Goal: Task Accomplishment & Management: Use online tool/utility

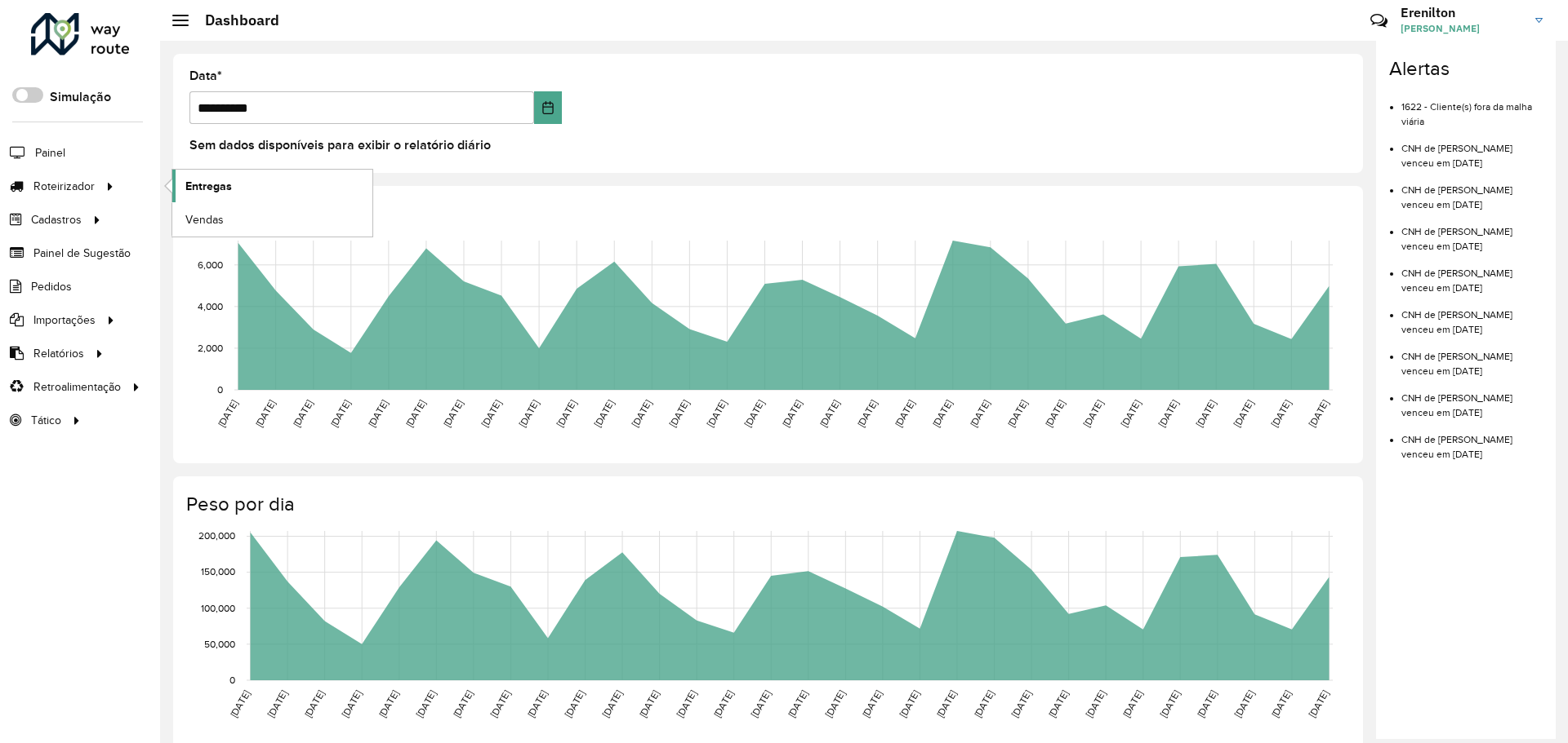
click at [213, 182] on span "Entregas" at bounding box center [209, 186] width 46 height 17
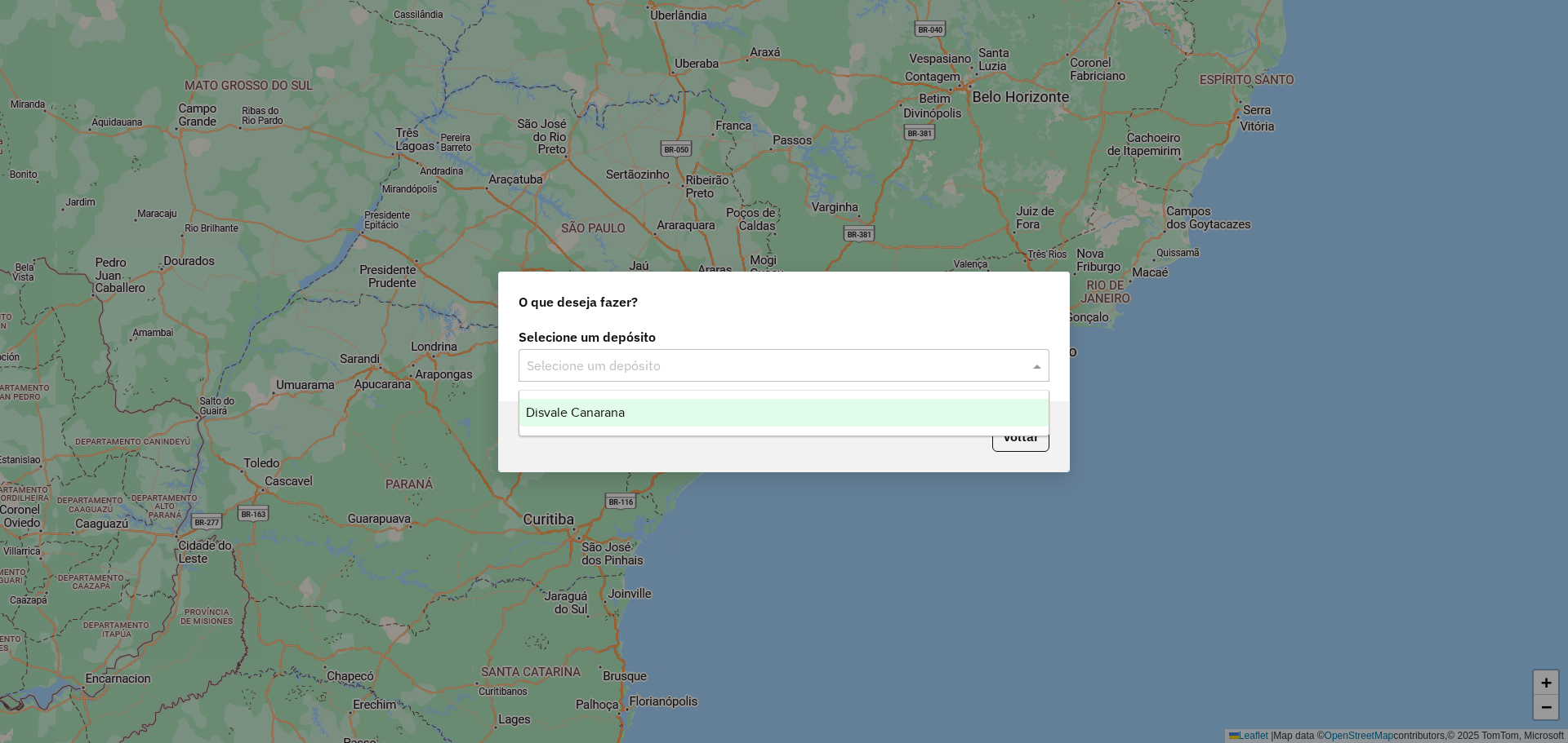
click at [646, 363] on input "text" at bounding box center [768, 367] width 482 height 19
click at [629, 406] on div "Disvale Canarana" at bounding box center [784, 413] width 529 height 28
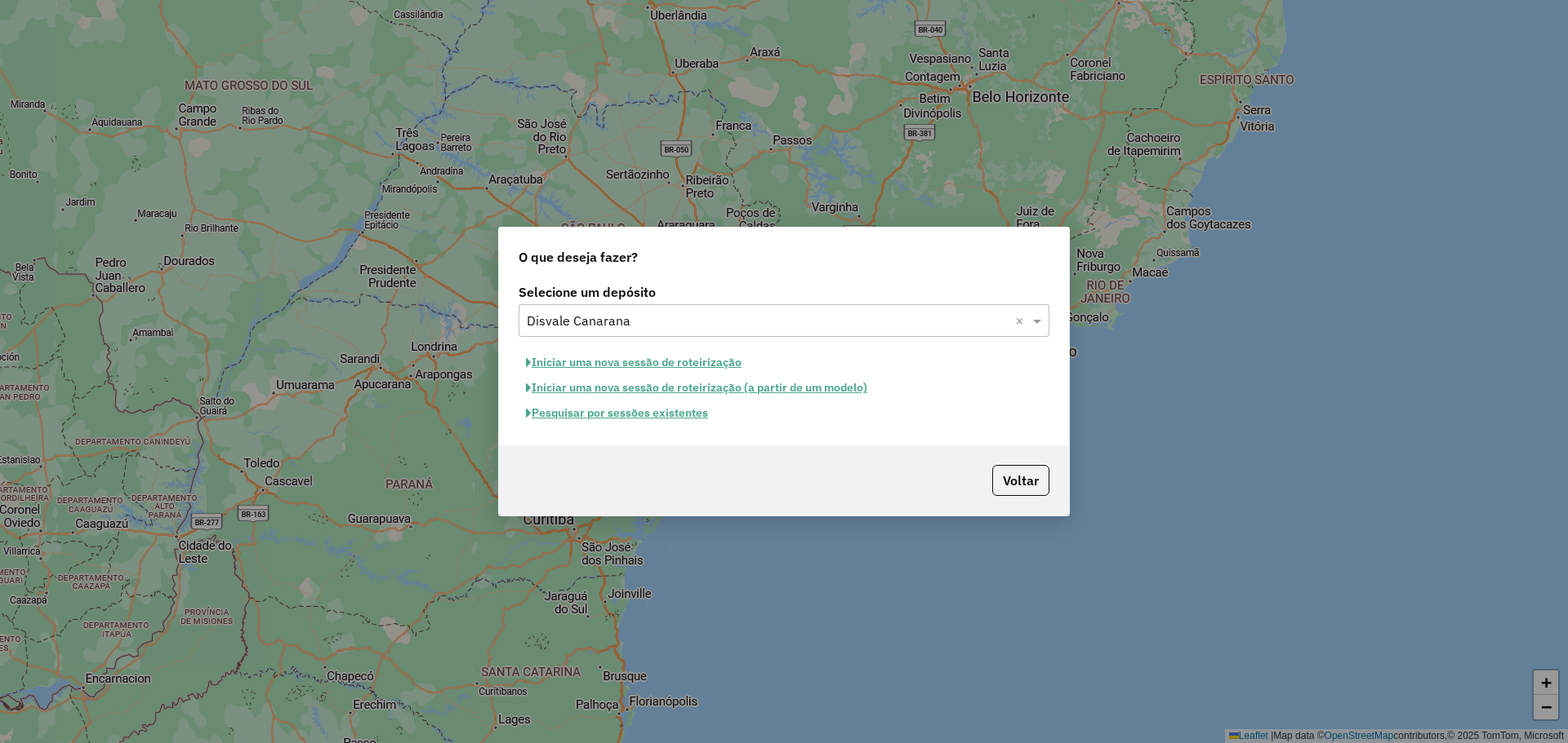
click at [663, 366] on button "Iniciar uma nova sessão de roteirização" at bounding box center [633, 363] width 231 height 25
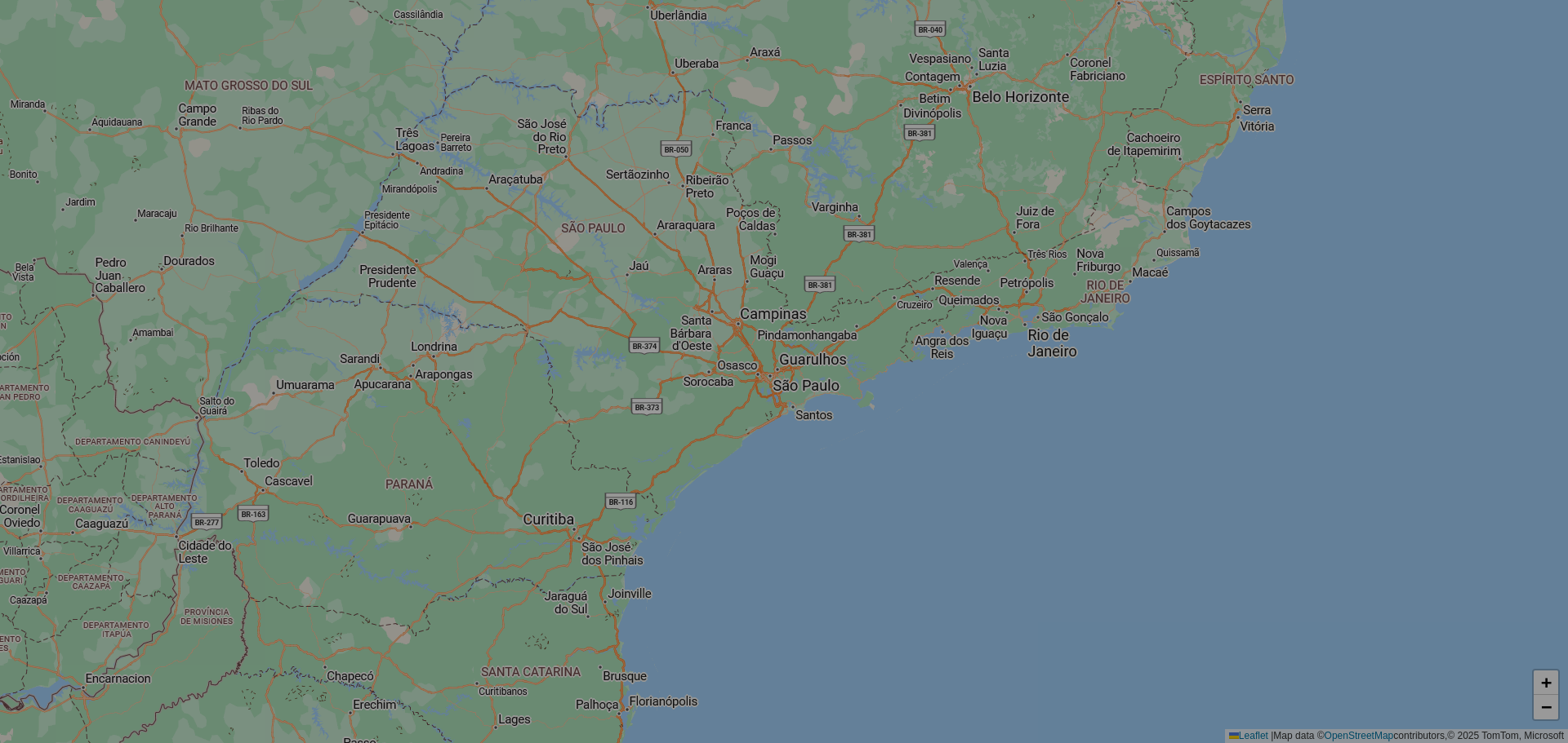
select select "*"
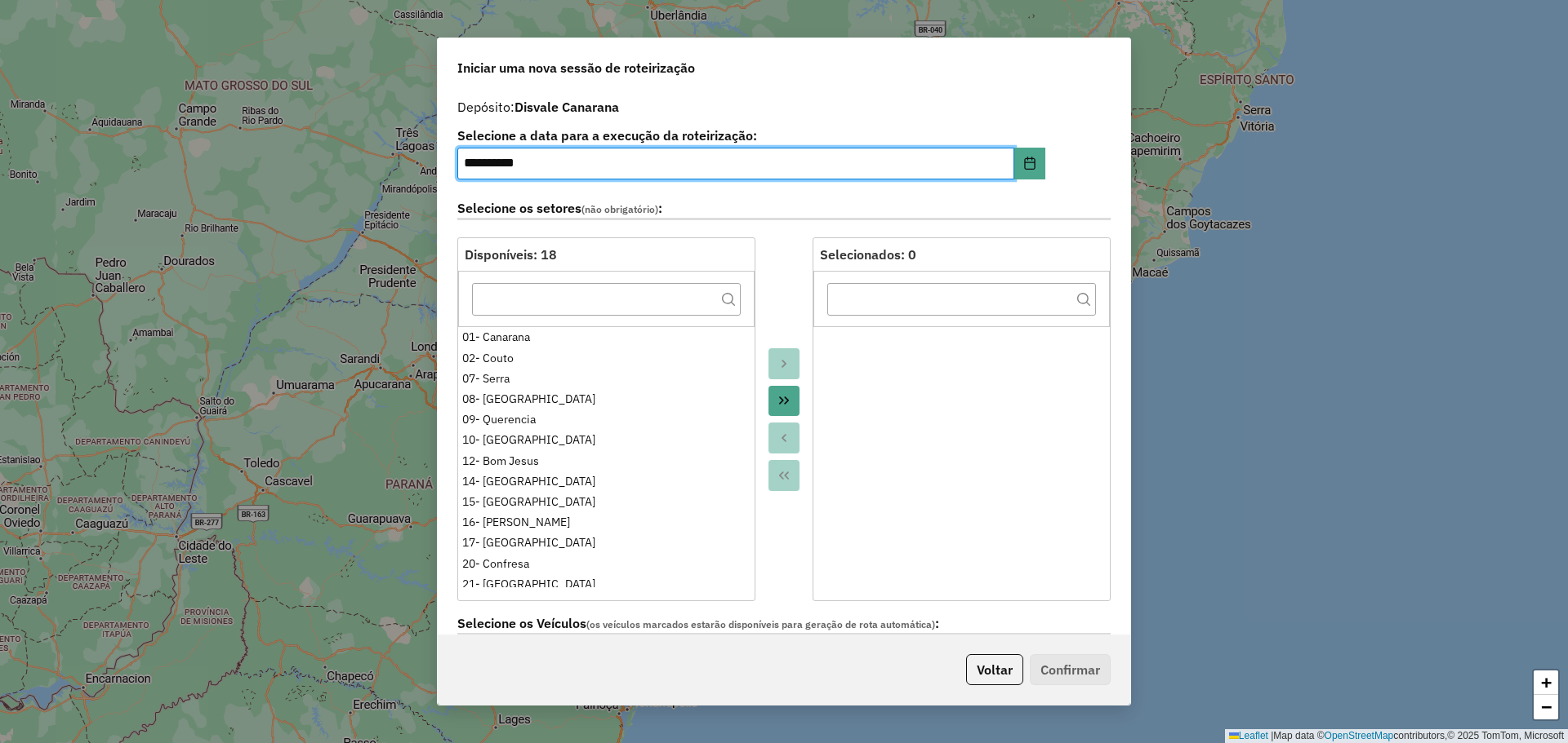
click at [781, 414] on button "Move All to Target" at bounding box center [784, 401] width 31 height 31
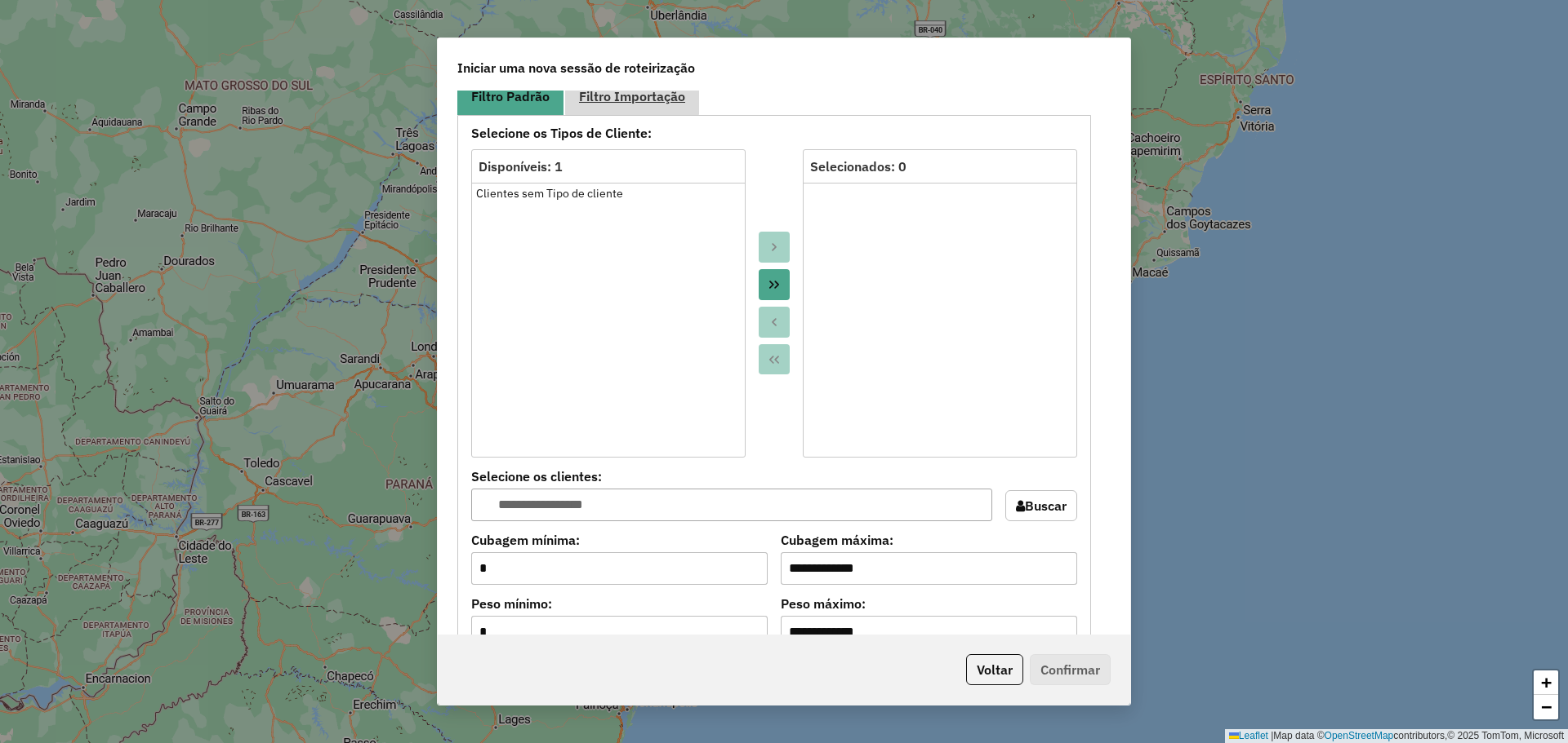
scroll to position [816, 0]
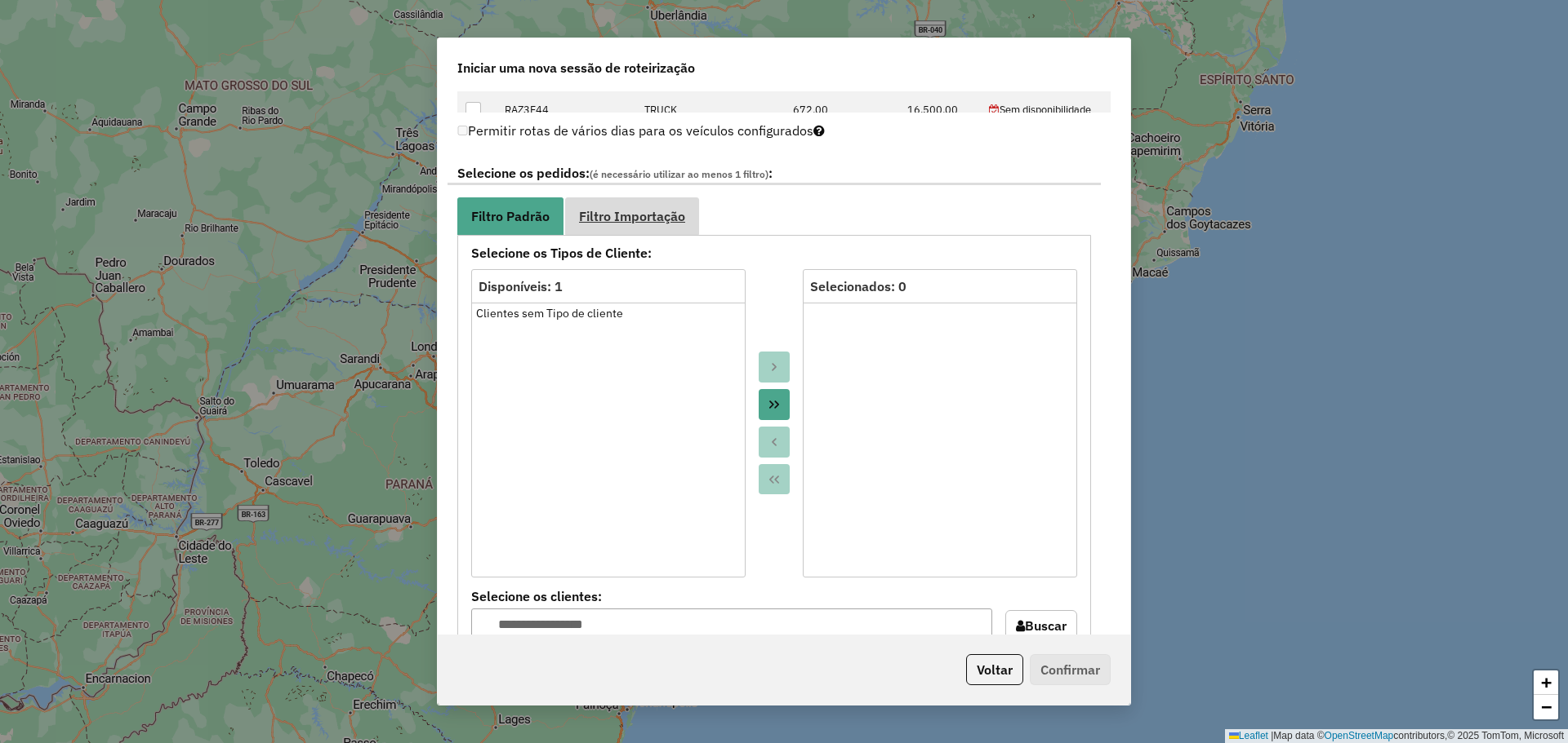
click at [638, 226] on link "Filtro Importação" at bounding box center [631, 216] width 134 height 37
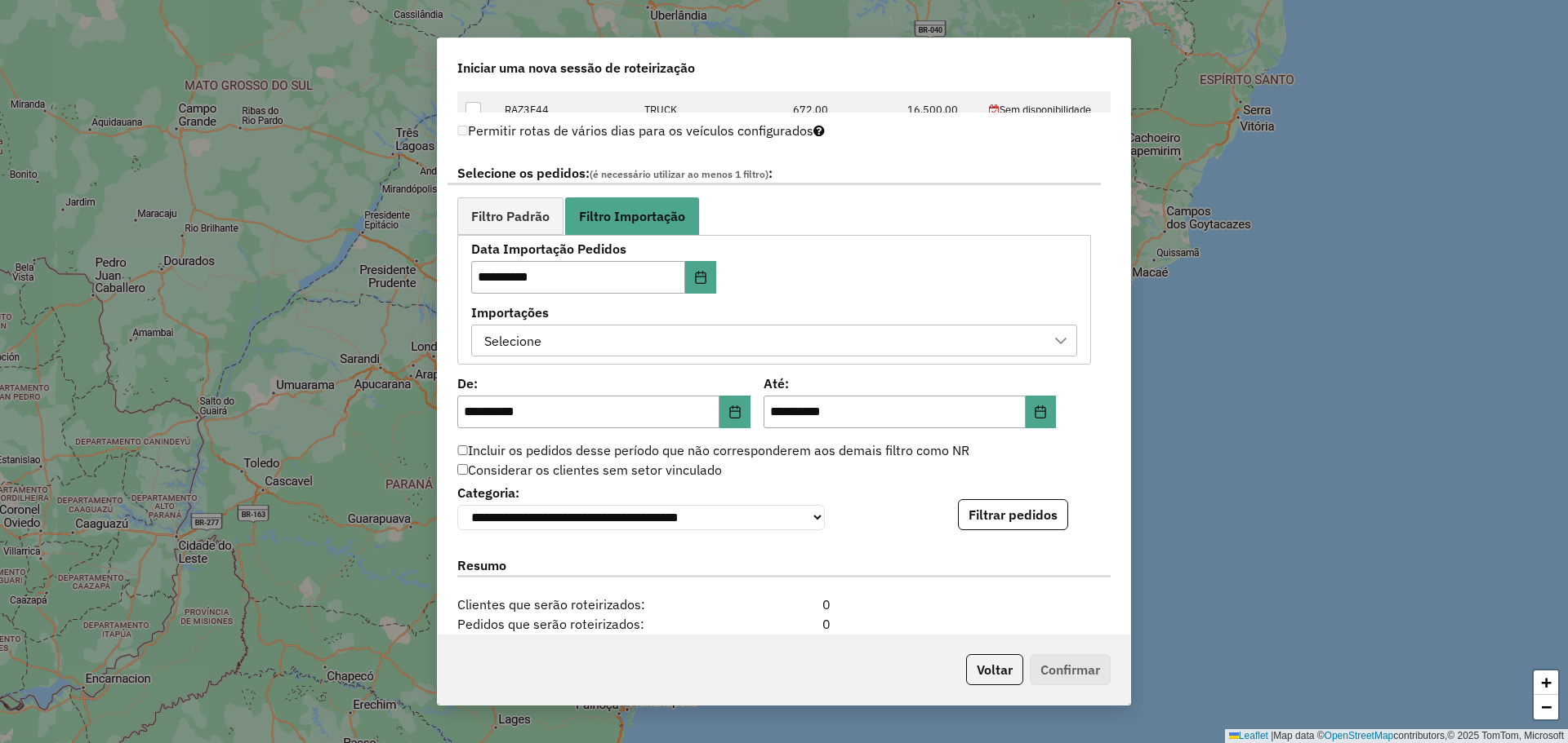
click at [770, 336] on div "Selecione" at bounding box center [762, 341] width 567 height 31
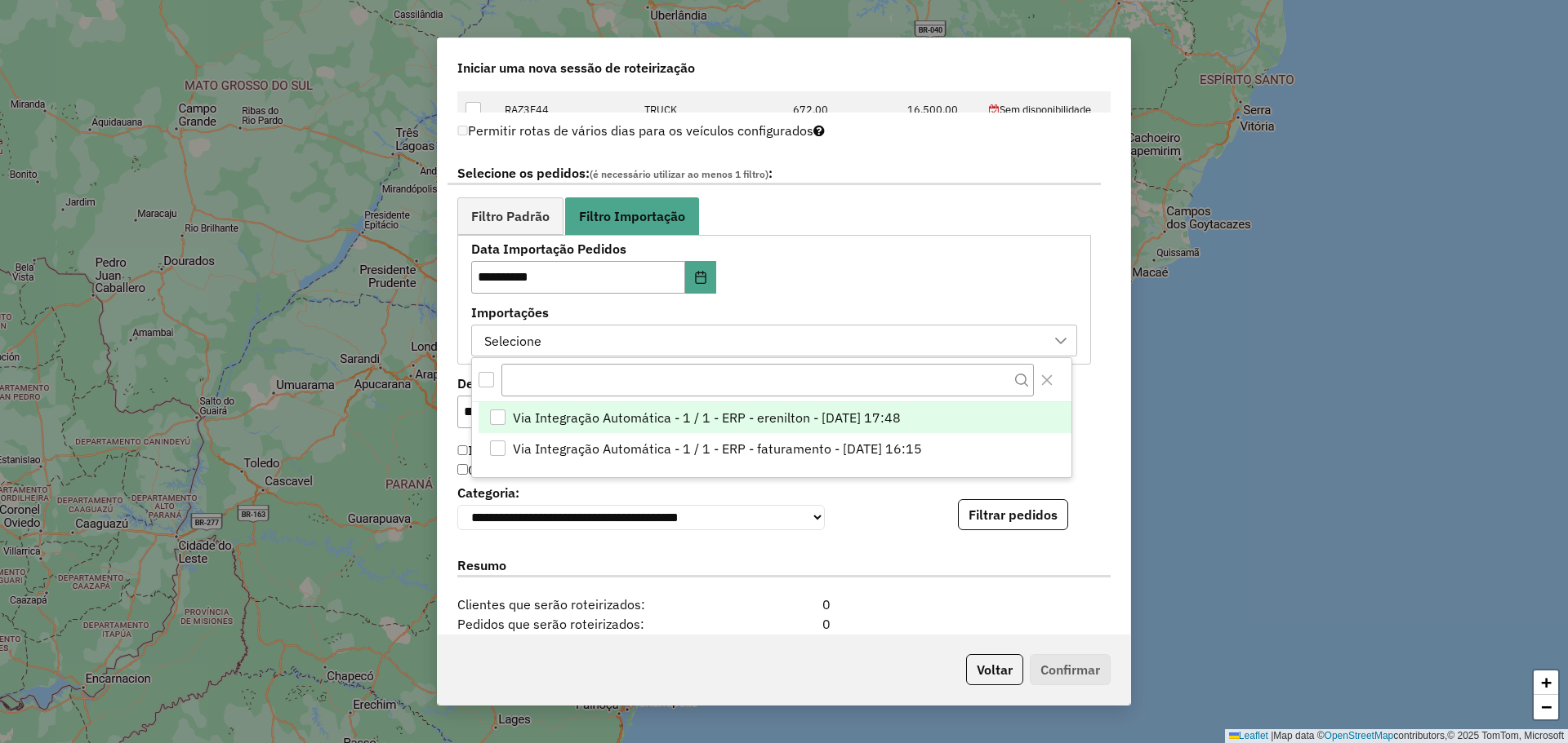
scroll to position [13, 74]
click at [775, 418] on span "Via Integração Automática - 1 / 1 - ERP - erenilton - [DATE] 17:48" at bounding box center [707, 418] width 388 height 19
click at [924, 310] on label "Importações" at bounding box center [774, 313] width 606 height 19
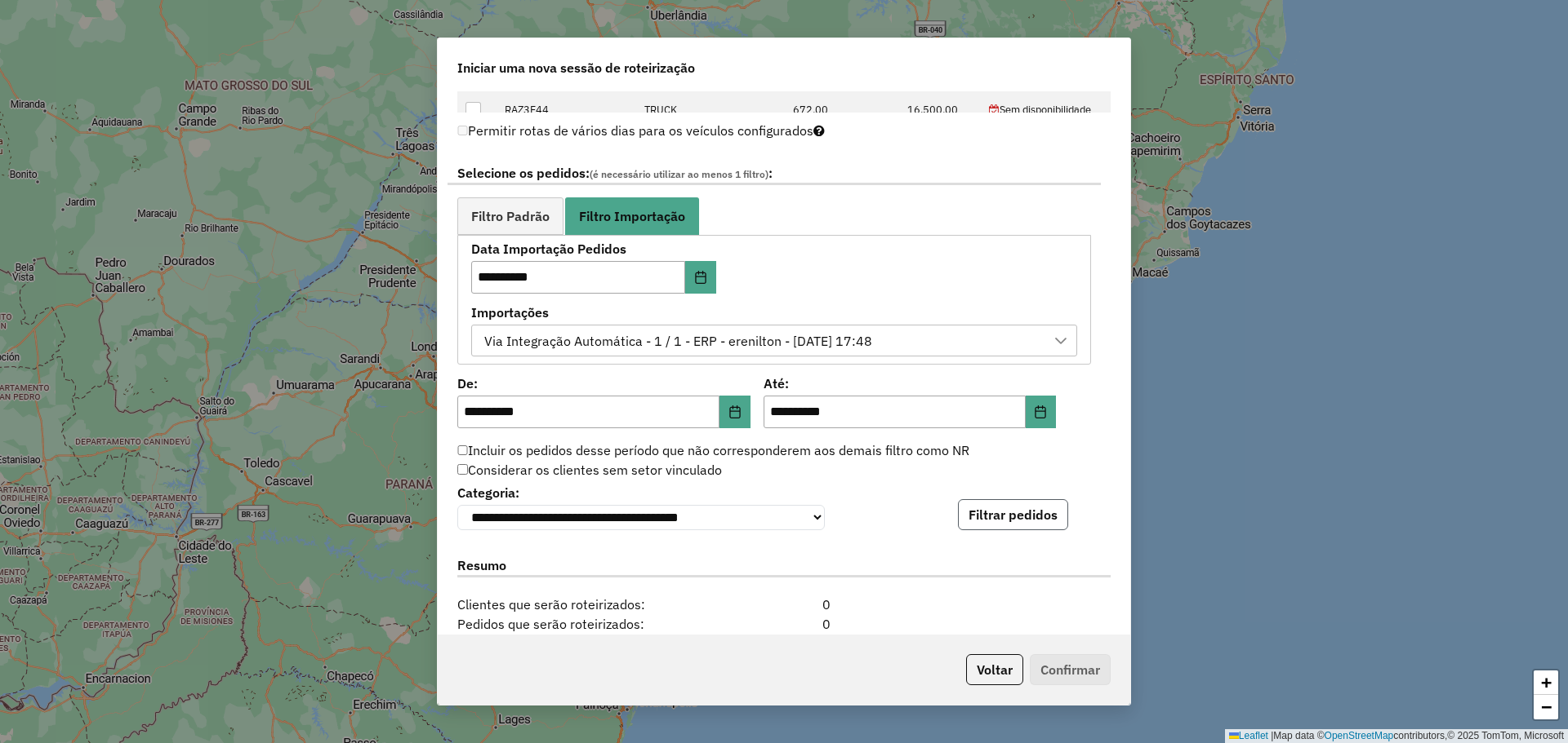
drag, startPoint x: 1014, startPoint y: 514, endPoint x: 1002, endPoint y: 511, distance: 12.4
click at [1013, 515] on button "Filtrar pedidos" at bounding box center [1013, 515] width 110 height 31
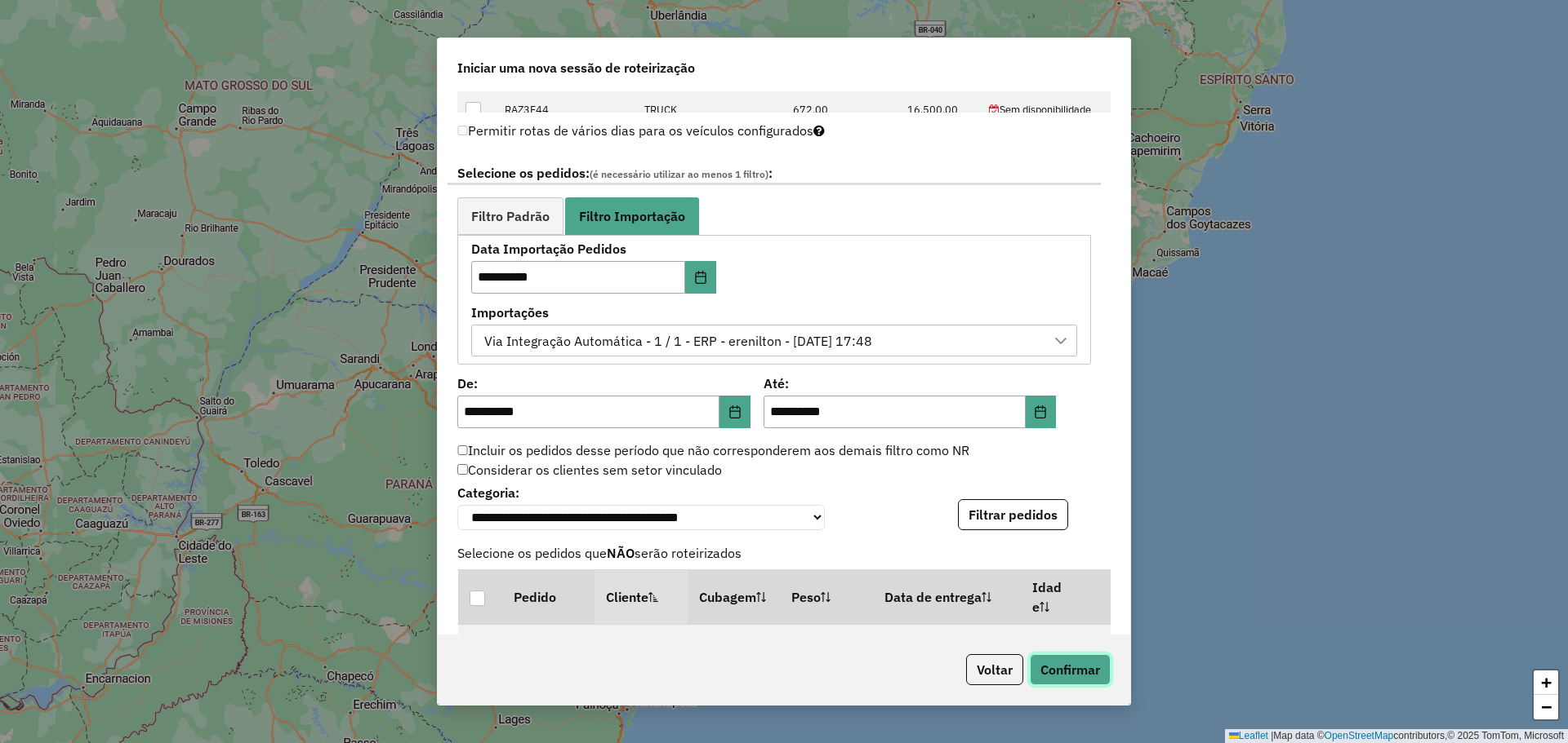
drag, startPoint x: 1107, startPoint y: 666, endPoint x: 1092, endPoint y: 667, distance: 15.0
click at [1108, 666] on button "Confirmar" at bounding box center [1070, 670] width 81 height 31
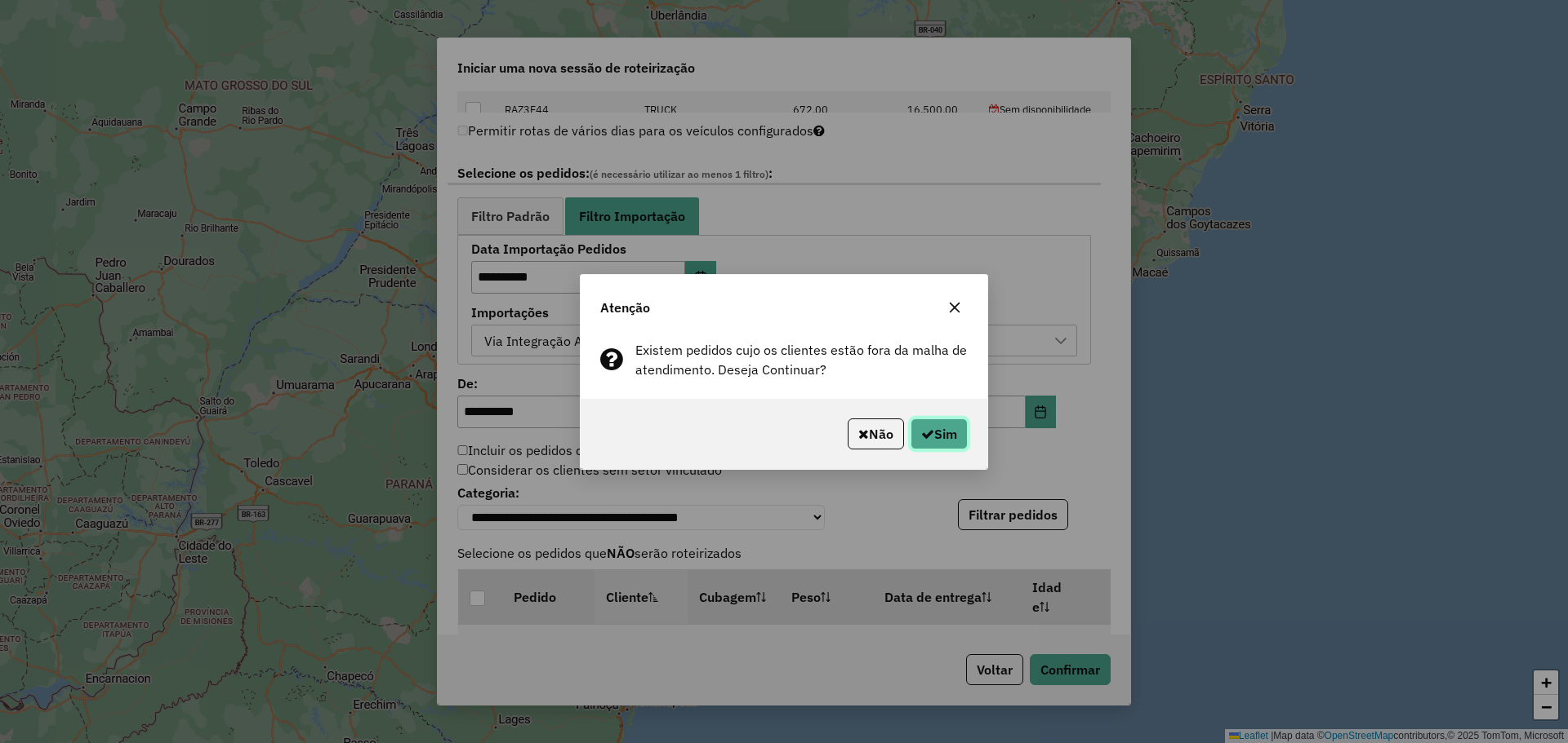
click at [923, 419] on button "Sim" at bounding box center [938, 434] width 57 height 31
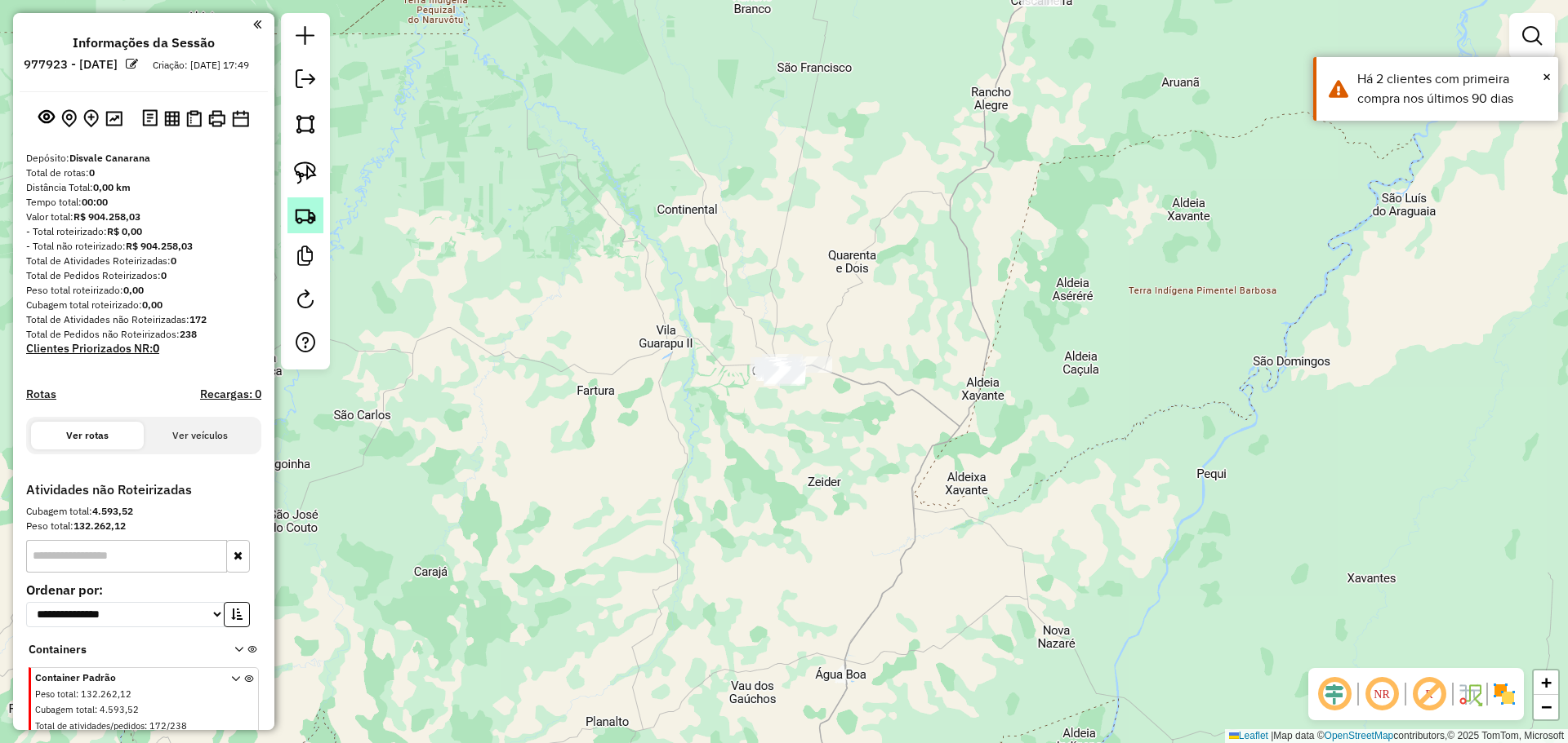
click at [308, 220] on img at bounding box center [305, 215] width 23 height 23
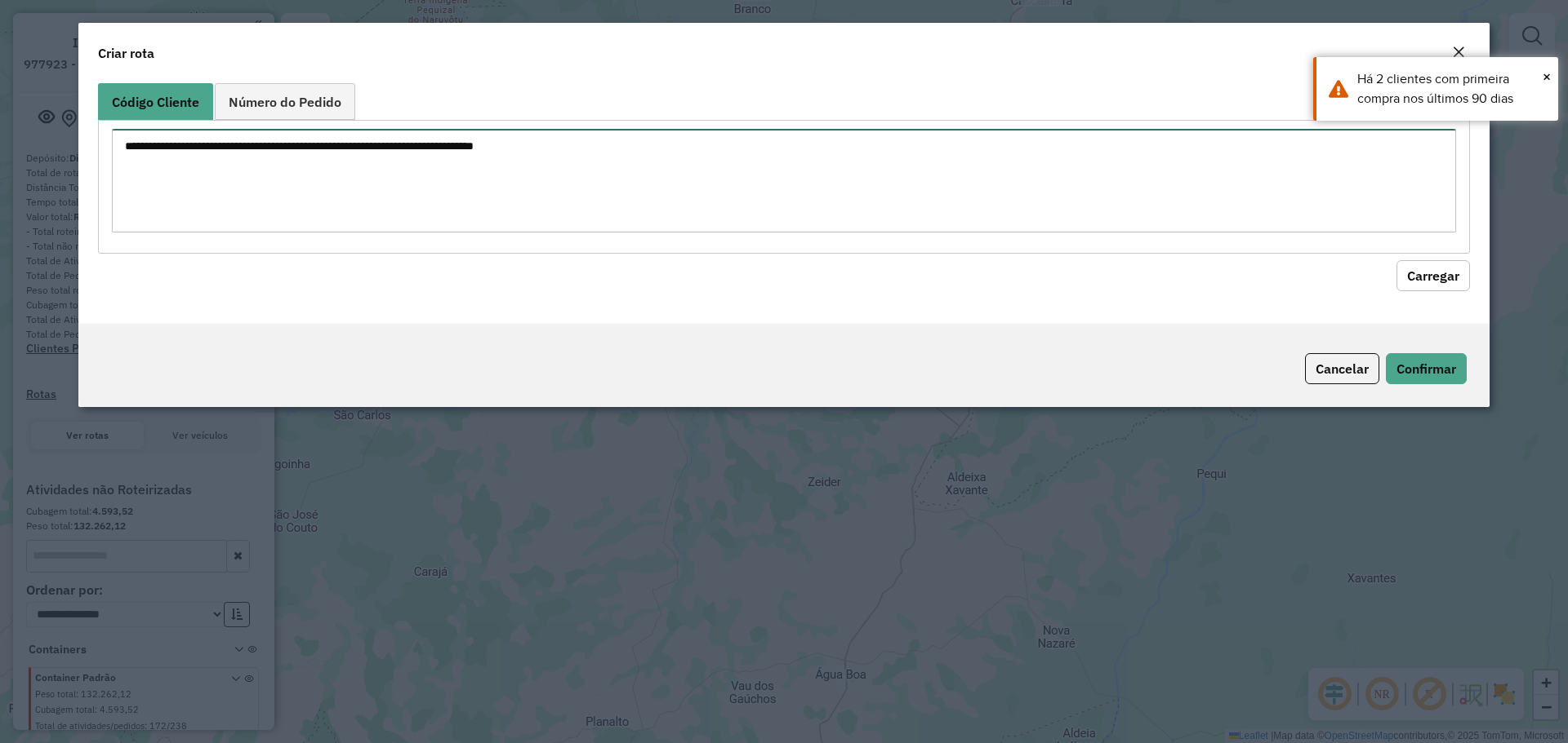
click at [663, 194] on textarea at bounding box center [784, 180] width 1344 height 103
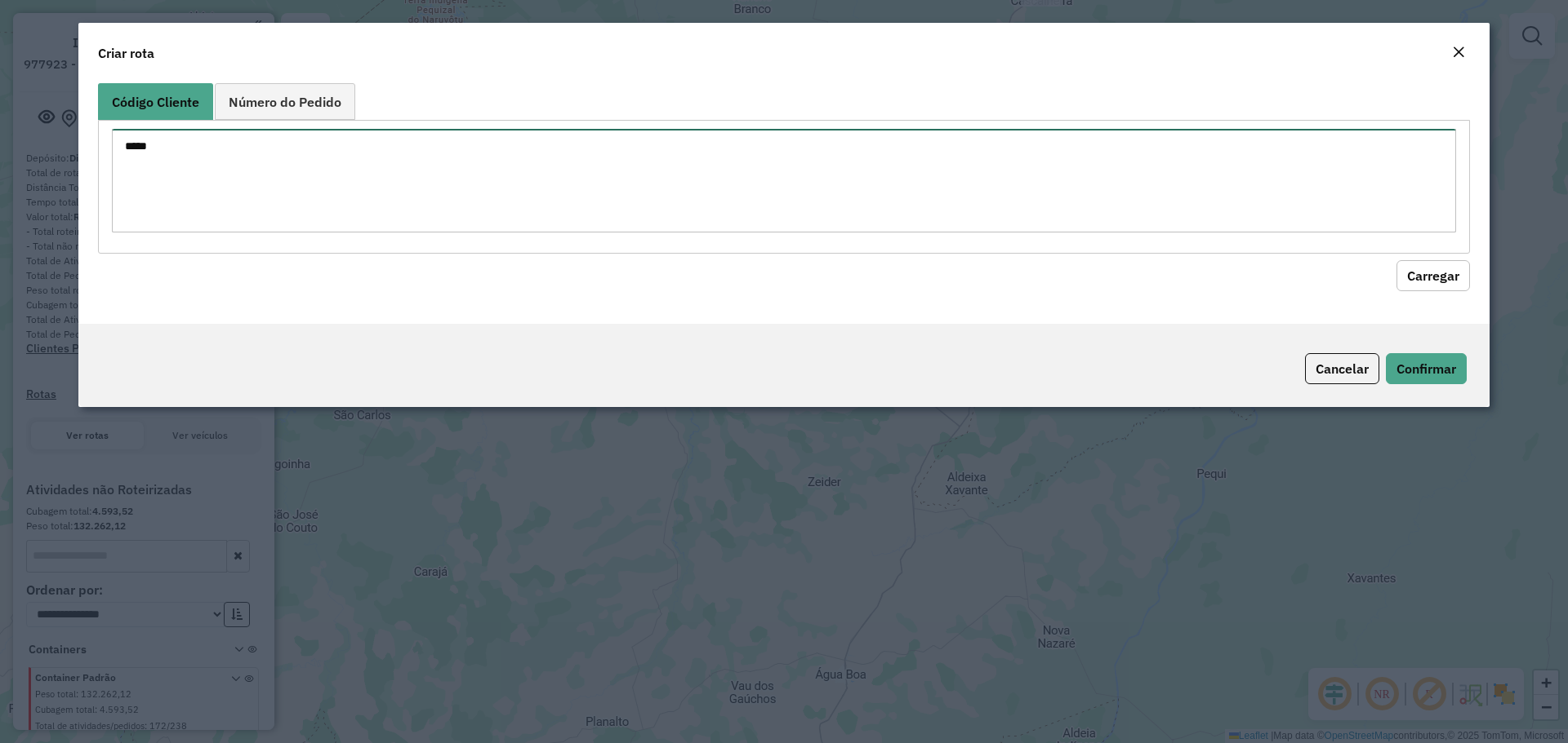
type textarea "*****"
click at [1438, 269] on button "Carregar" at bounding box center [1433, 276] width 73 height 31
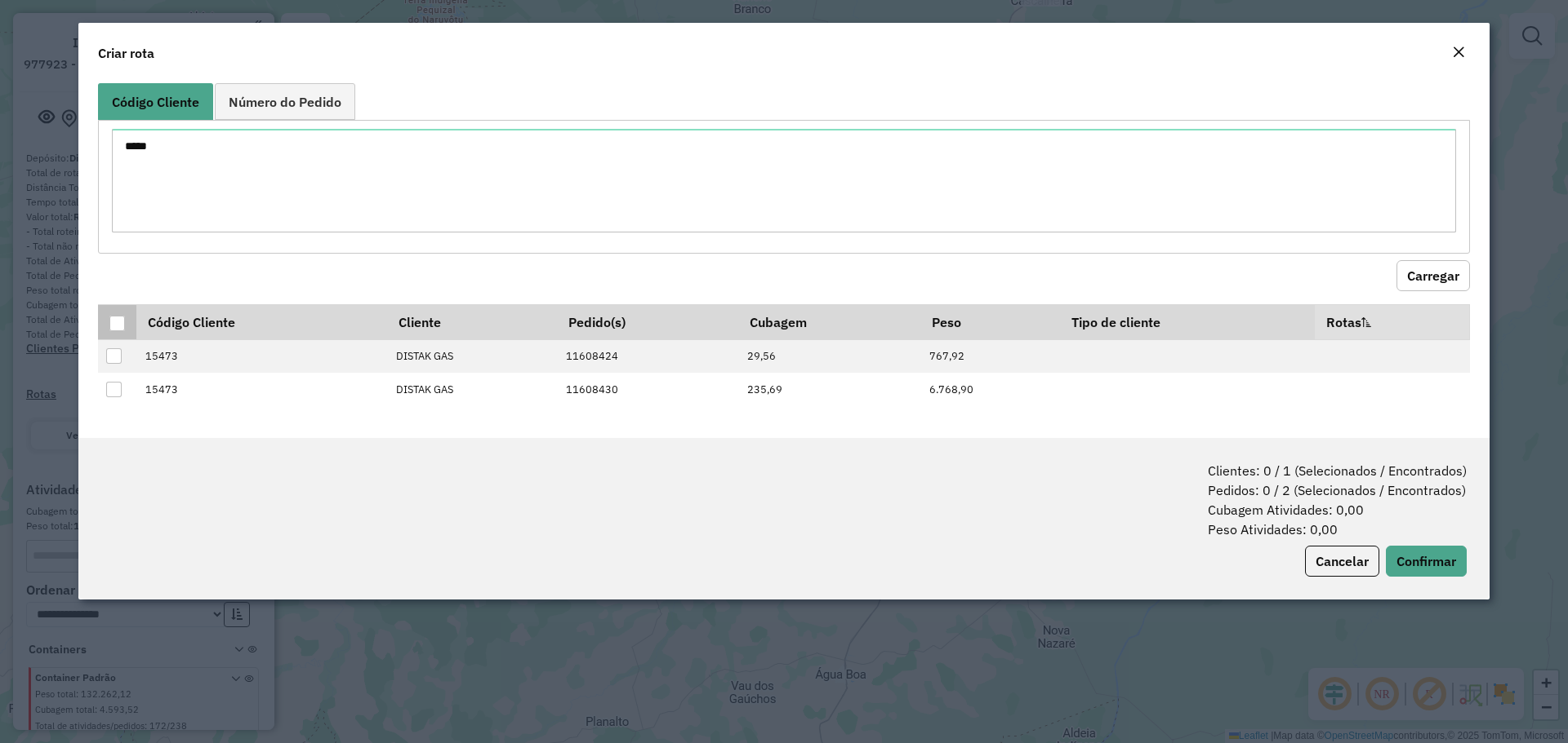
click at [121, 325] on div at bounding box center [117, 323] width 15 height 15
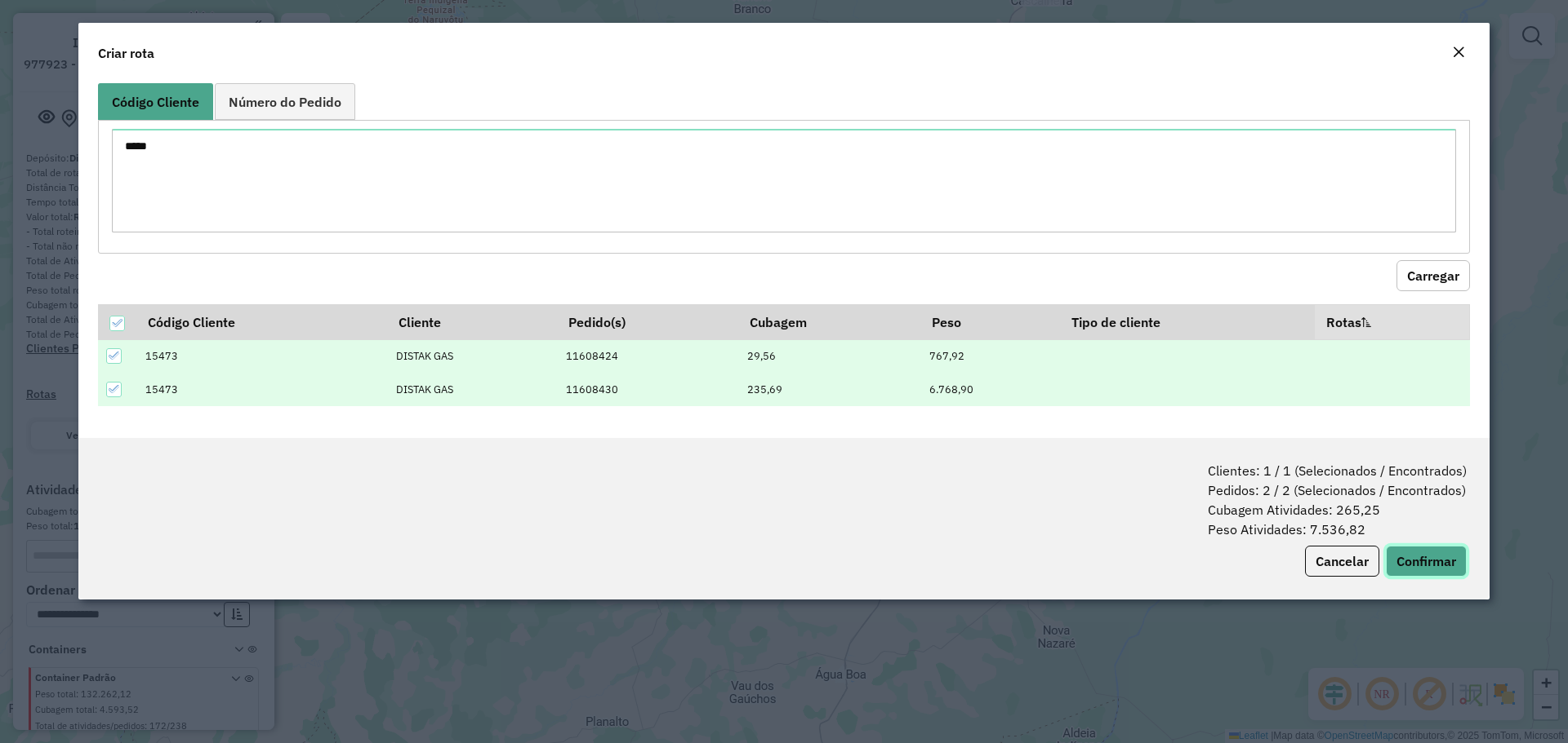
drag, startPoint x: 1426, startPoint y: 556, endPoint x: 1368, endPoint y: 527, distance: 64.8
click at [1426, 555] on button "Confirmar" at bounding box center [1426, 562] width 81 height 31
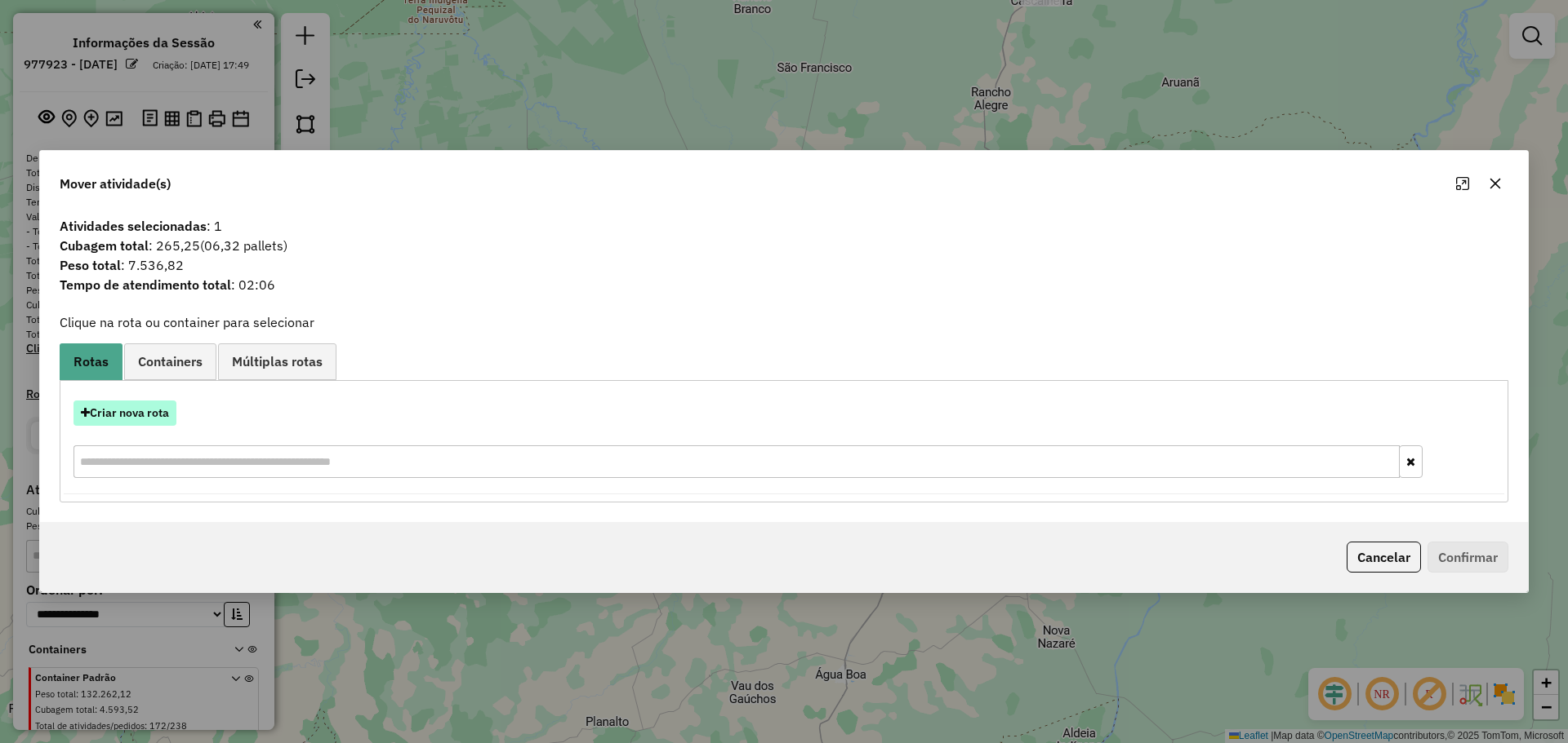
click at [135, 408] on button "Criar nova rota" at bounding box center [125, 413] width 103 height 25
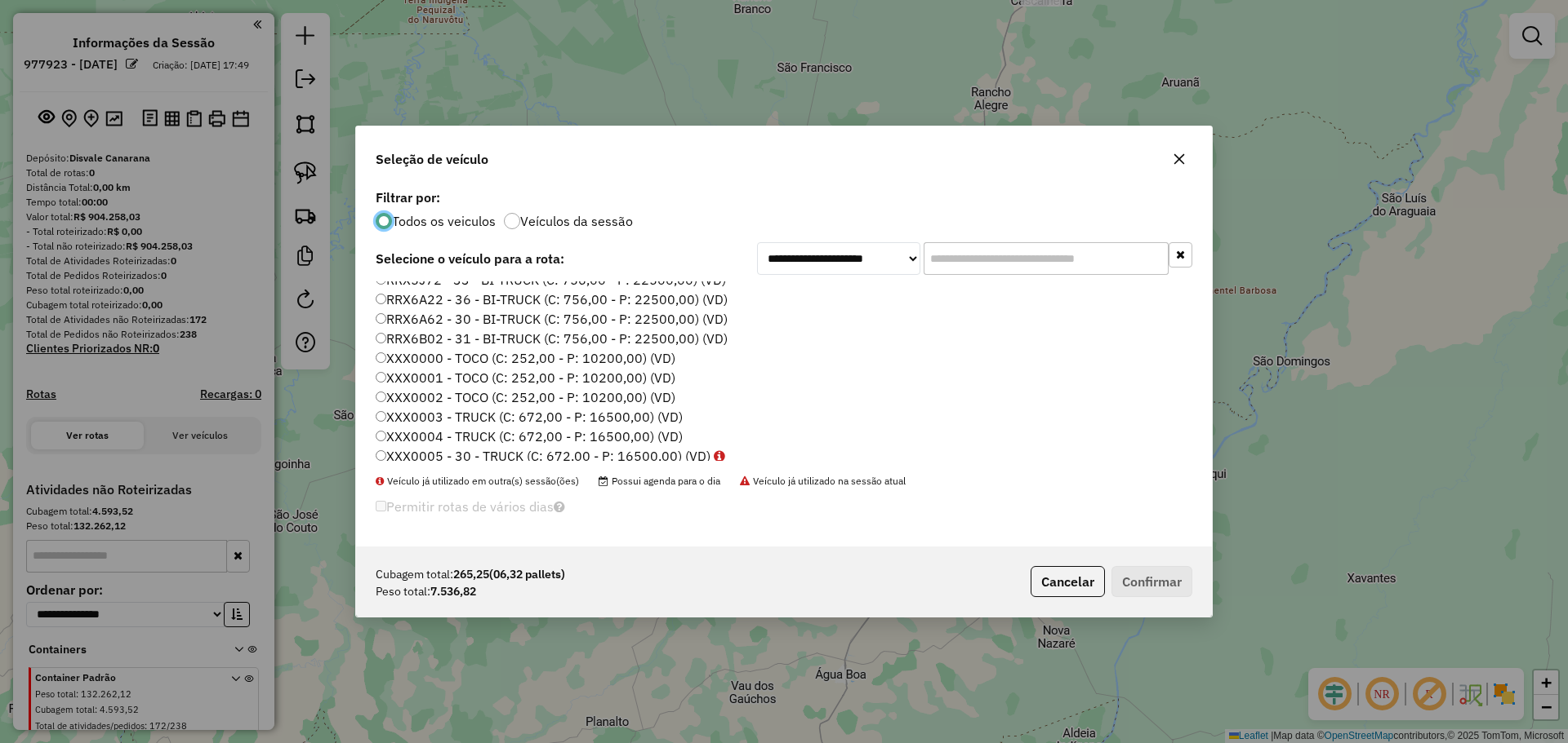
scroll to position [637, 0]
click at [620, 362] on label "XXX0000 - TOCO (C: 252,00 - P: 10200,00) (VD)" at bounding box center [525, 359] width 299 height 19
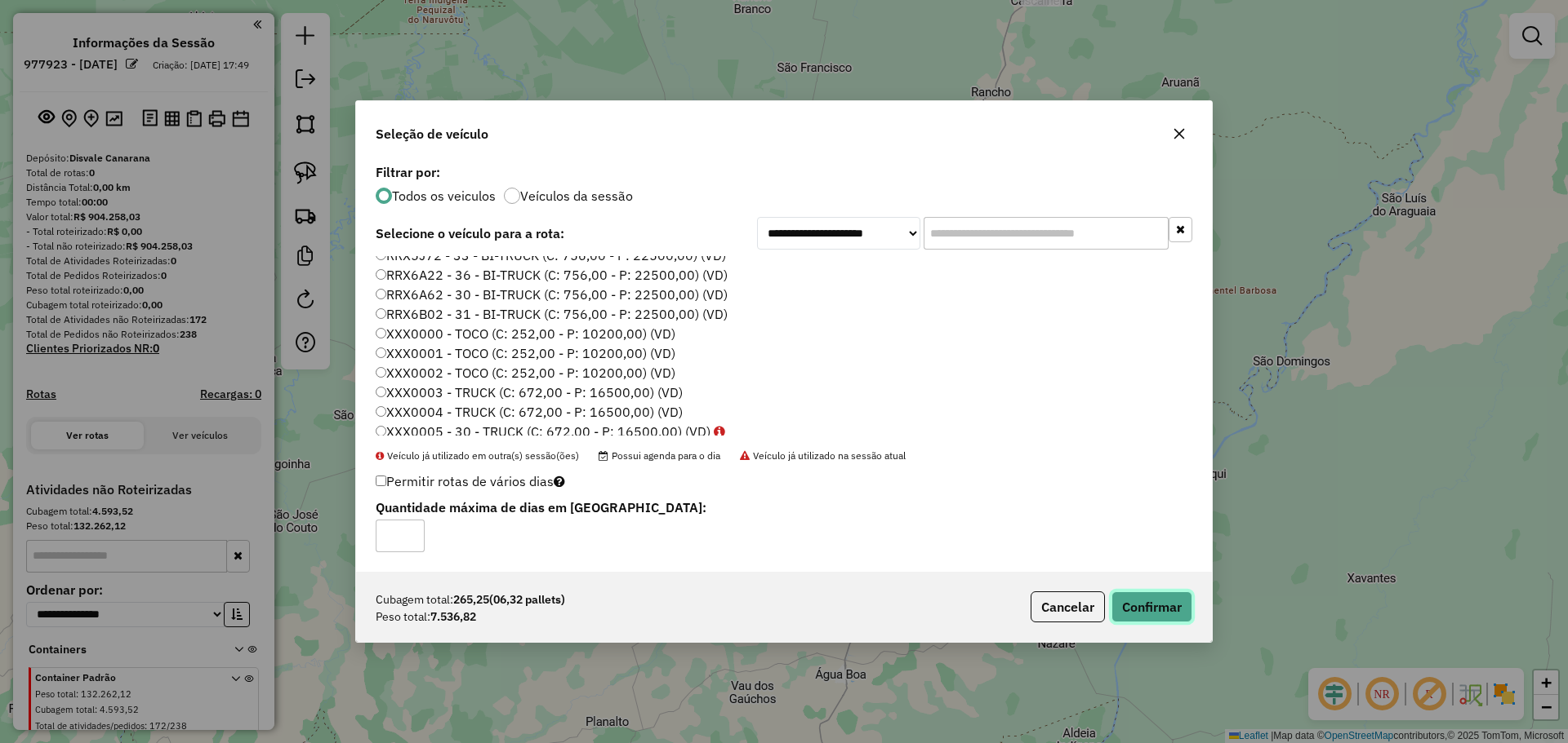
click at [1135, 599] on button "Confirmar" at bounding box center [1152, 607] width 81 height 31
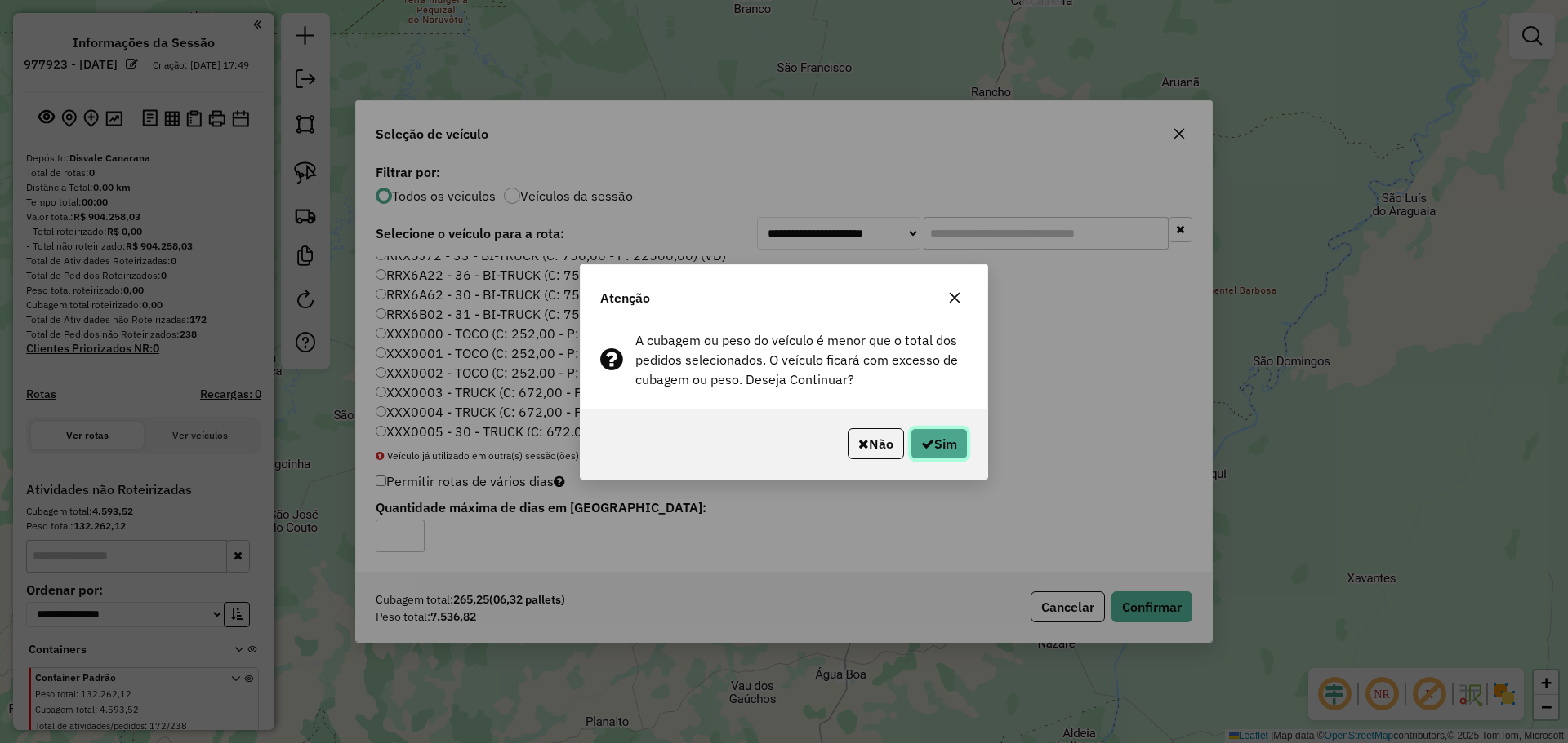
drag, startPoint x: 936, startPoint y: 442, endPoint x: 963, endPoint y: 427, distance: 30.9
click at [937, 441] on button "Sim" at bounding box center [938, 444] width 57 height 31
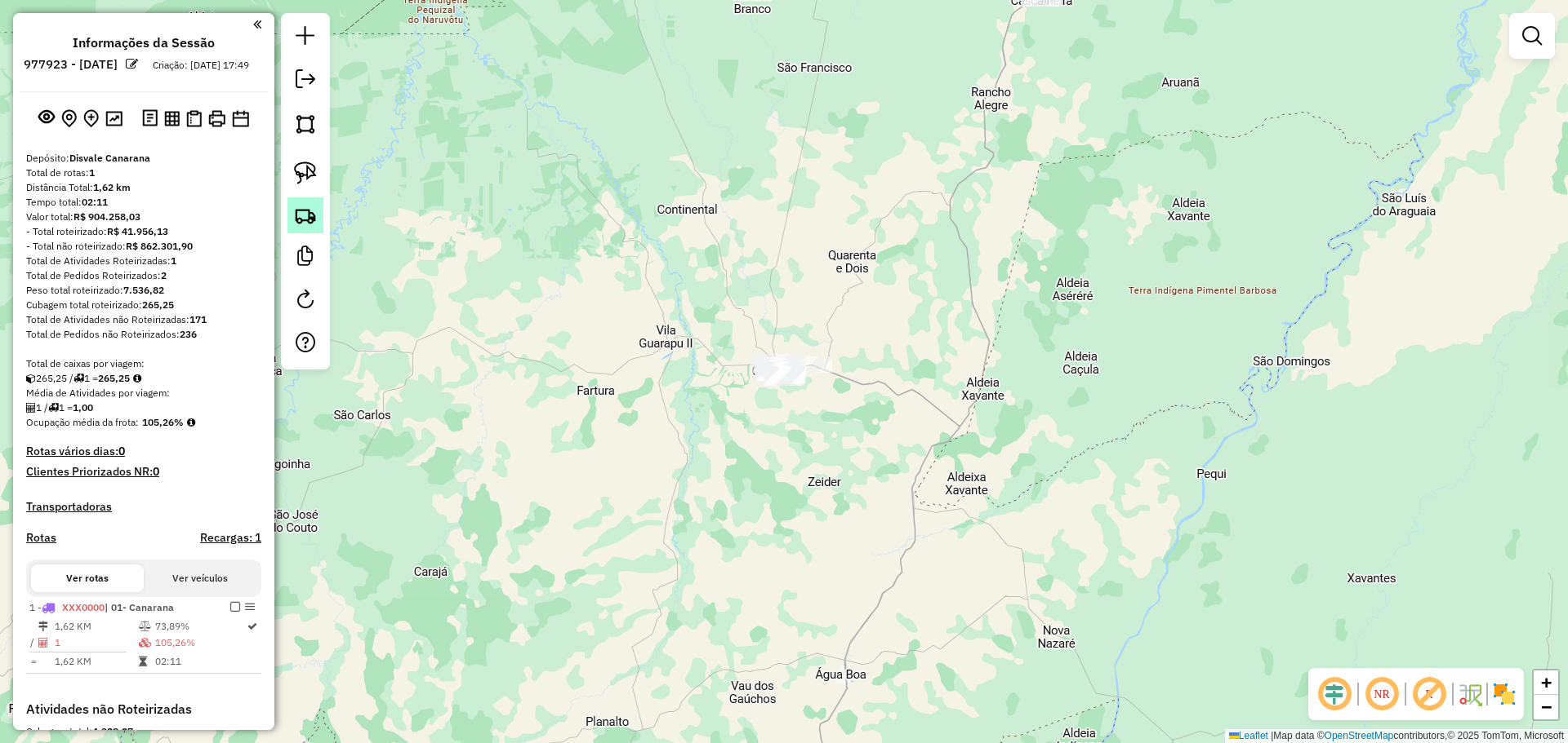
click at [314, 212] on img at bounding box center [305, 215] width 23 height 23
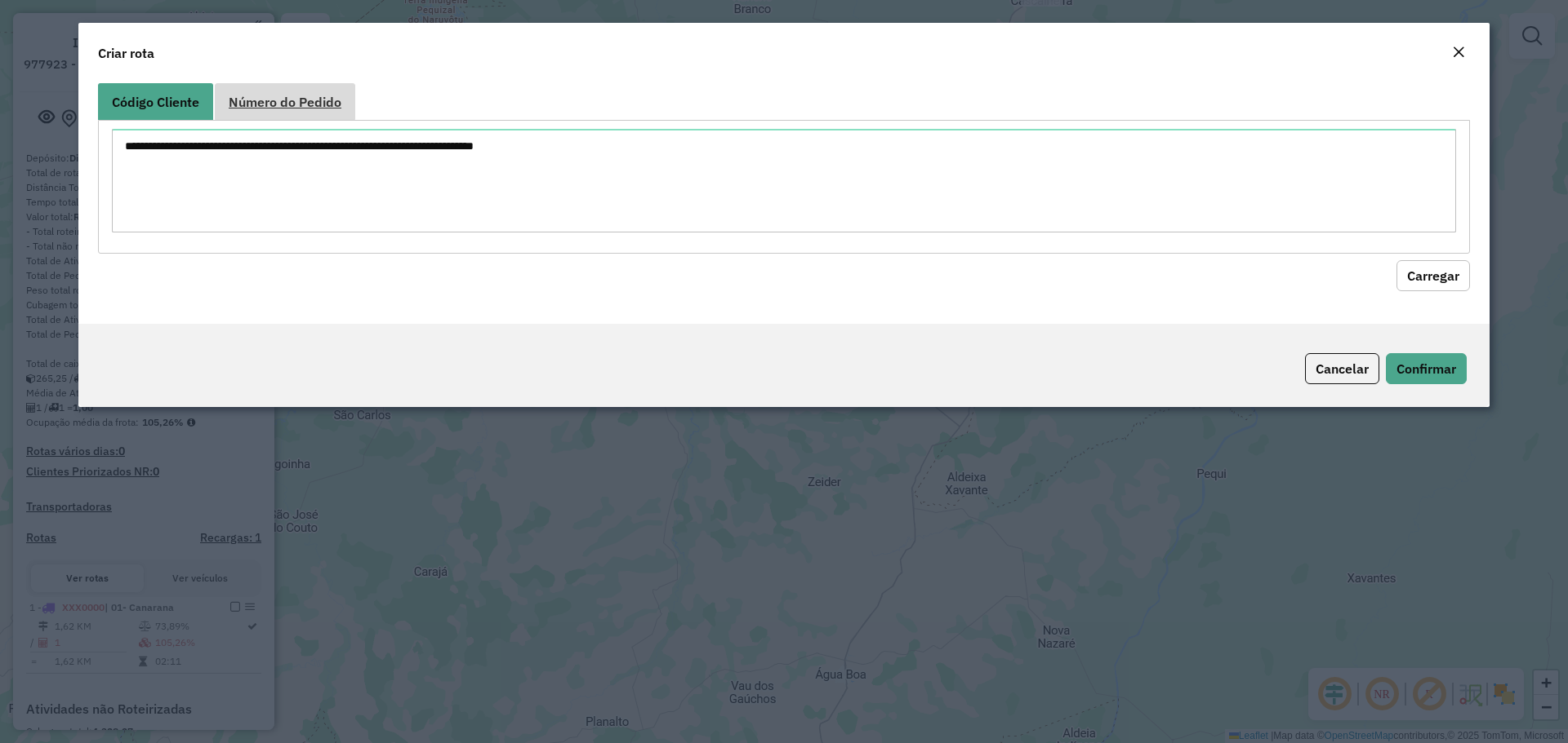
click at [325, 114] on link "Número do Pedido" at bounding box center [284, 101] width 140 height 37
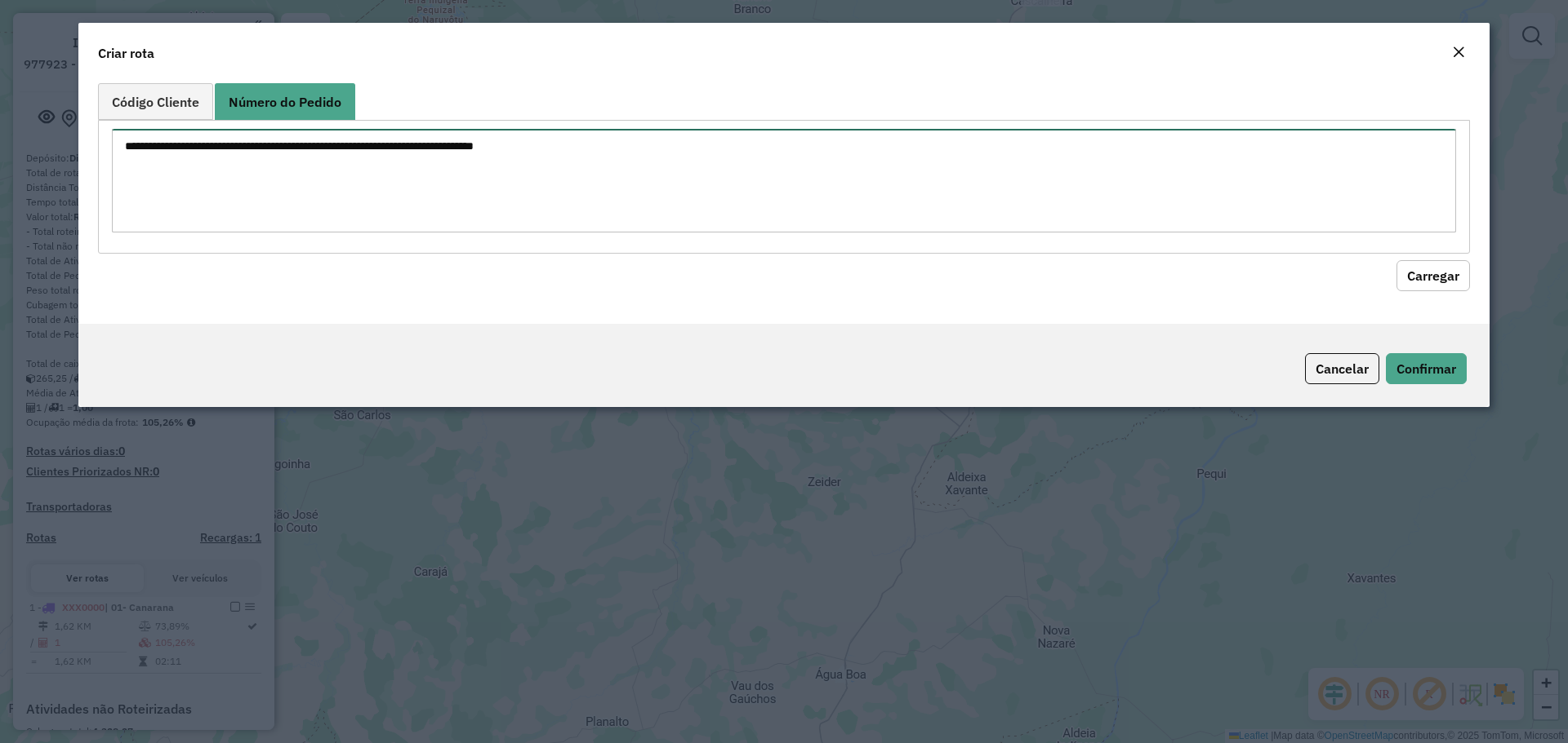
click at [551, 193] on textarea at bounding box center [784, 180] width 1344 height 103
paste textarea "****** ****** ****** ****** ****** ****** ****** ******"
type textarea "****** ****** ****** ****** ****** ****** ****** ******"
click at [1442, 272] on button "Carregar" at bounding box center [1433, 276] width 73 height 31
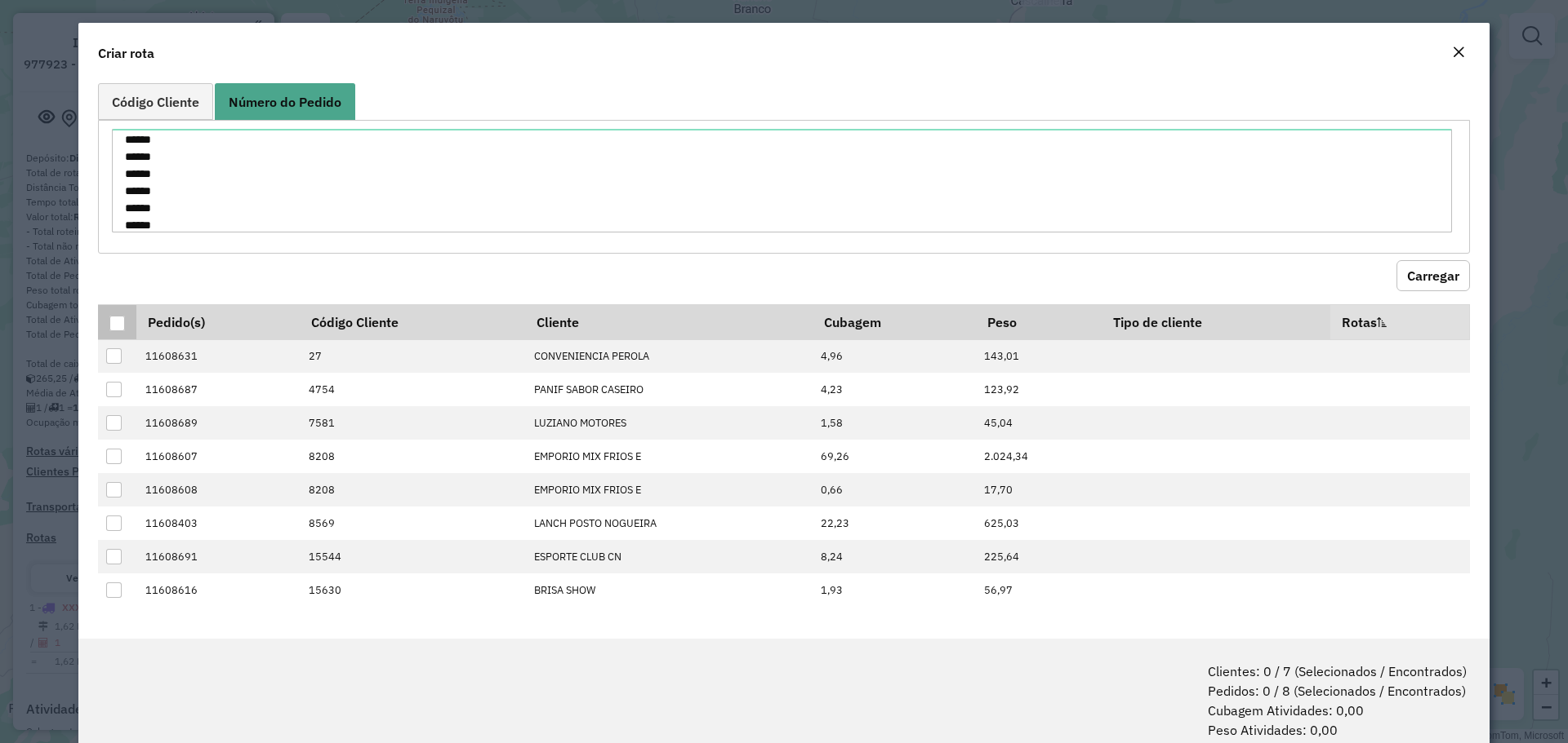
drag, startPoint x: 116, startPoint y: 320, endPoint x: 125, endPoint y: 320, distance: 9.0
click at [116, 319] on div at bounding box center [117, 323] width 15 height 15
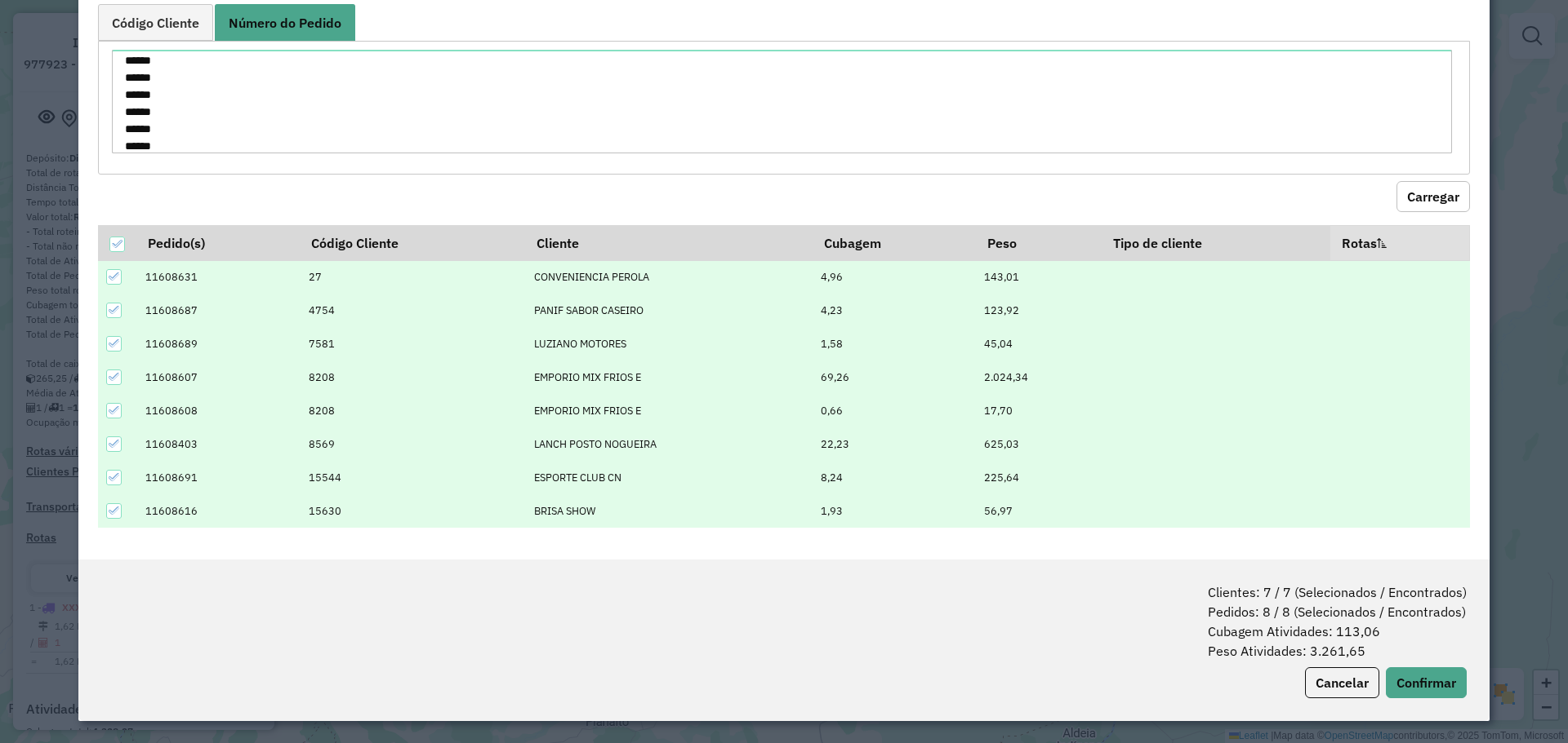
scroll to position [80, 0]
click at [1401, 675] on button "Confirmar" at bounding box center [1426, 682] width 81 height 31
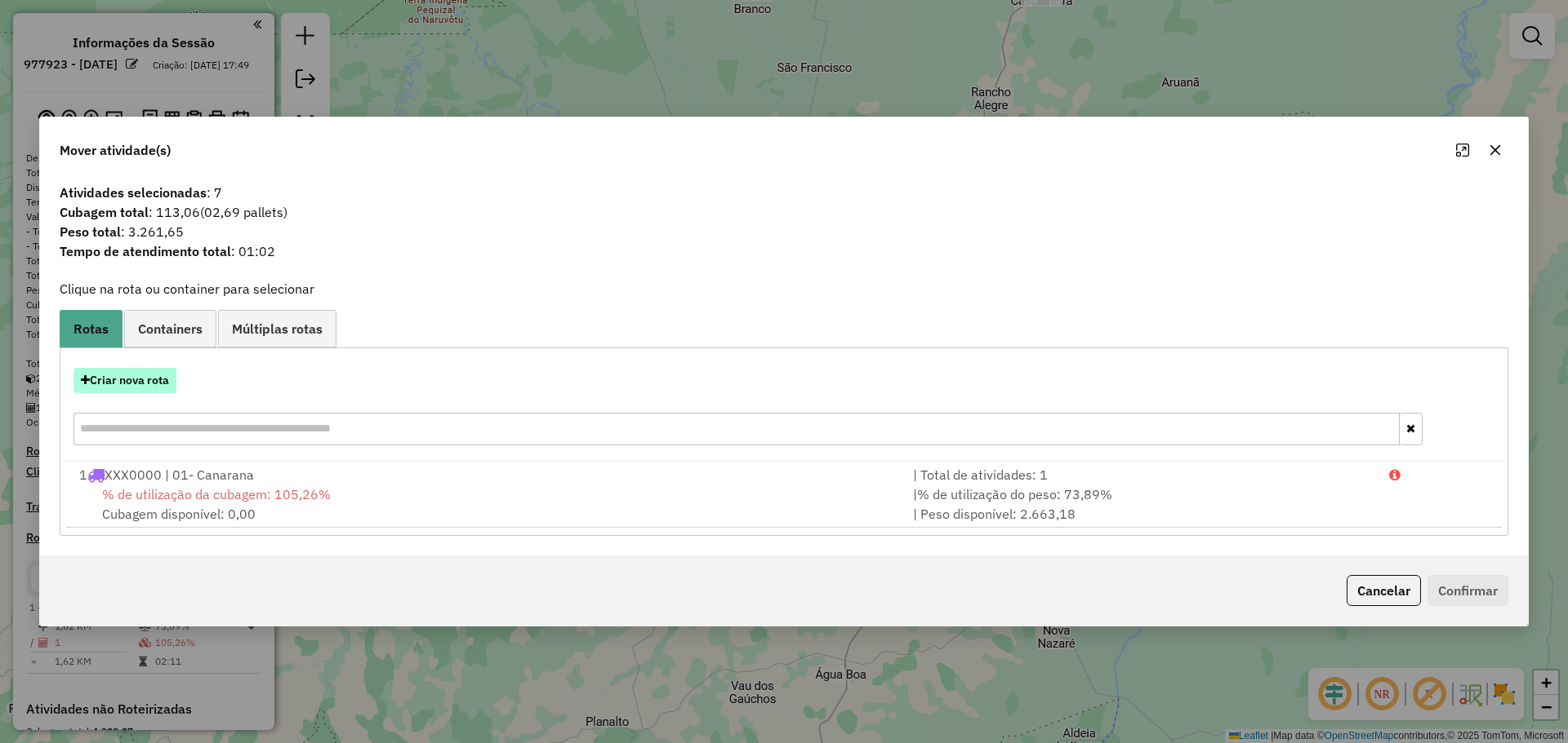
click at [133, 384] on button "Criar nova rota" at bounding box center [125, 380] width 103 height 25
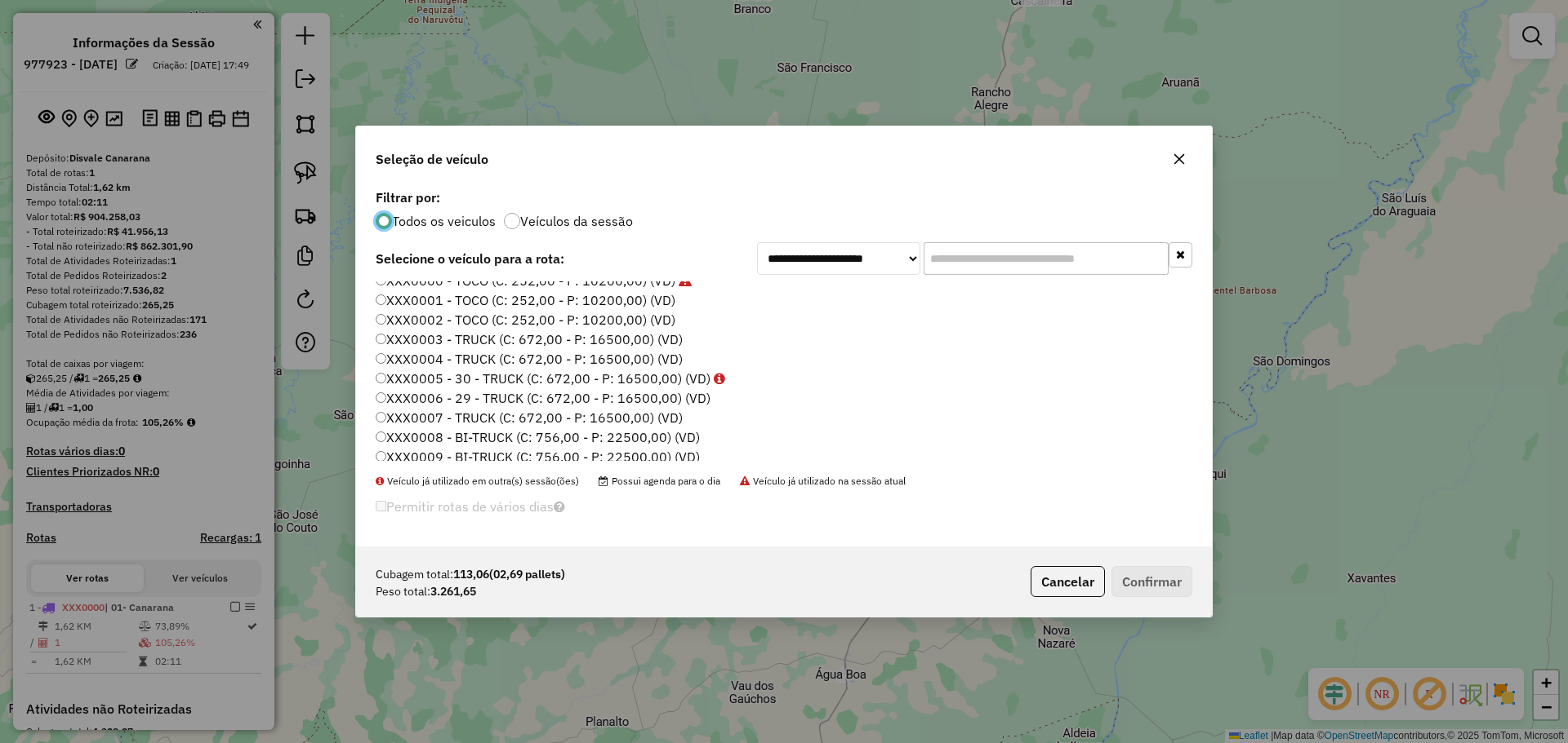
scroll to position [718, 0]
click at [641, 294] on label "XXX0001 - TOCO (C: 252,00 - P: 10200,00) (VD)" at bounding box center [525, 297] width 299 height 19
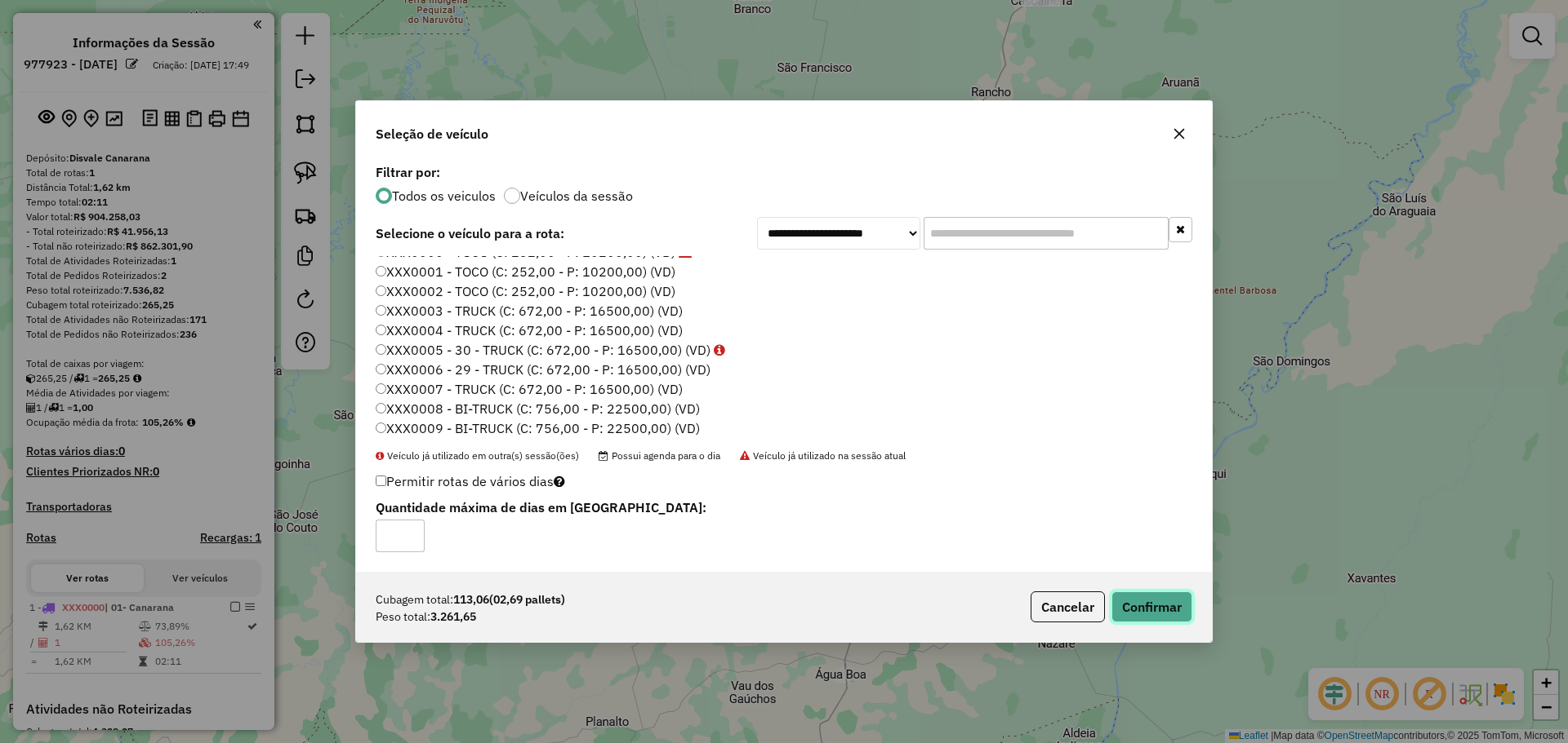
click at [1141, 598] on button "Confirmar" at bounding box center [1152, 607] width 81 height 31
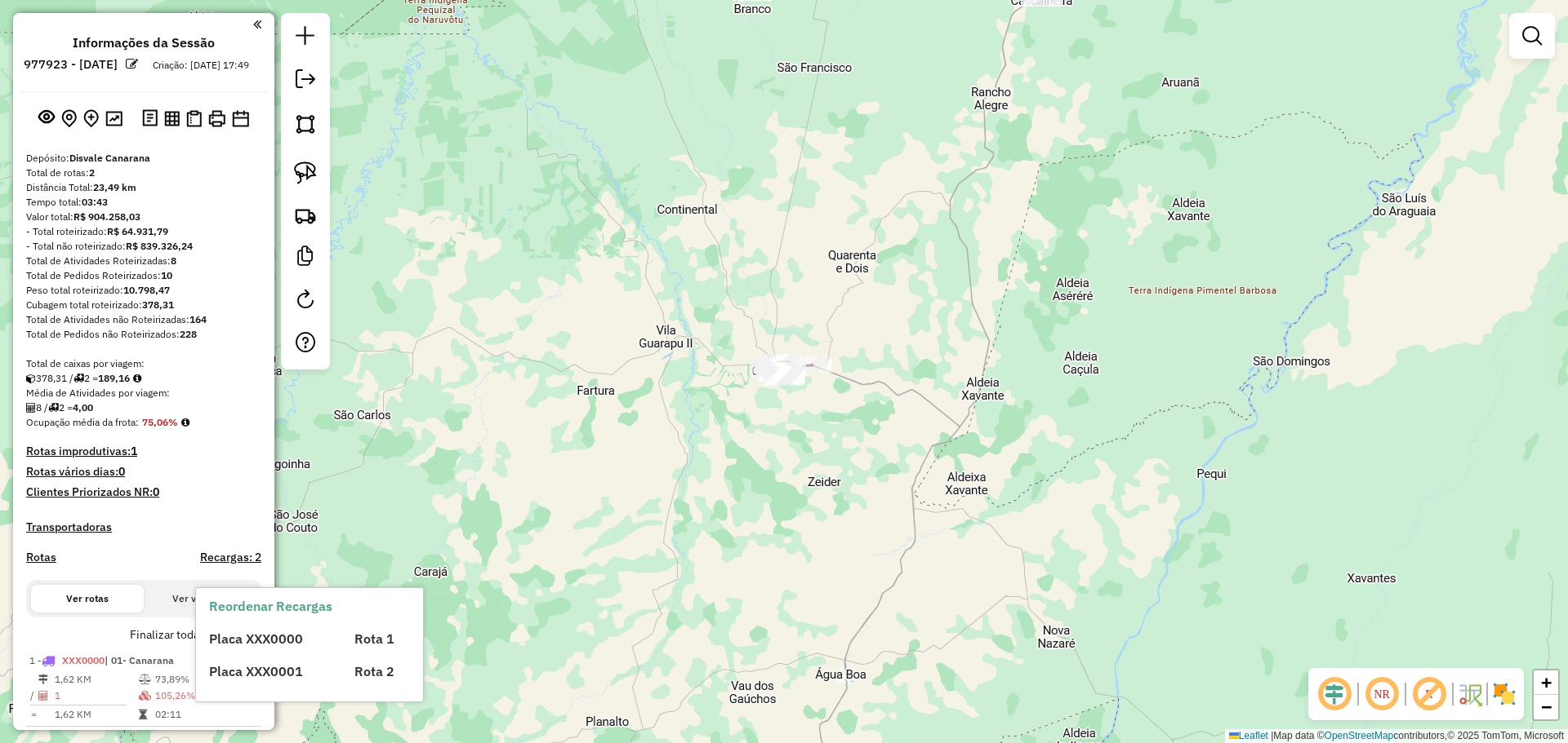
click at [251, 650] on div "Placa XXX0000 Rota 1 Placa XXX0001 Rota 2" at bounding box center [323, 649] width 229 height 66
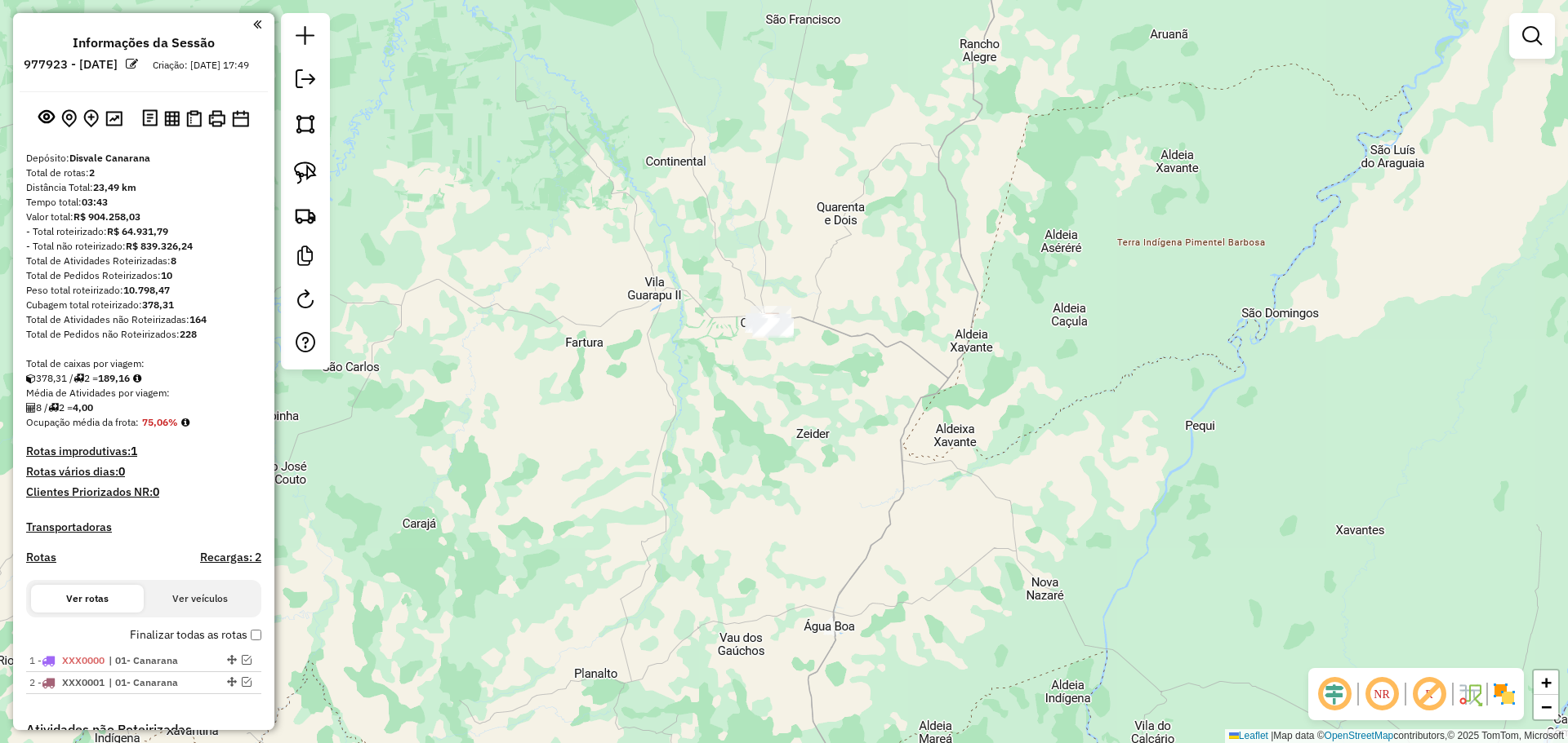
drag, startPoint x: 665, startPoint y: 221, endPoint x: 757, endPoint y: 89, distance: 160.9
click at [748, 100] on div "Janela de atendimento Grade de atendimento Capacidade Transportadoras Veículos …" at bounding box center [784, 372] width 1568 height 743
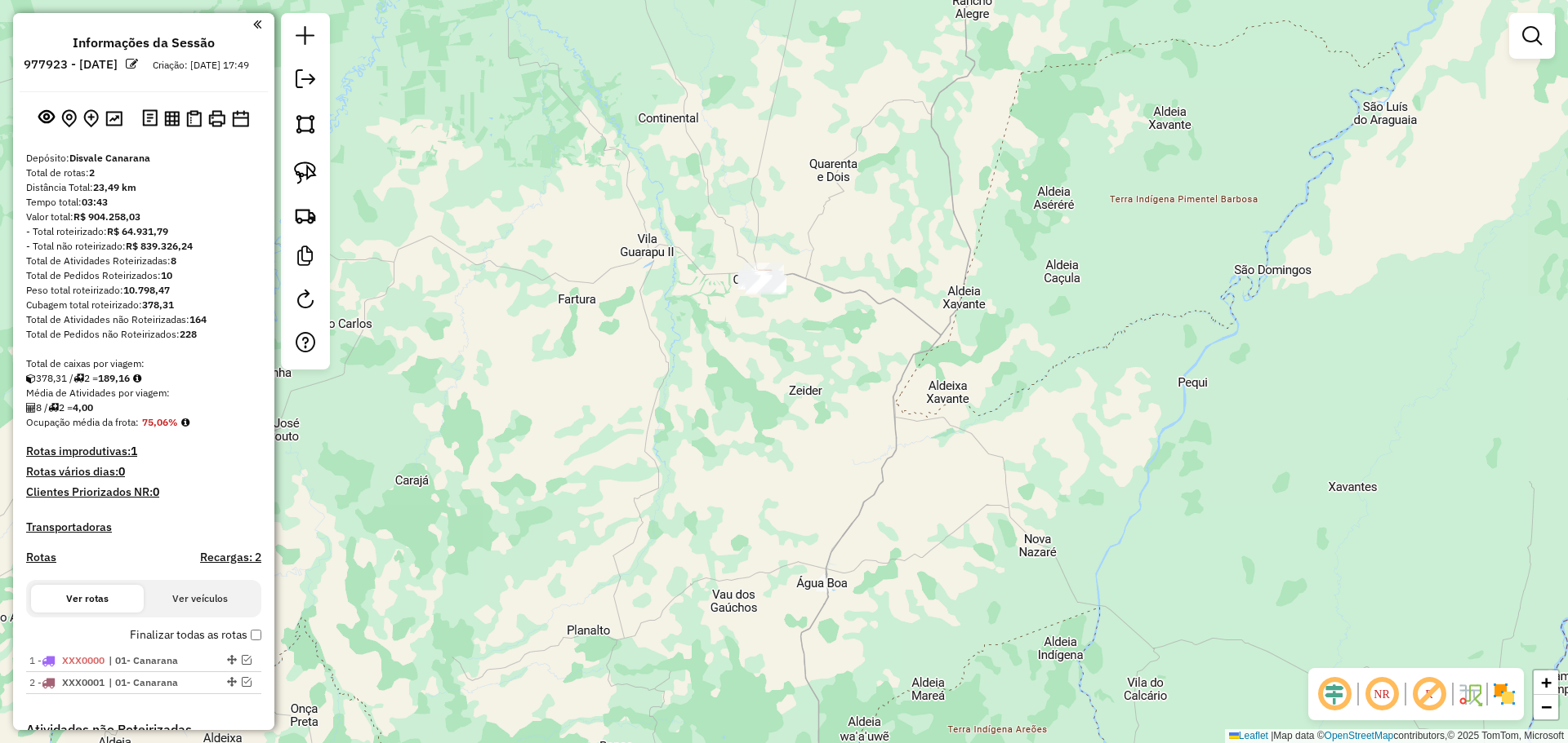
drag, startPoint x: 299, startPoint y: 176, endPoint x: 623, endPoint y: 191, distance: 324.3
click at [300, 176] on img at bounding box center [305, 173] width 23 height 23
drag, startPoint x: 693, startPoint y: 188, endPoint x: 931, endPoint y: 335, distance: 279.7
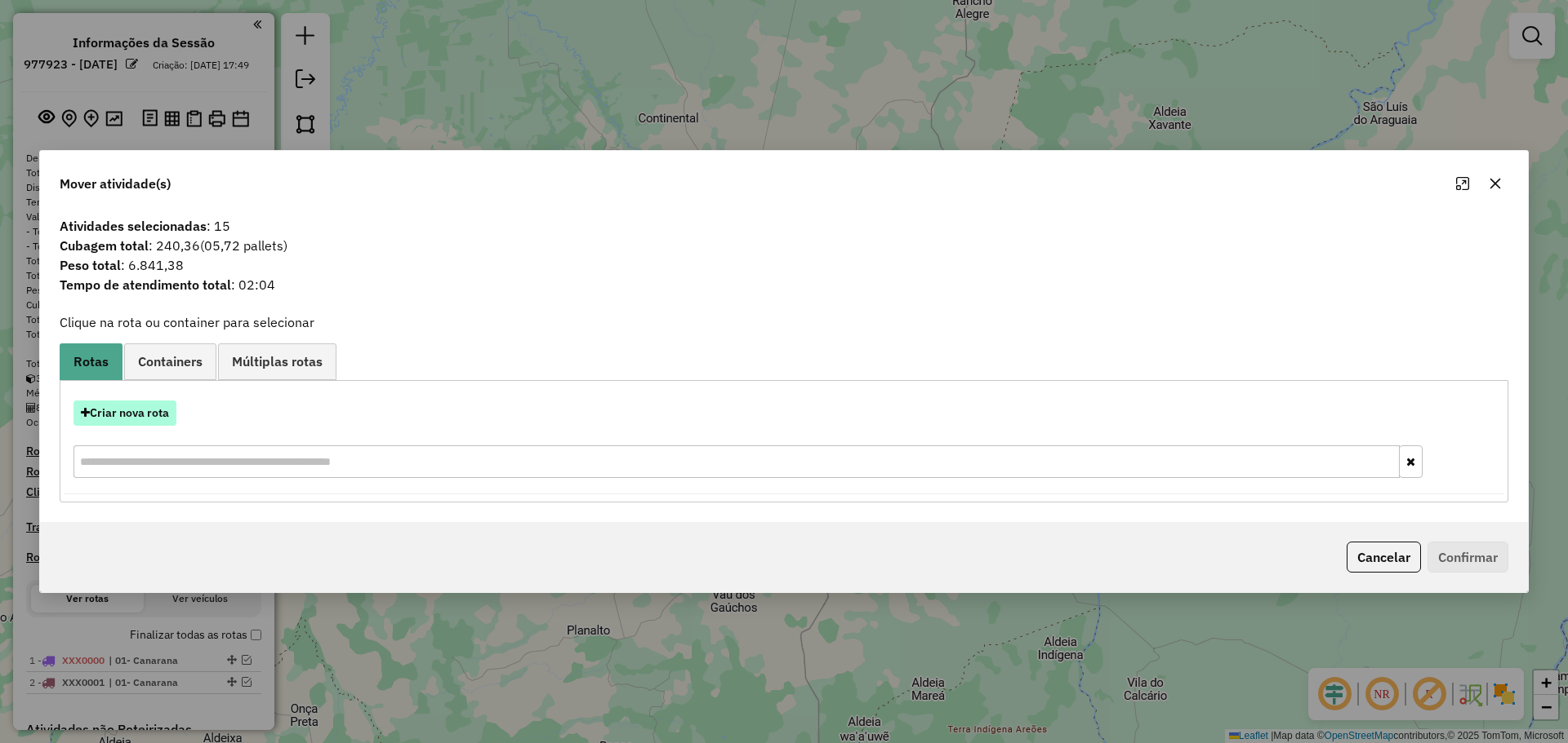
click at [151, 410] on button "Criar nova rota" at bounding box center [125, 413] width 103 height 25
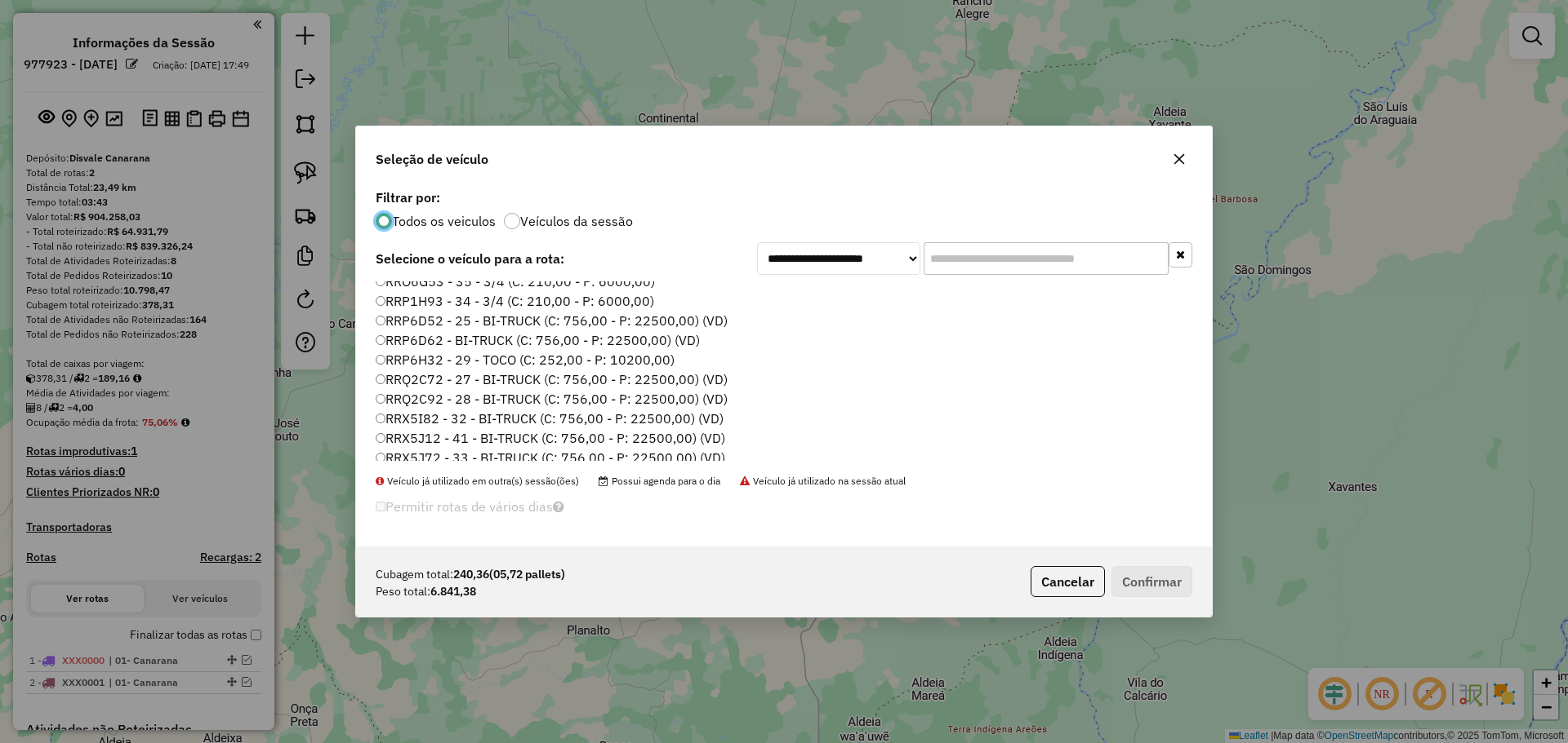
scroll to position [653, 0]
click at [630, 379] on label "XXX0002 - TOCO (C: 252,00 - P: 10200,00) (VD)" at bounding box center [525, 382] width 299 height 19
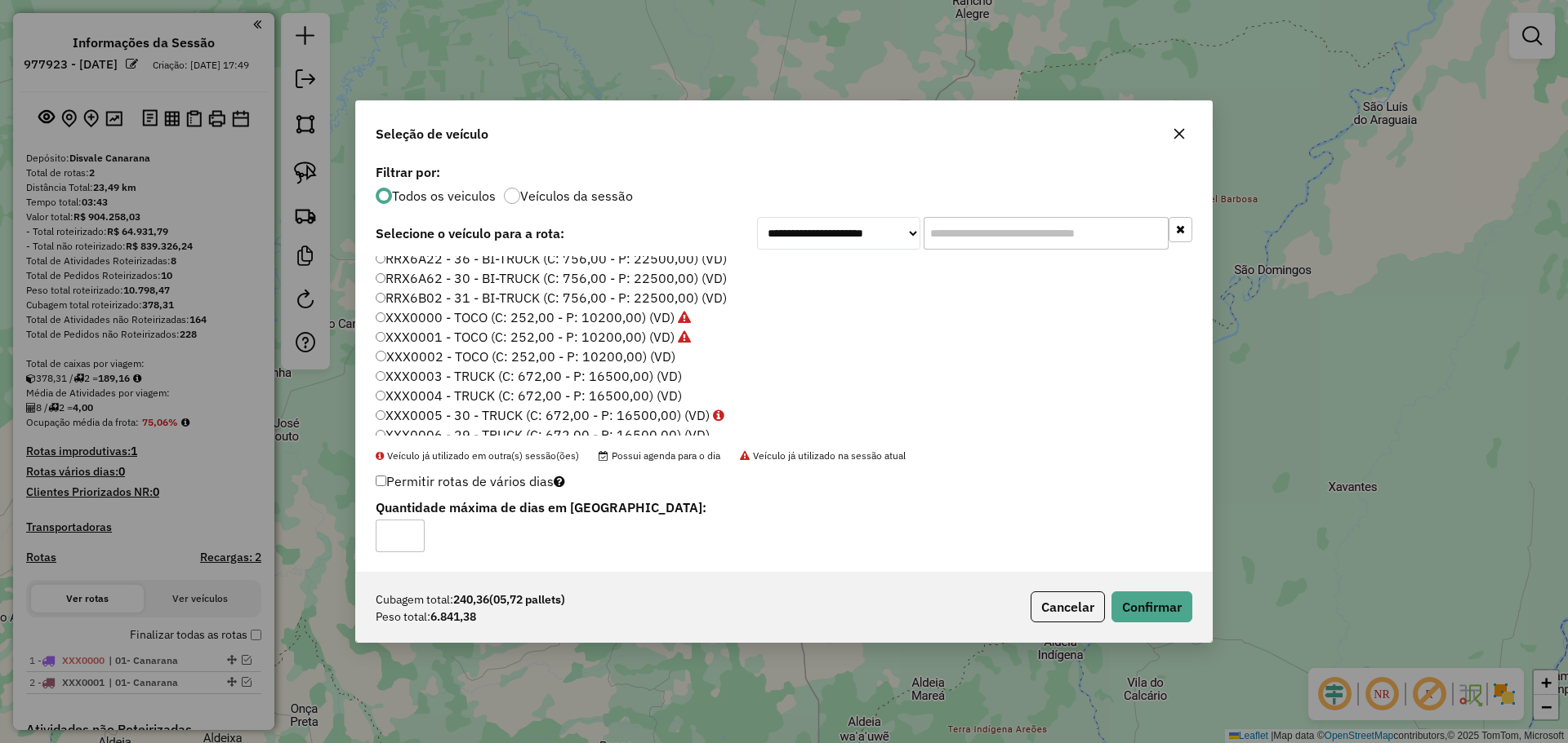
click at [970, 231] on input "text" at bounding box center [1047, 234] width 245 height 33
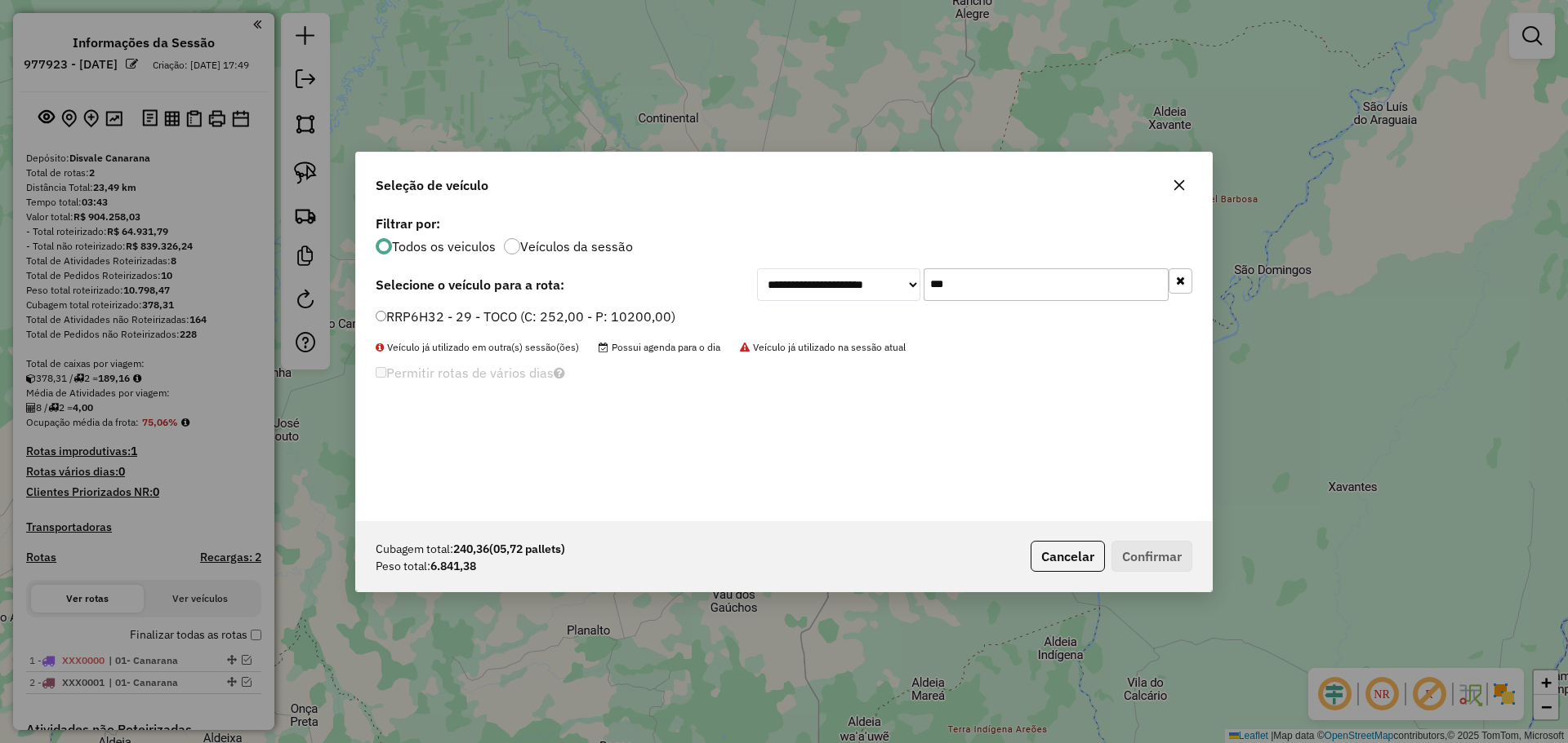
type input "***"
click at [1150, 565] on button "Confirmar" at bounding box center [1152, 557] width 81 height 31
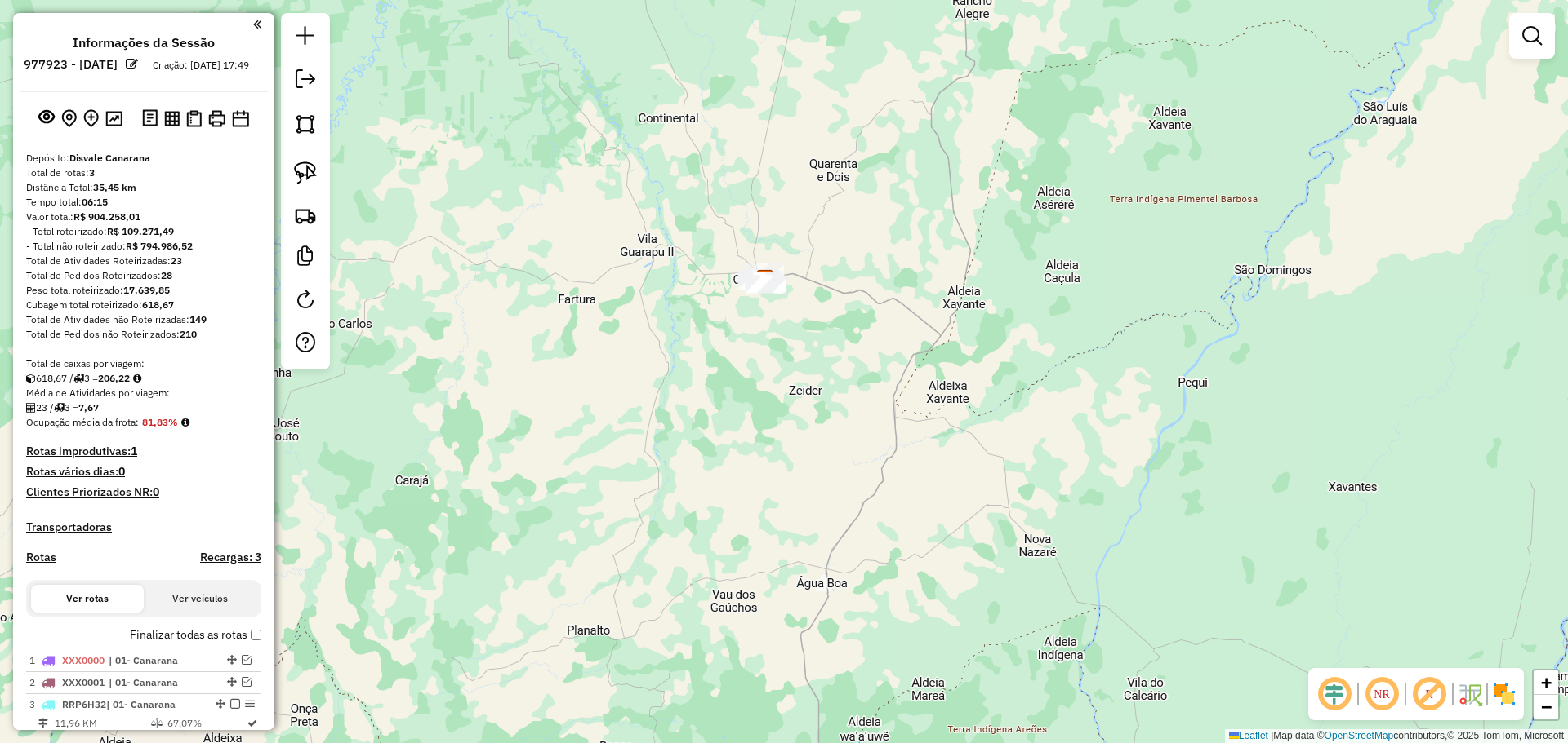
click at [249, 644] on label "Finalizar todas as rotas" at bounding box center [195, 636] width 131 height 17
click at [305, 212] on img at bounding box center [305, 215] width 23 height 23
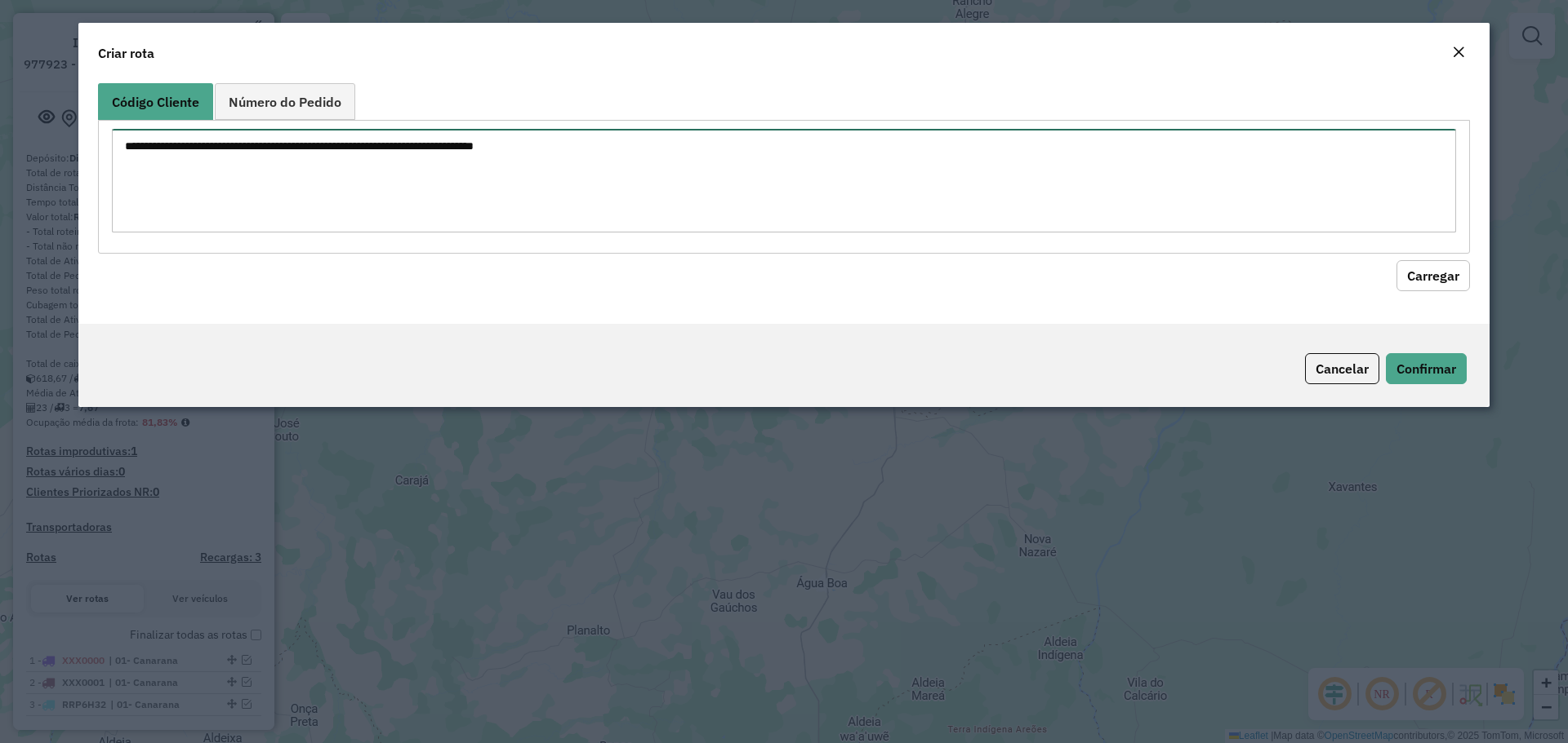
click at [738, 179] on textarea at bounding box center [784, 180] width 1344 height 103
click at [274, 108] on span "Número do Pedido" at bounding box center [285, 102] width 113 height 14
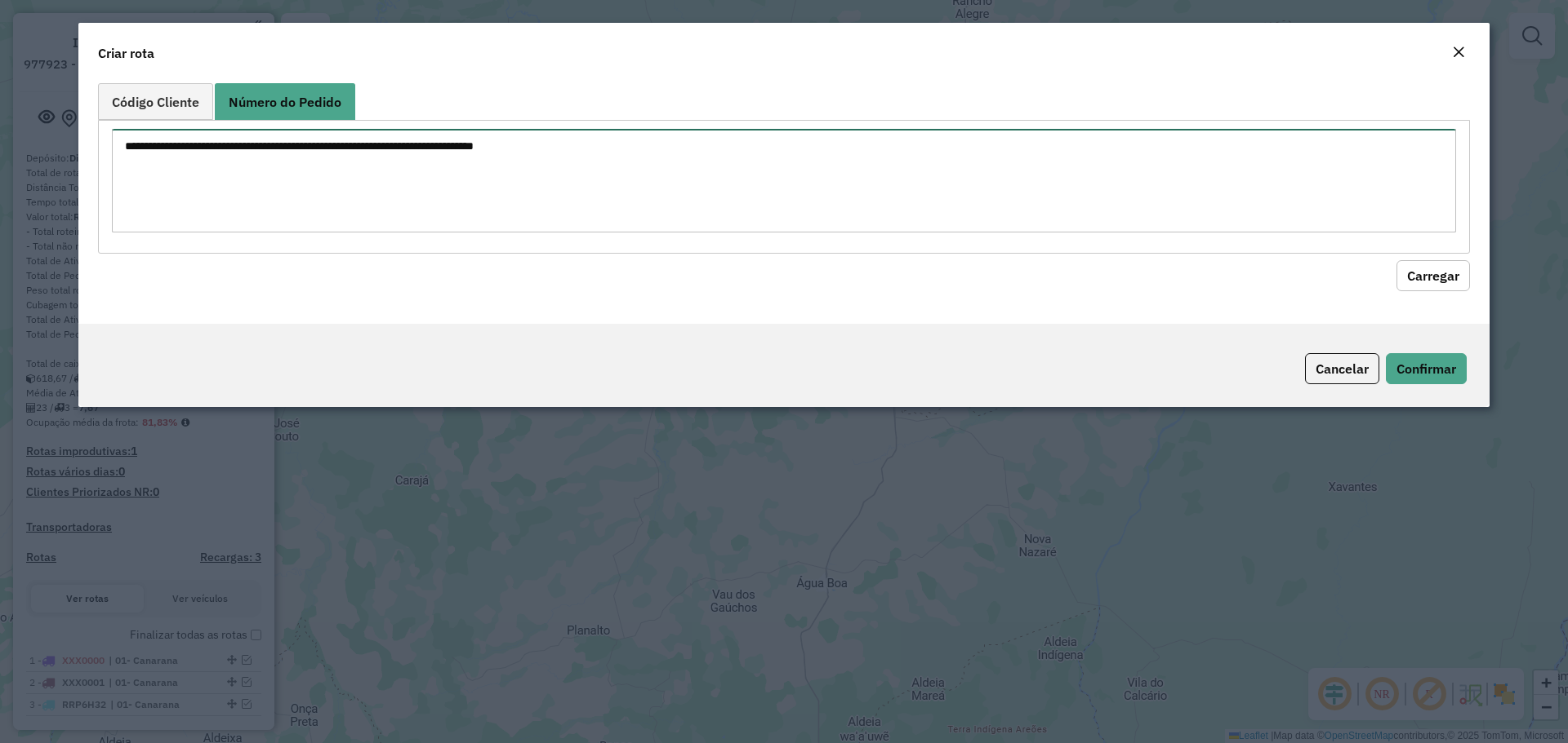
drag, startPoint x: 691, startPoint y: 161, endPoint x: 754, endPoint y: 268, distance: 124.2
click at [691, 161] on textarea at bounding box center [784, 180] width 1344 height 103
click at [453, 181] on textarea at bounding box center [784, 180] width 1344 height 103
paste textarea "****** ****** ****** ****** ******"
type textarea "****** ****** ****** ****** ******"
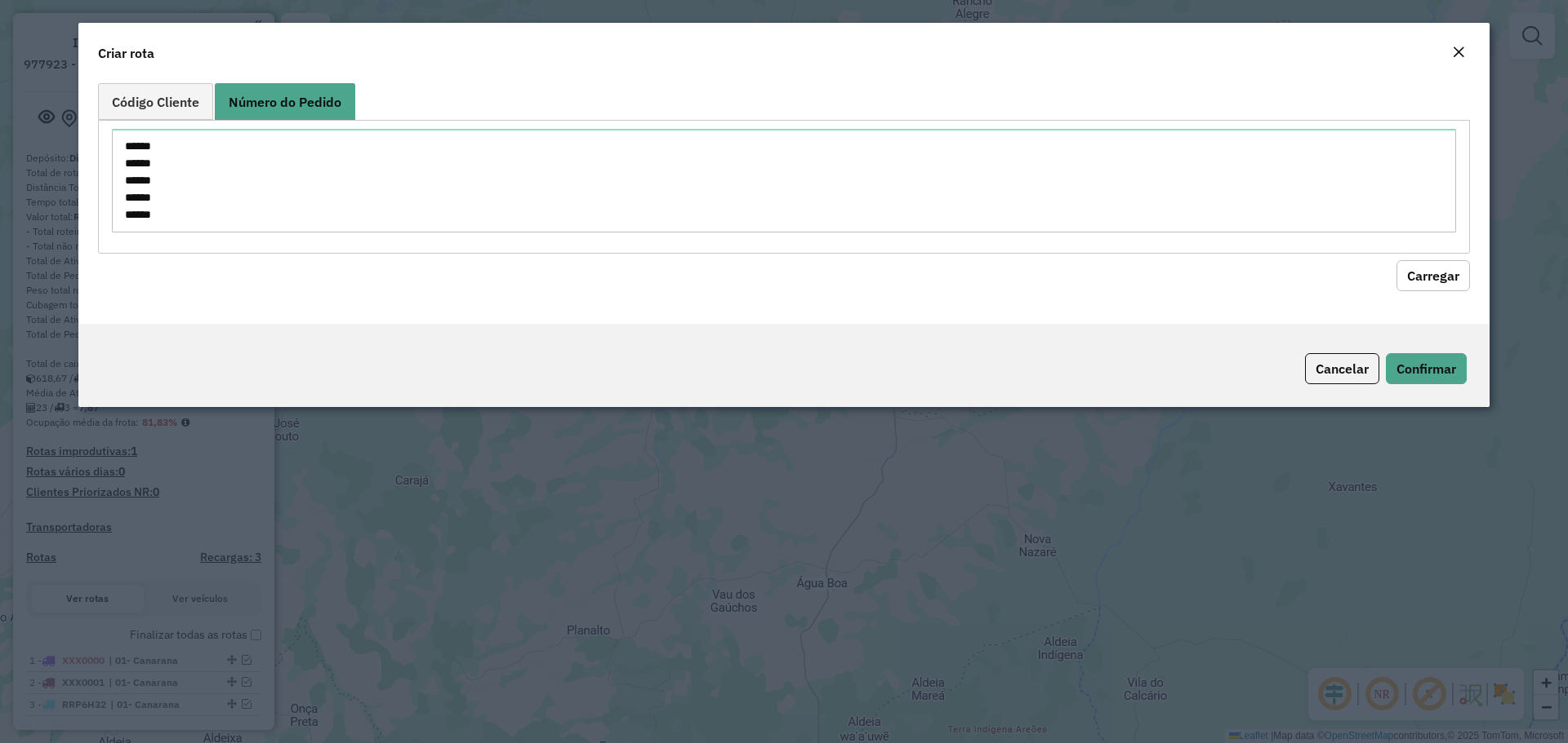
drag, startPoint x: 1437, startPoint y: 273, endPoint x: 1418, endPoint y: 300, distance: 33.0
click at [1436, 273] on button "Carregar" at bounding box center [1433, 276] width 73 height 31
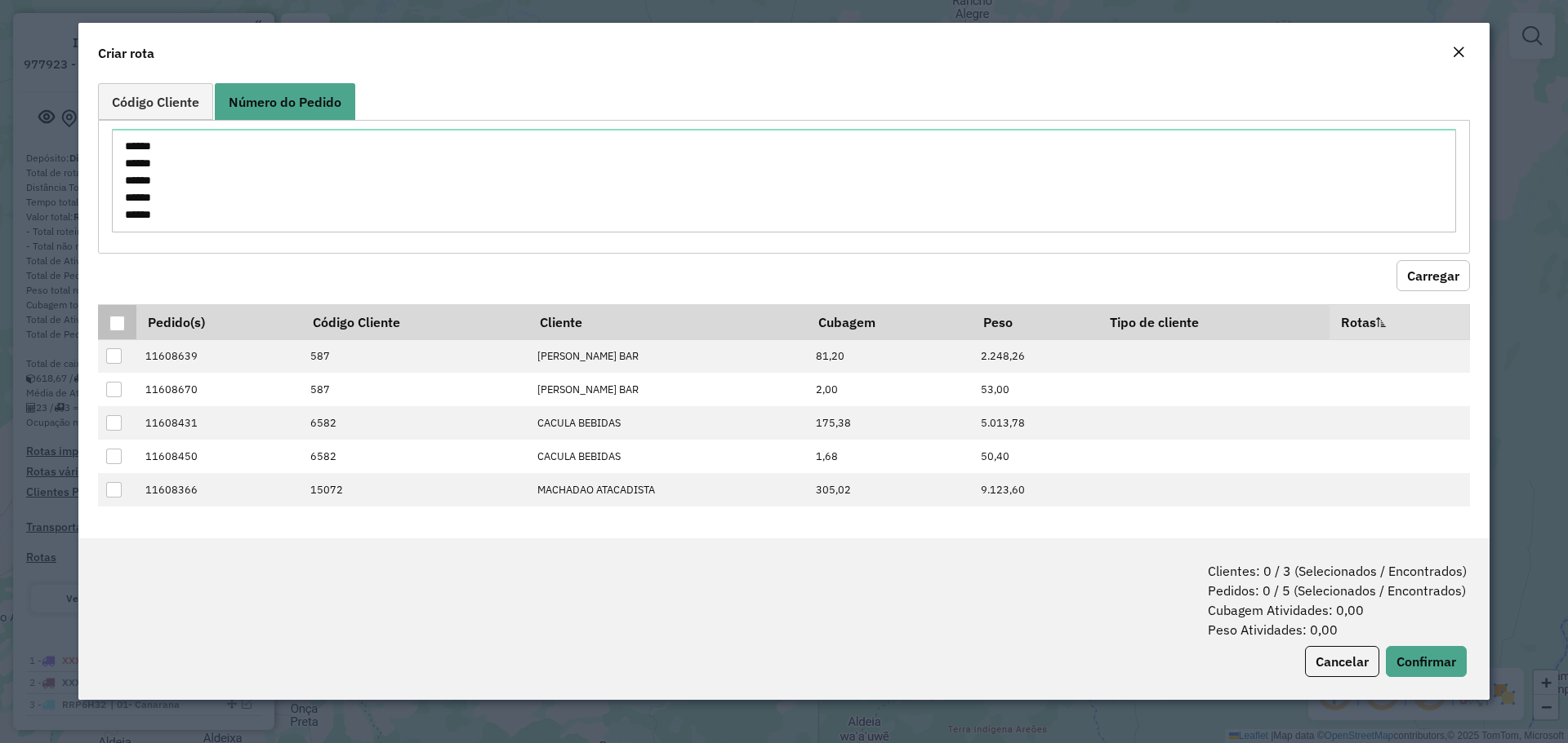
click at [123, 328] on div at bounding box center [117, 323] width 15 height 15
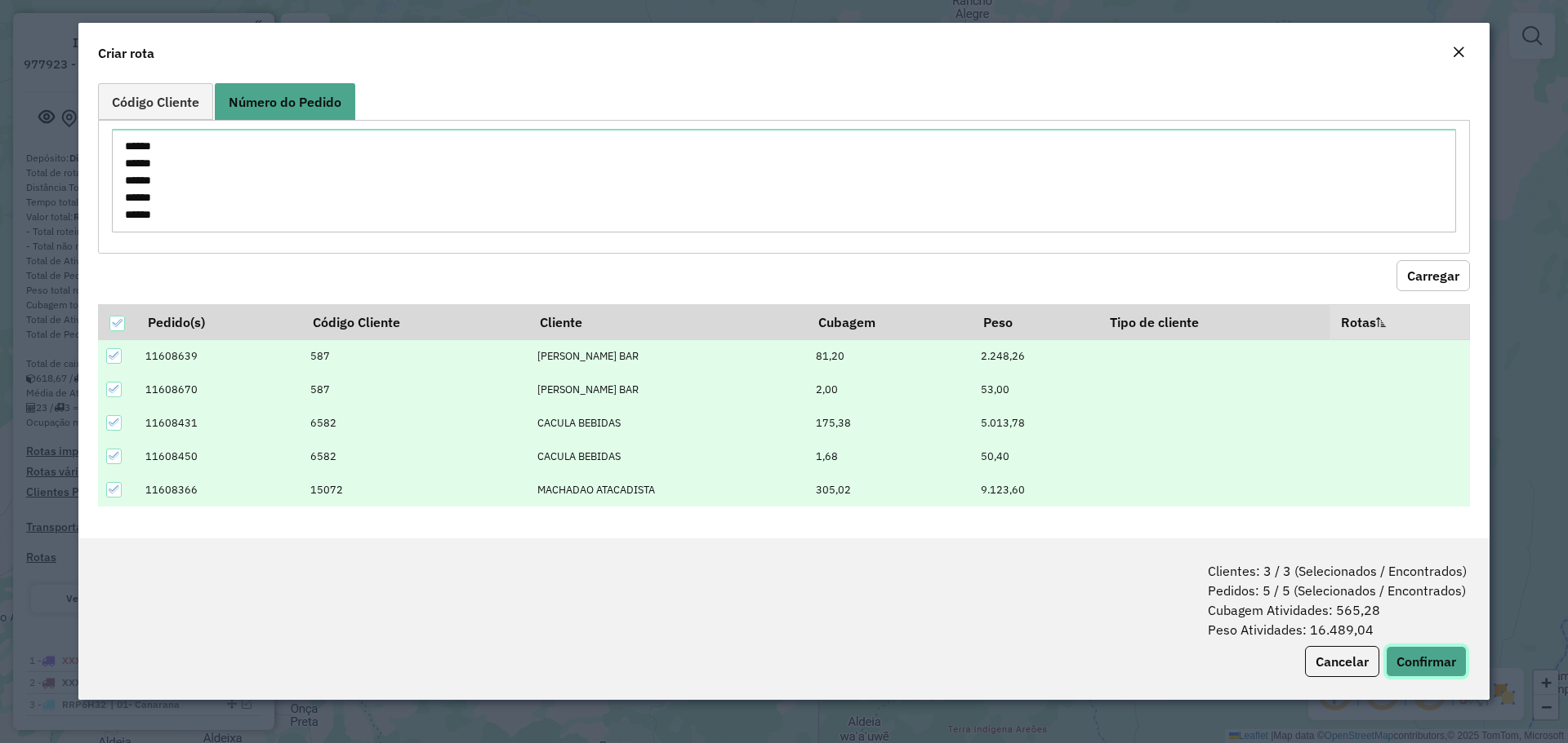
click at [1431, 660] on button "Confirmar" at bounding box center [1426, 662] width 81 height 31
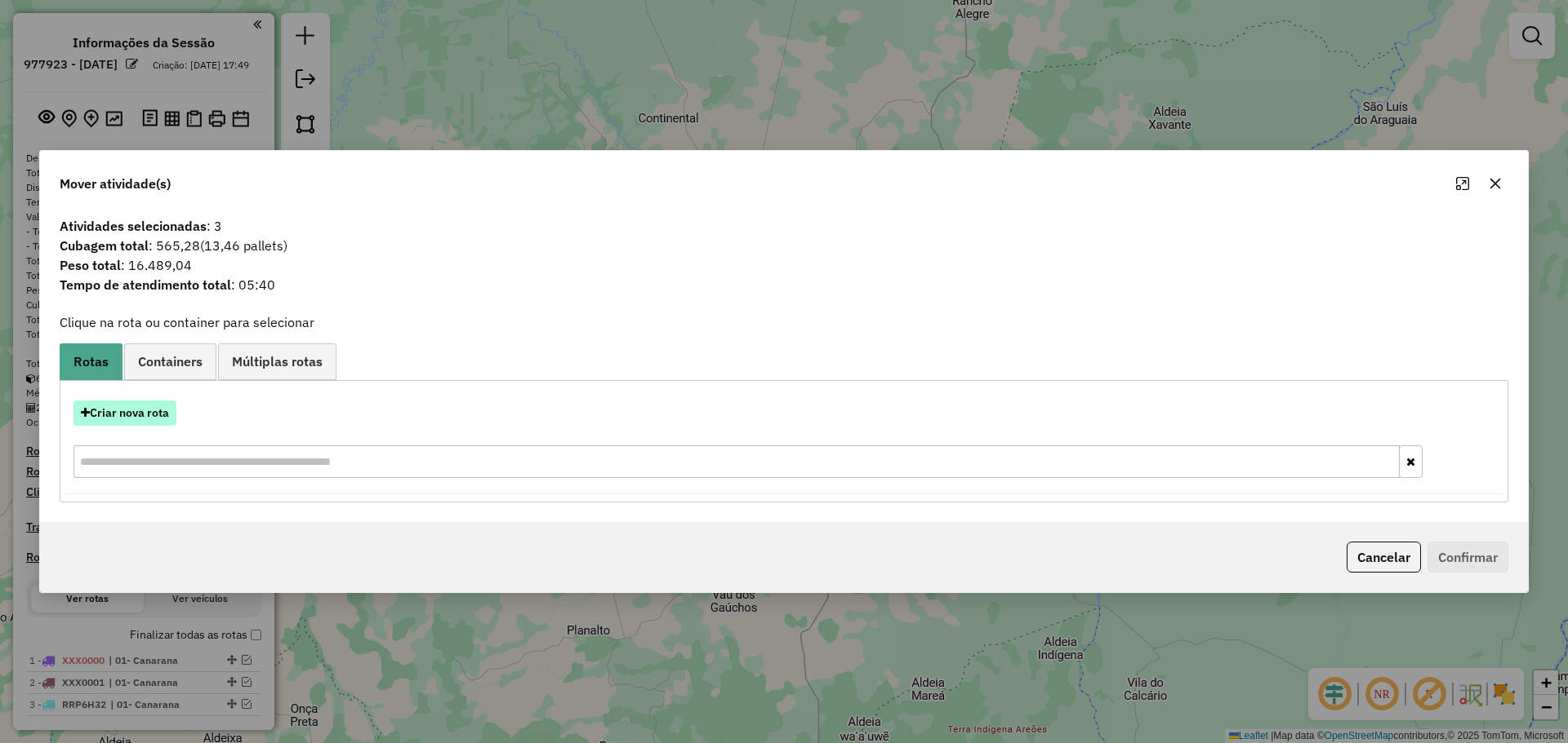
click at [154, 419] on button "Criar nova rota" at bounding box center [125, 413] width 103 height 25
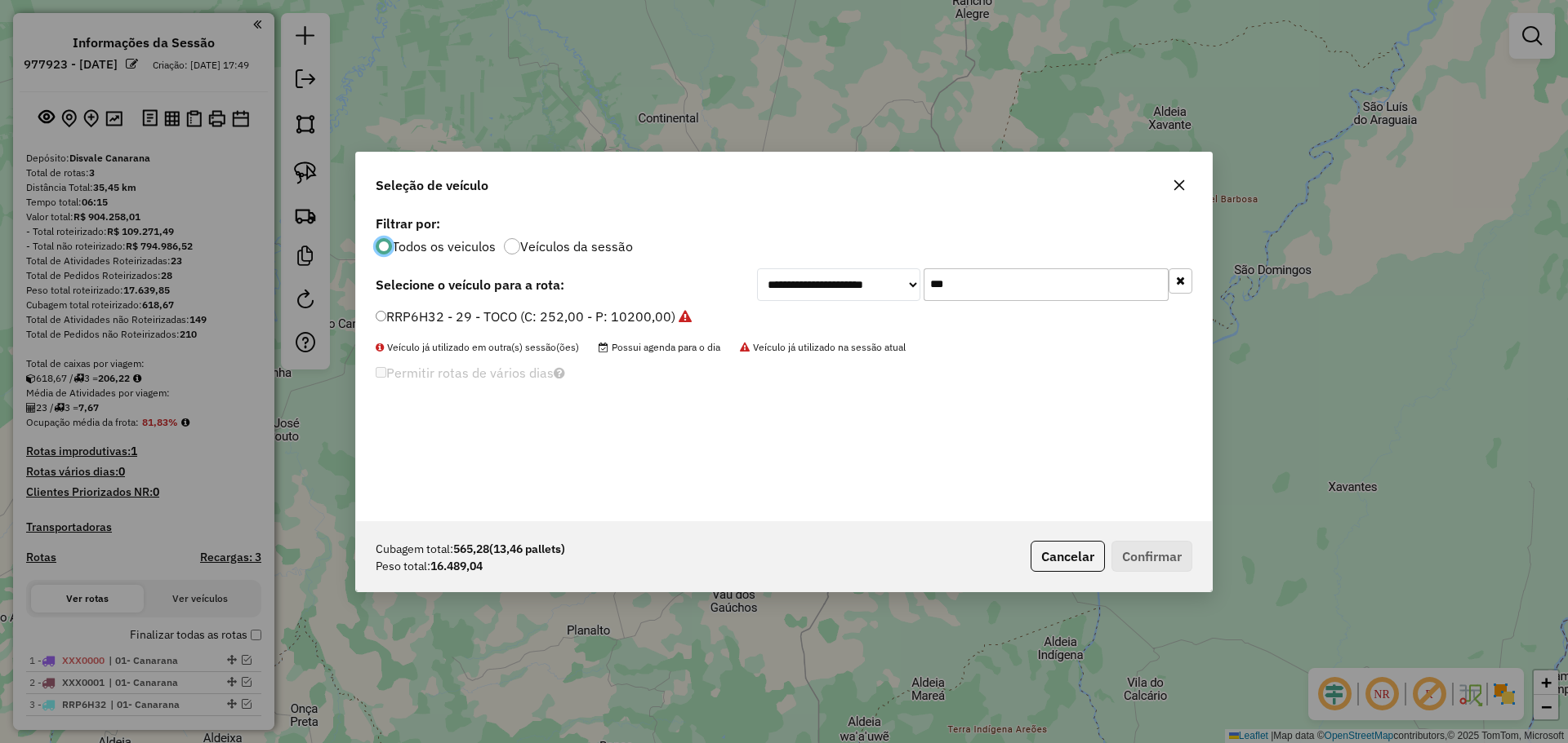
scroll to position [9, 5]
drag, startPoint x: 982, startPoint y: 281, endPoint x: 701, endPoint y: 306, distance: 282.1
click at [771, 300] on div "**********" at bounding box center [974, 285] width 435 height 33
paste input "****"
type input "*******"
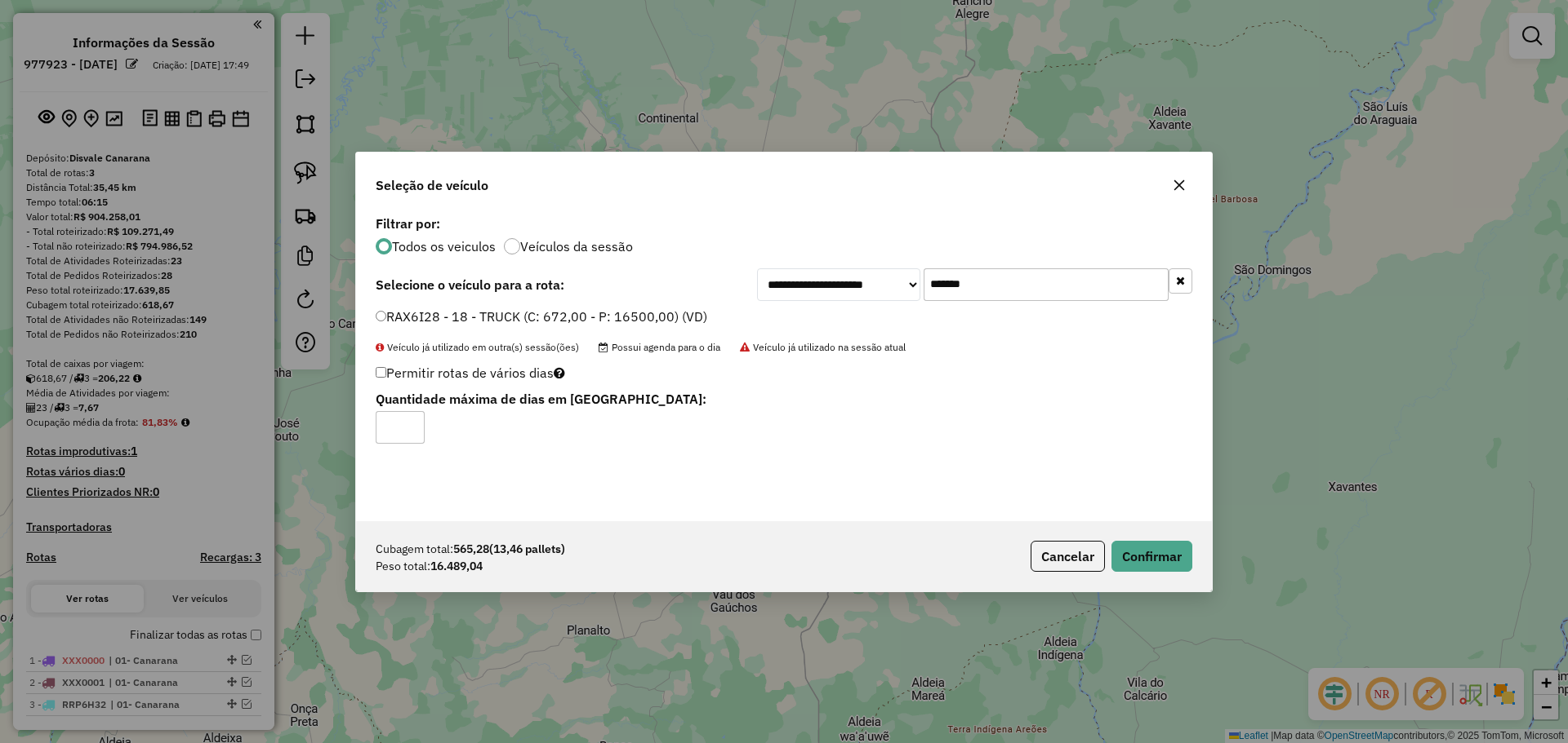
click at [413, 423] on input "*" at bounding box center [400, 427] width 49 height 33
type input "*"
click at [413, 424] on input "*" at bounding box center [400, 427] width 49 height 33
drag, startPoint x: 1178, startPoint y: 556, endPoint x: 1192, endPoint y: 545, distance: 17.8
click at [1178, 557] on button "Confirmar" at bounding box center [1152, 557] width 81 height 31
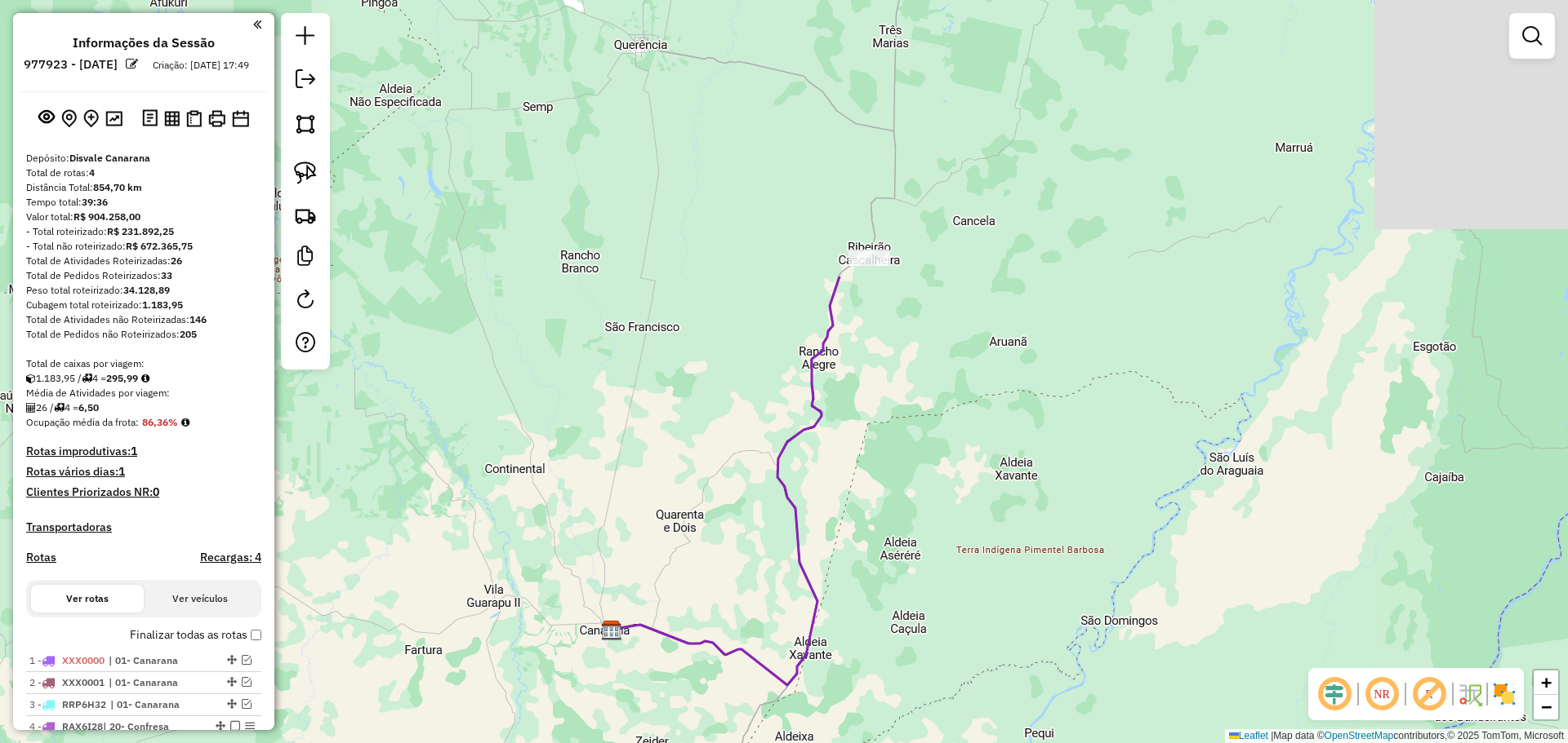
drag, startPoint x: 823, startPoint y: 166, endPoint x: 602, endPoint y: 735, distance: 610.4
click at [603, 735] on div "Janela de atendimento Grade de atendimento Capacidade Transportadoras Veículos …" at bounding box center [784, 372] width 1568 height 743
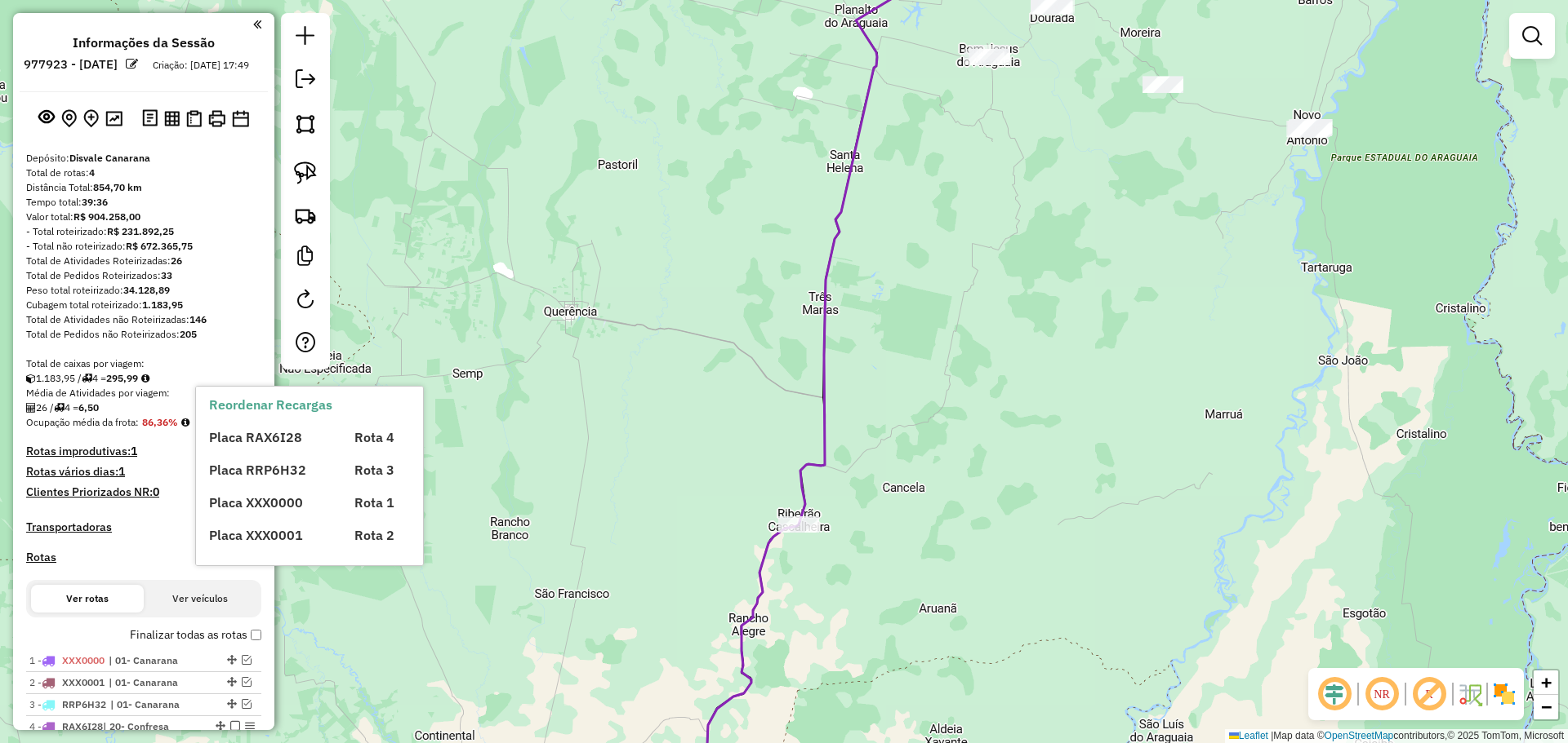
click at [250, 644] on label "Finalizar todas as rotas" at bounding box center [195, 636] width 131 height 17
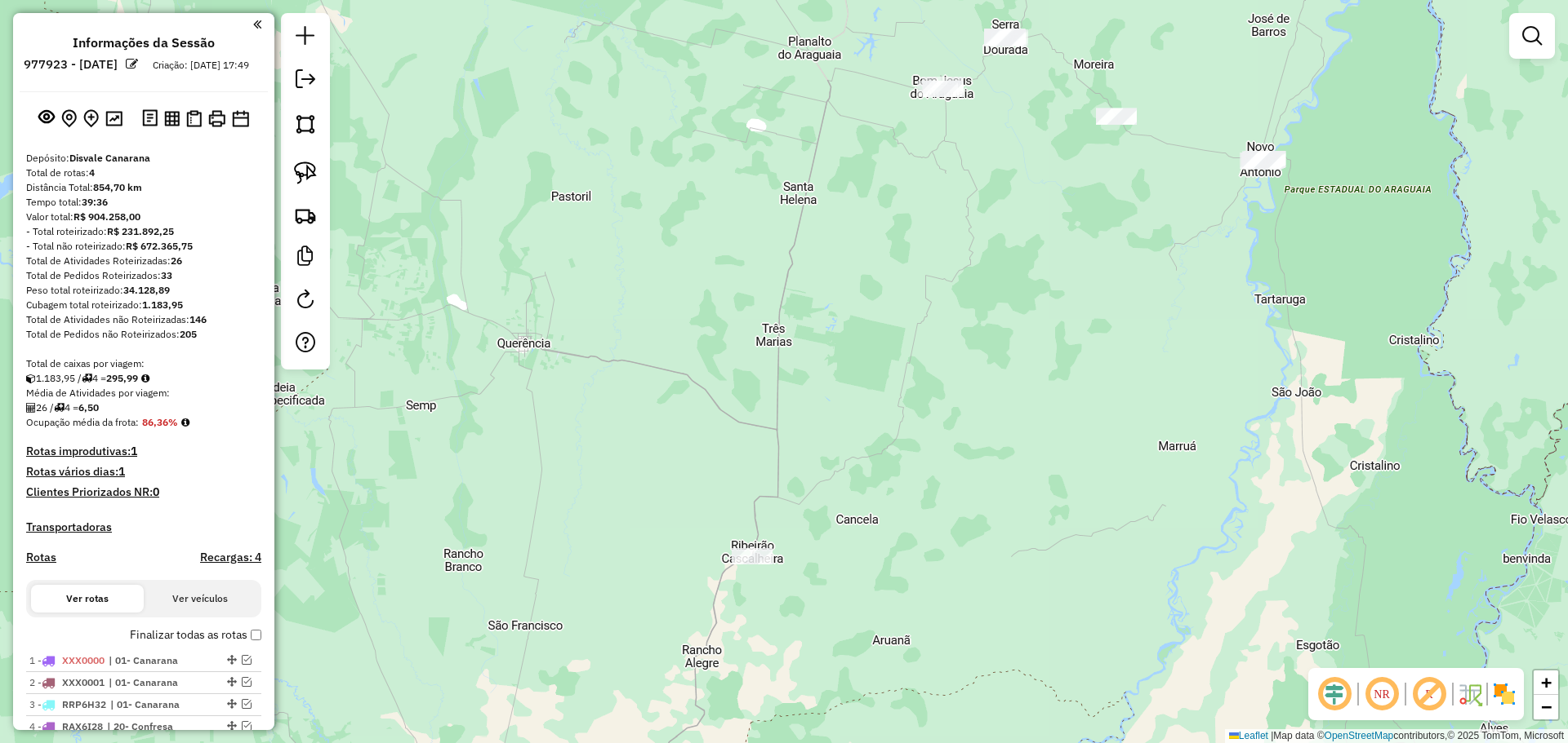
drag, startPoint x: 686, startPoint y: 401, endPoint x: 490, endPoint y: 415, distance: 196.5
click at [490, 415] on div "Janela de atendimento Grade de atendimento Capacidade Transportadoras Veículos …" at bounding box center [784, 372] width 1568 height 743
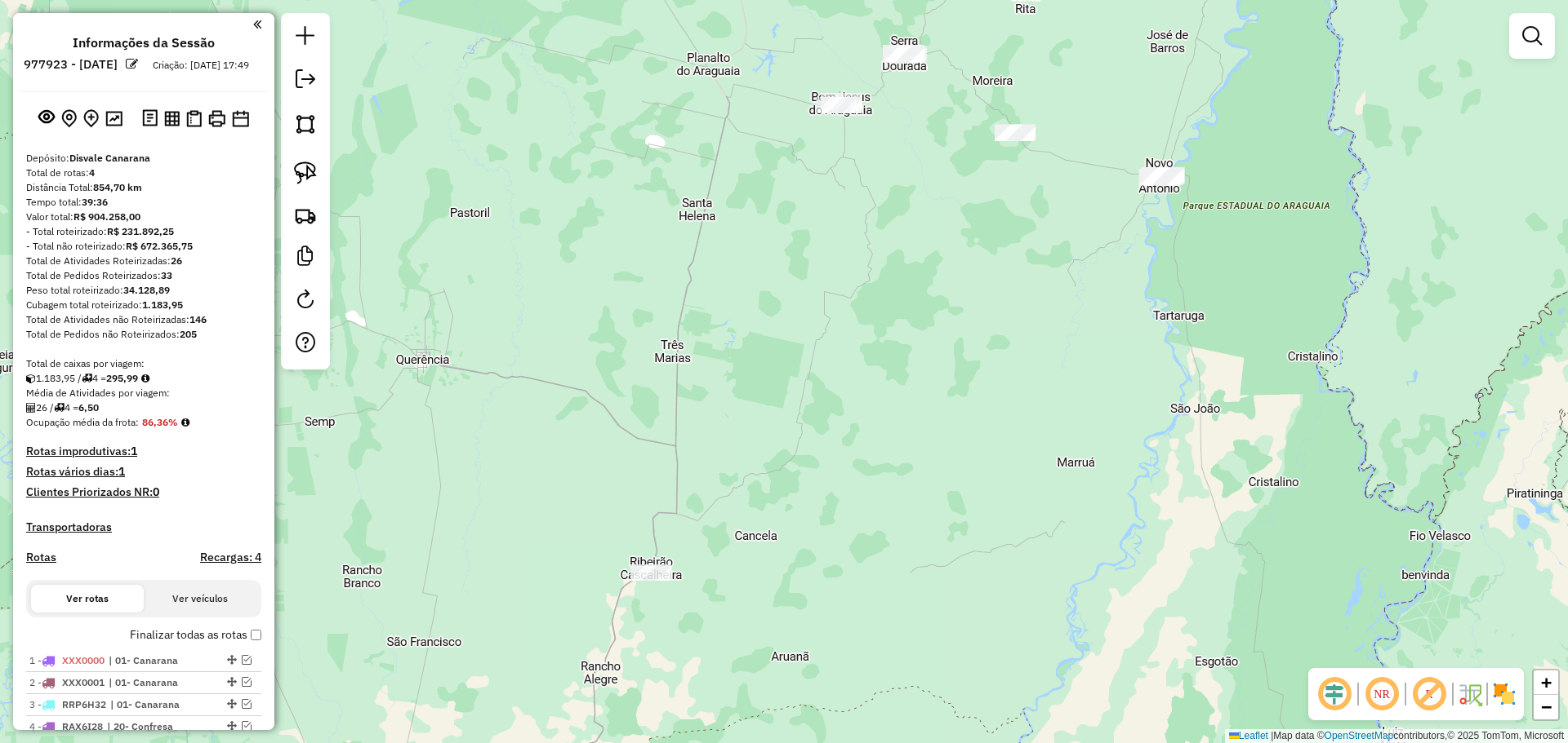
drag, startPoint x: 312, startPoint y: 169, endPoint x: 331, endPoint y: 161, distance: 20.6
click at [312, 169] on img at bounding box center [305, 173] width 23 height 23
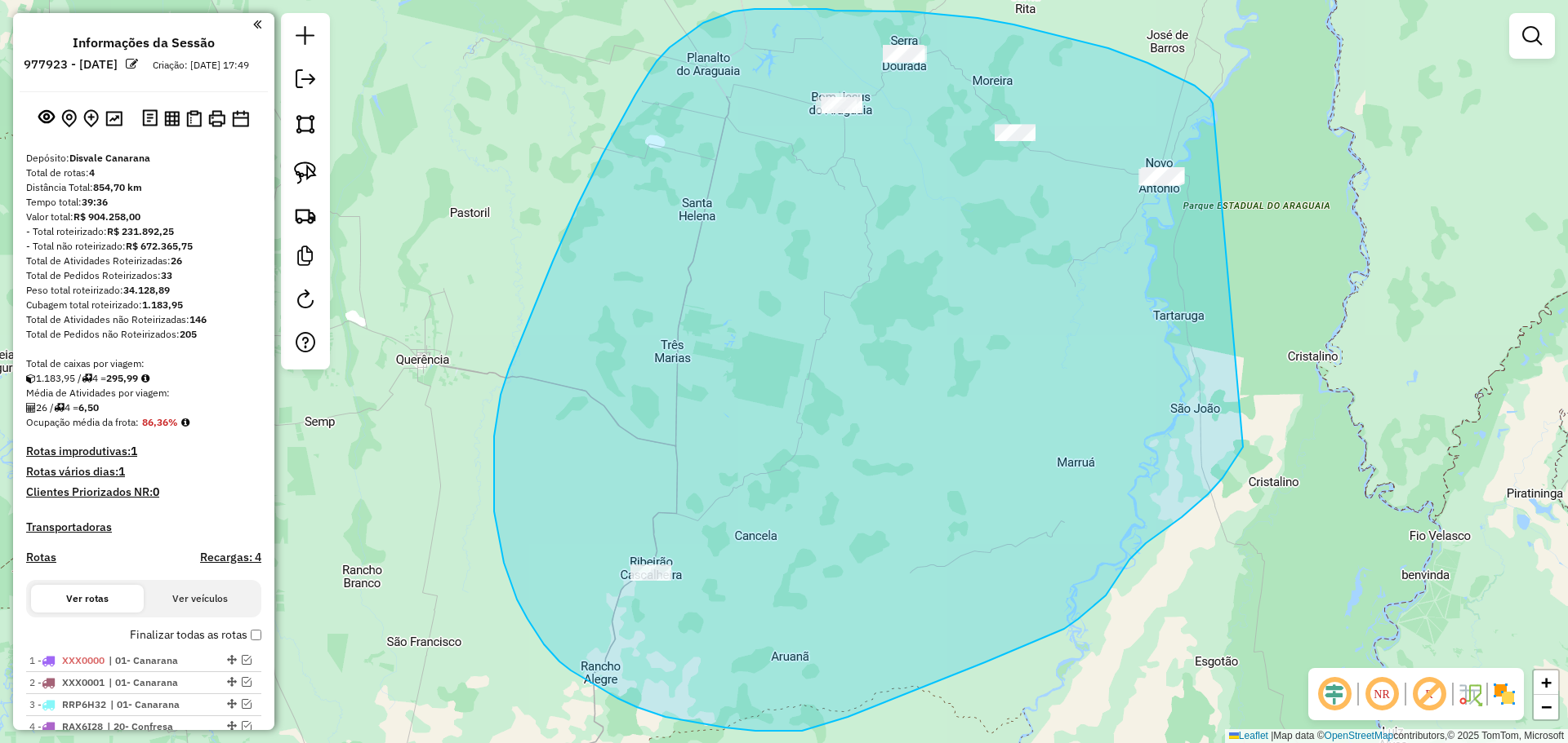
drag, startPoint x: 1213, startPoint y: 103, endPoint x: 1253, endPoint y: 349, distance: 249.2
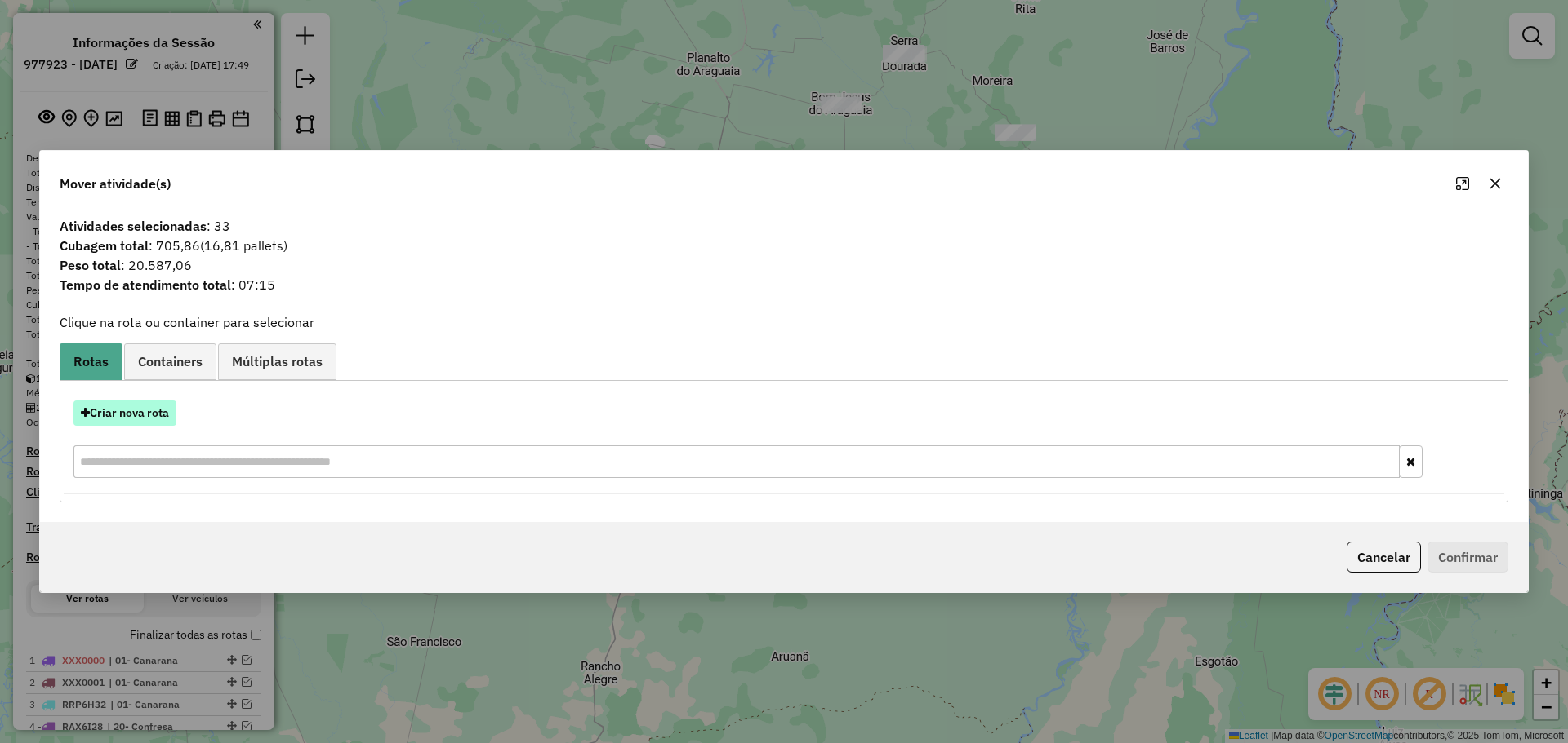
click at [157, 415] on button "Criar nova rota" at bounding box center [125, 413] width 103 height 25
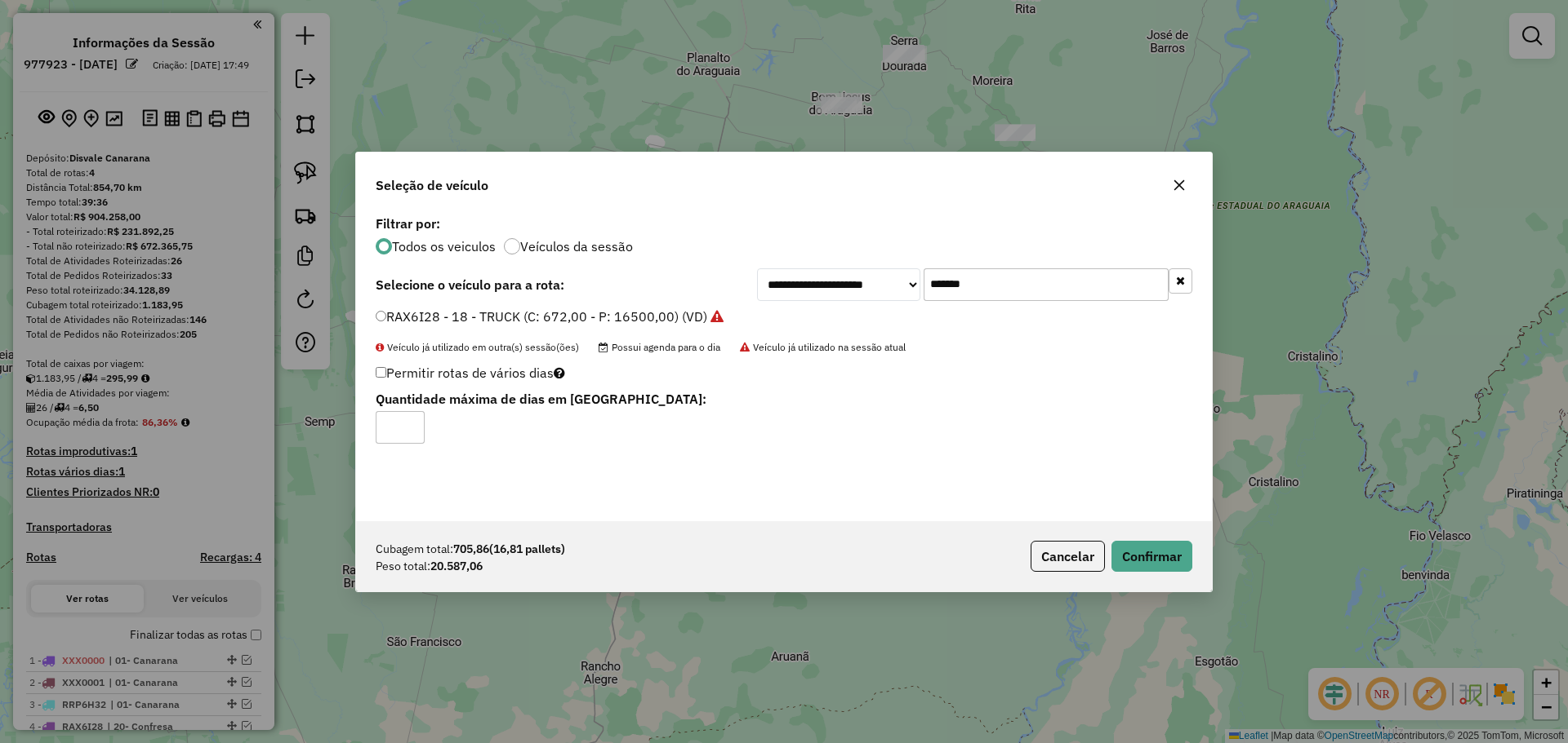
type input "*"
click at [1009, 283] on input "*******" at bounding box center [1047, 285] width 245 height 33
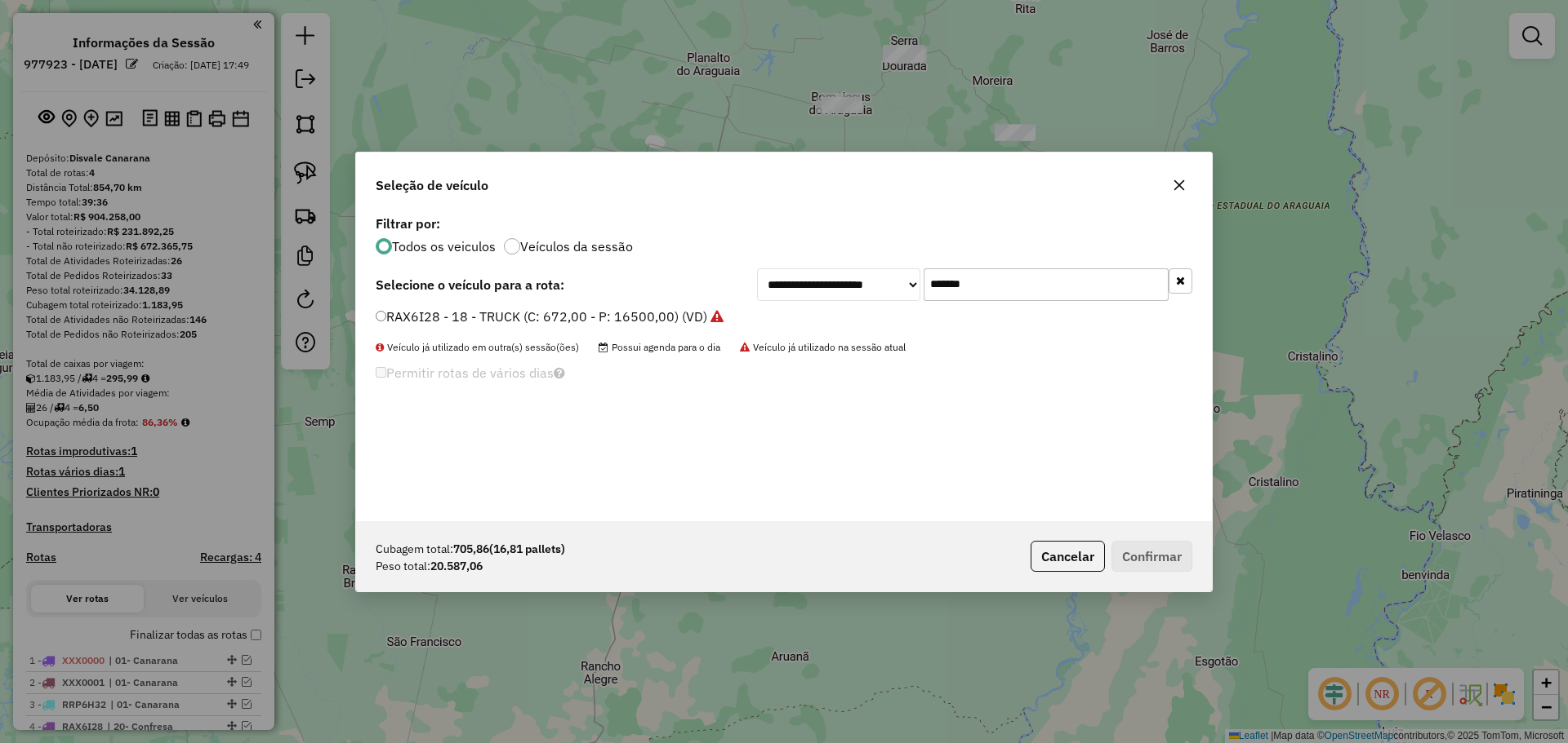
paste input "text"
type input "*******"
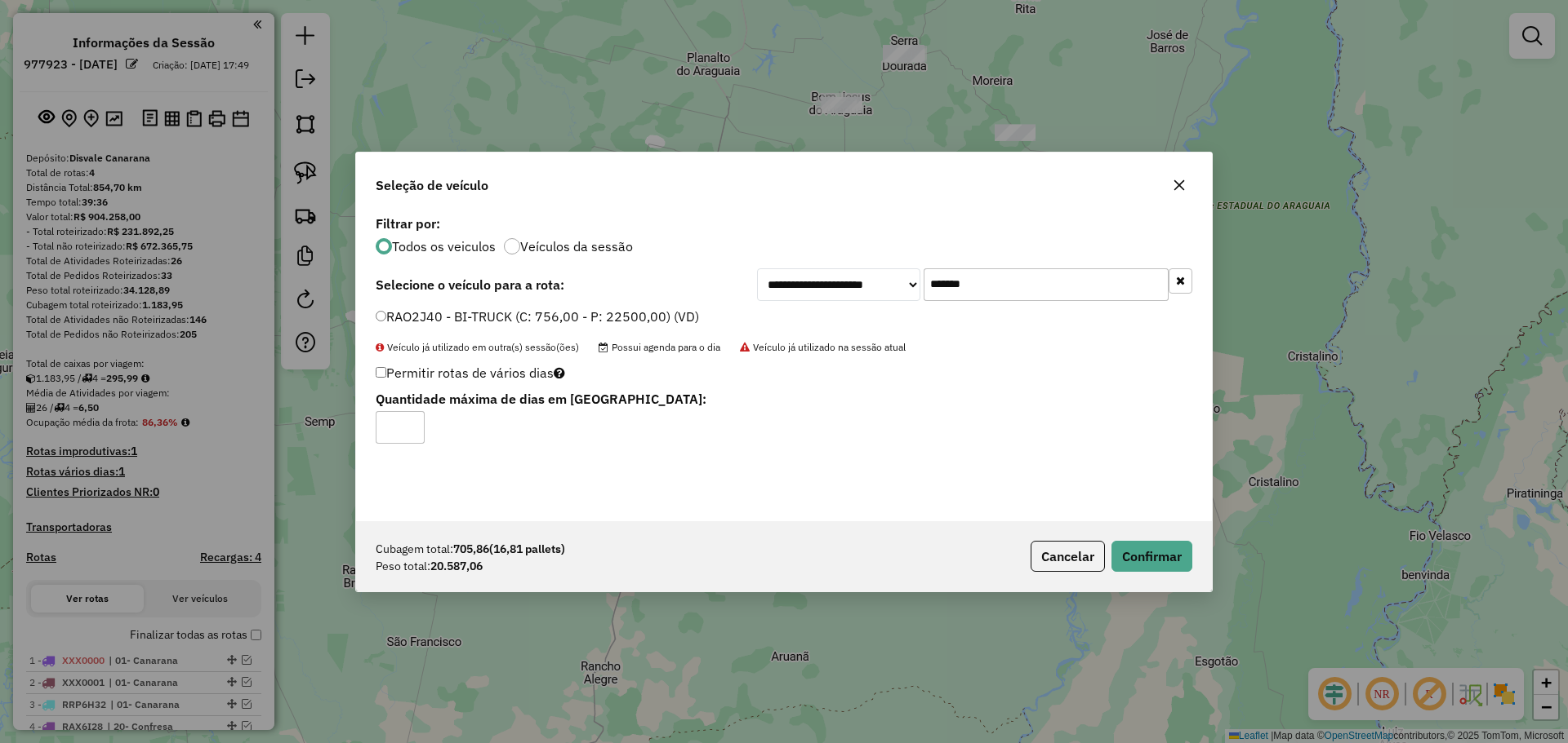
click at [415, 423] on input "*" at bounding box center [400, 427] width 49 height 33
type input "*"
click at [412, 423] on input "*" at bounding box center [400, 427] width 49 height 33
drag, startPoint x: 1146, startPoint y: 546, endPoint x: 1183, endPoint y: 524, distance: 43.0
click at [1146, 547] on button "Confirmar" at bounding box center [1152, 557] width 81 height 31
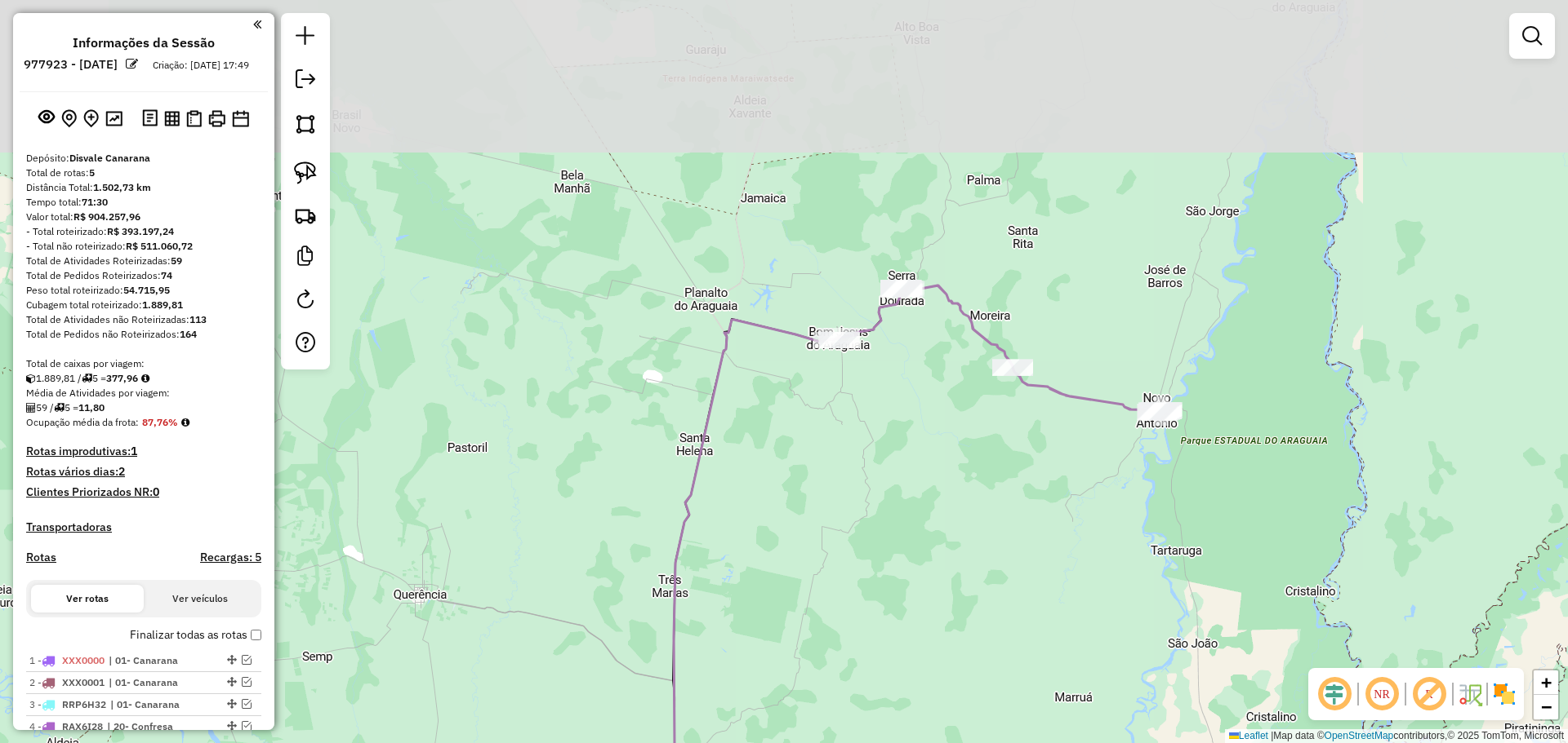
drag, startPoint x: 761, startPoint y: 342, endPoint x: 701, endPoint y: 540, distance: 206.9
click at [713, 548] on div "Janela de atendimento Grade de atendimento Capacidade Transportadoras Veículos …" at bounding box center [784, 372] width 1568 height 743
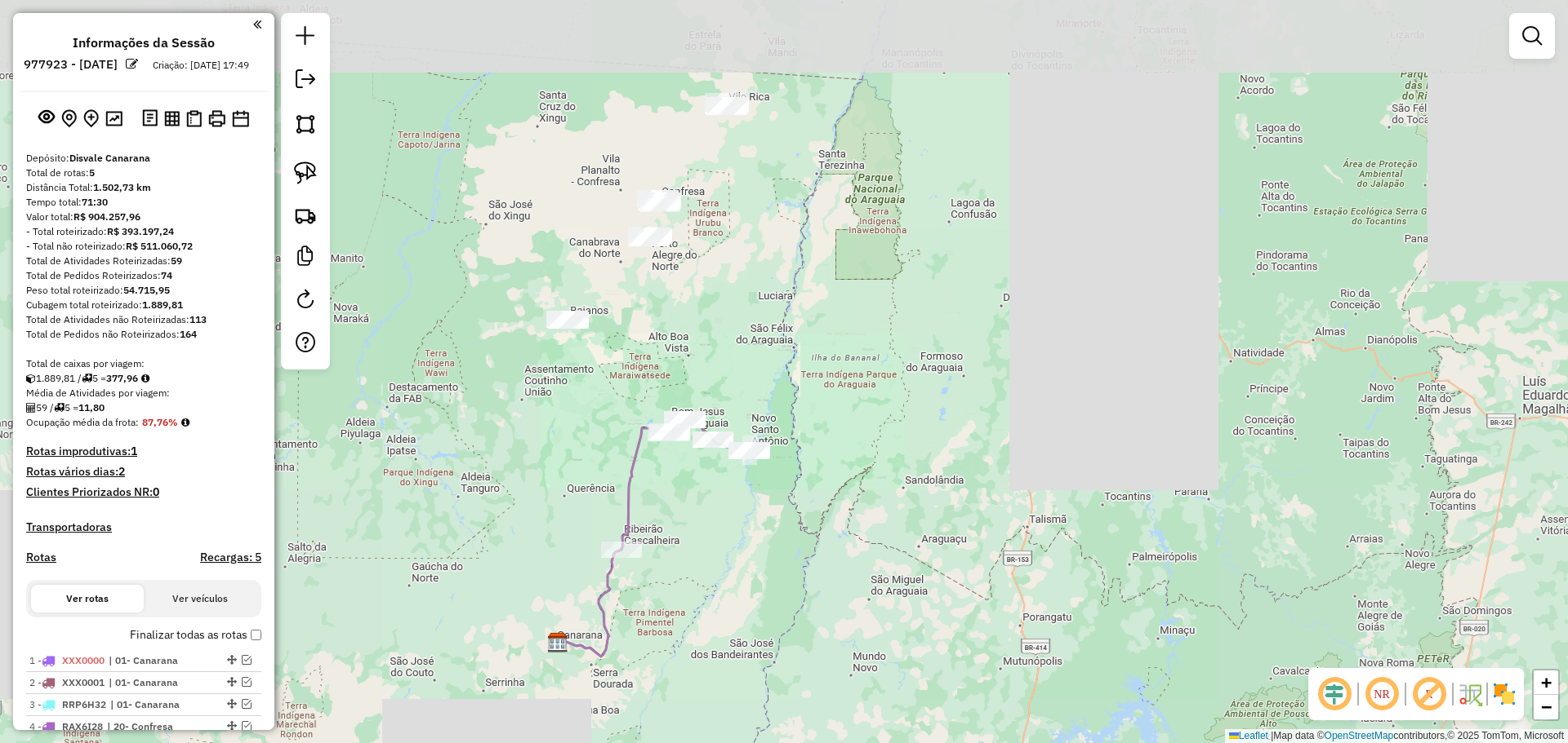
click at [623, 342] on div "Janela de atendimento Grade de atendimento Capacidade Transportadoras Veículos …" at bounding box center [784, 372] width 1568 height 743
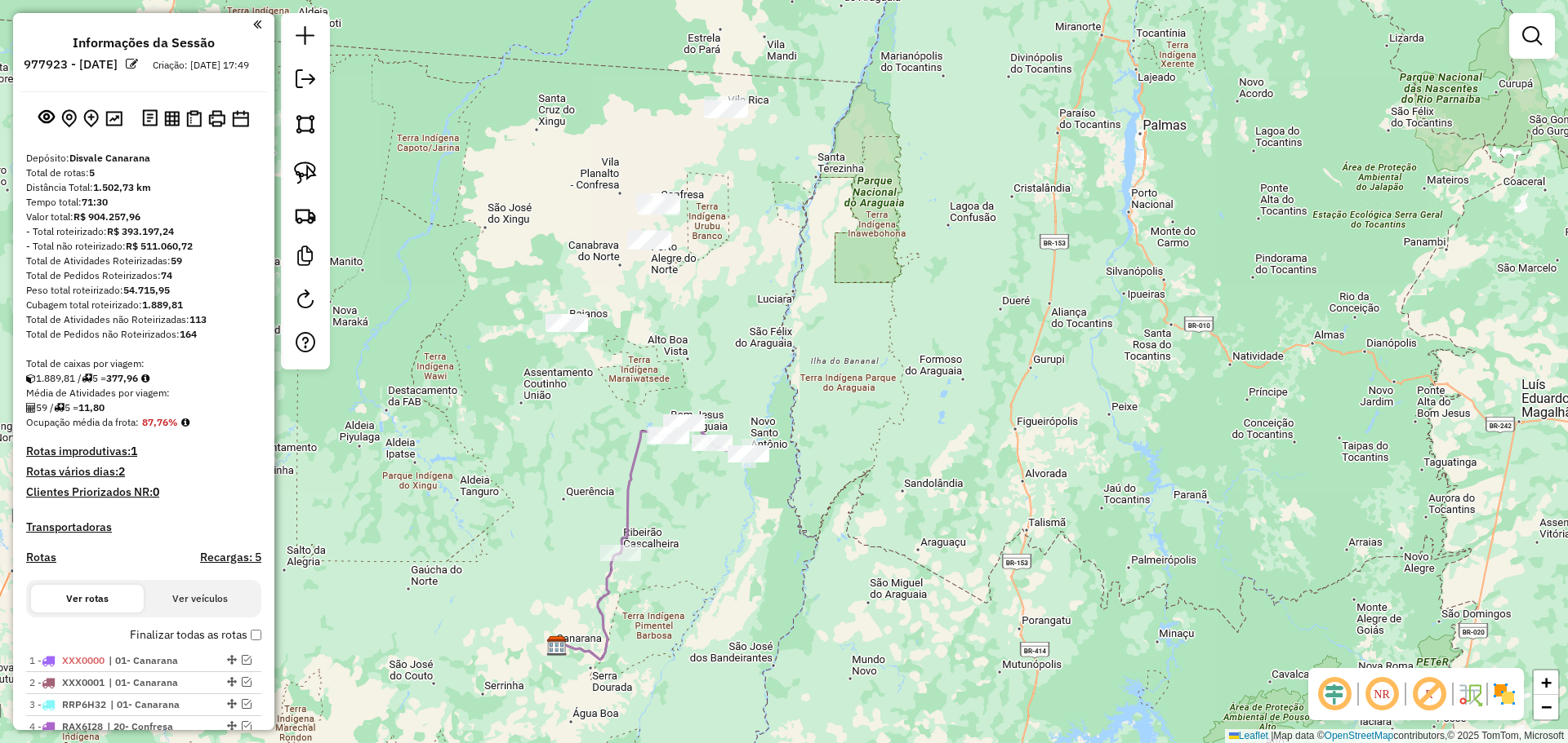
drag, startPoint x: 630, startPoint y: 402, endPoint x: 607, endPoint y: 404, distance: 23.1
click at [623, 427] on div "Janela de atendimento Grade de atendimento Capacidade Transportadoras Veículos …" at bounding box center [784, 372] width 1568 height 743
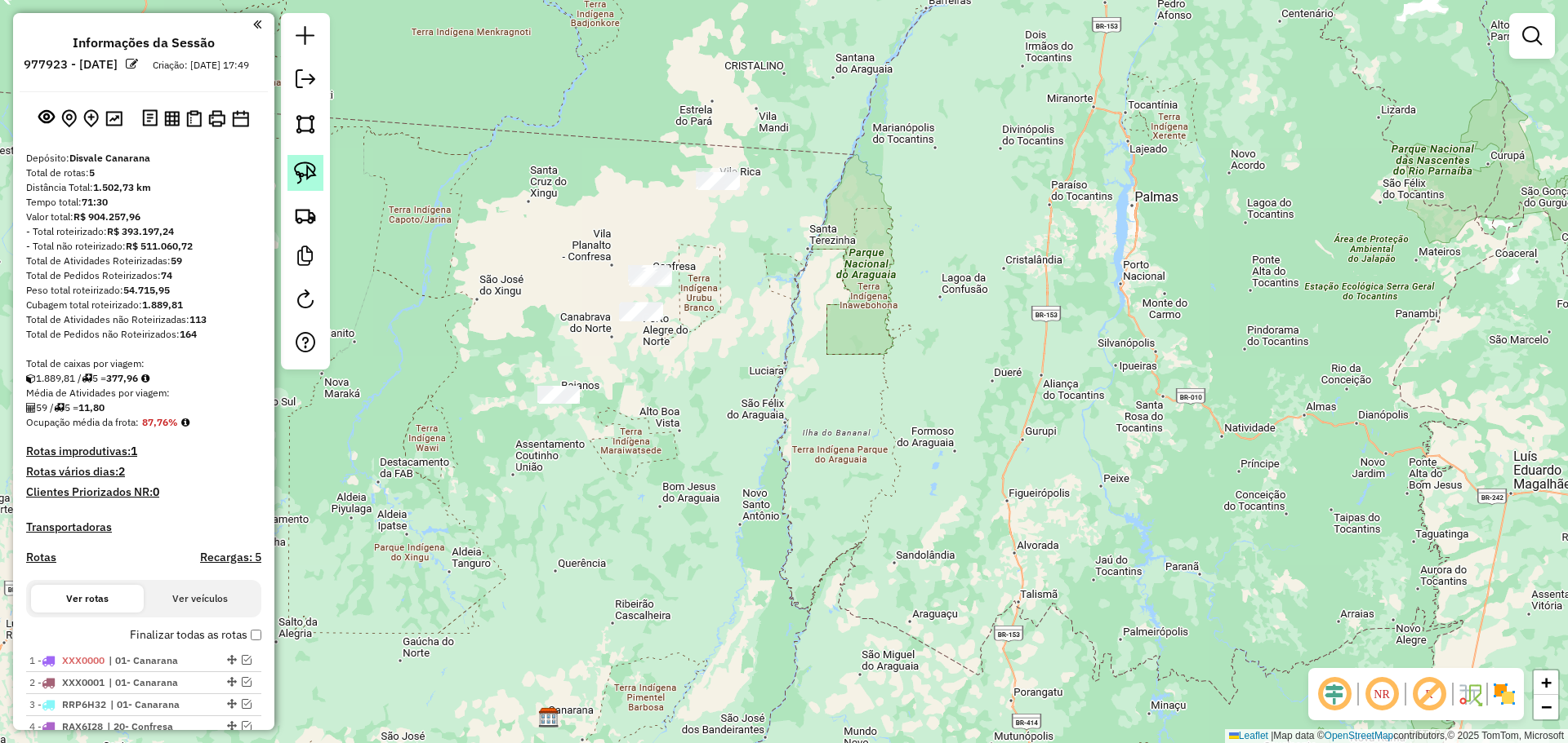
click at [305, 172] on img at bounding box center [305, 173] width 23 height 23
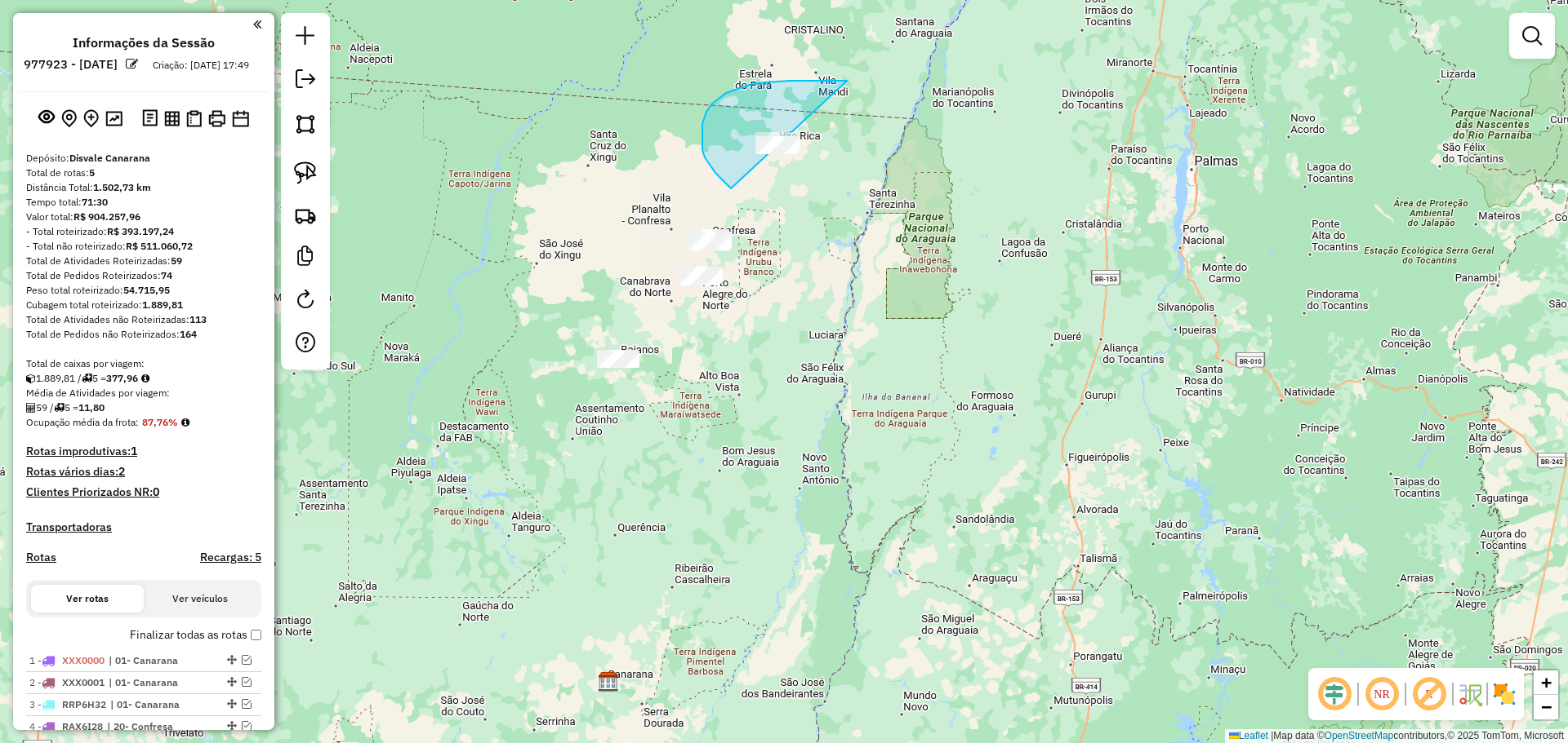
drag, startPoint x: 807, startPoint y: 81, endPoint x: 1014, endPoint y: 167, distance: 224.2
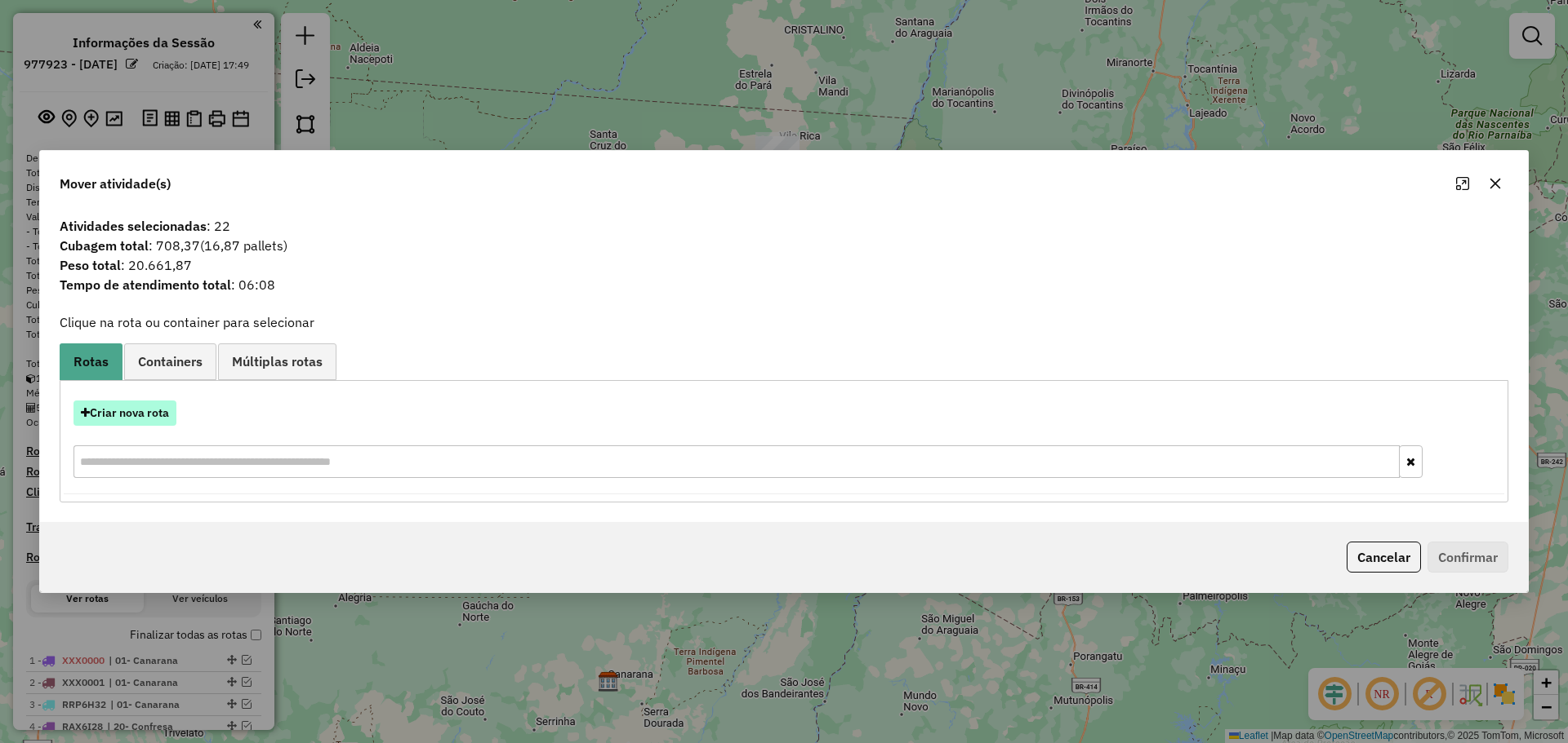
click at [144, 410] on button "Criar nova rota" at bounding box center [125, 413] width 103 height 25
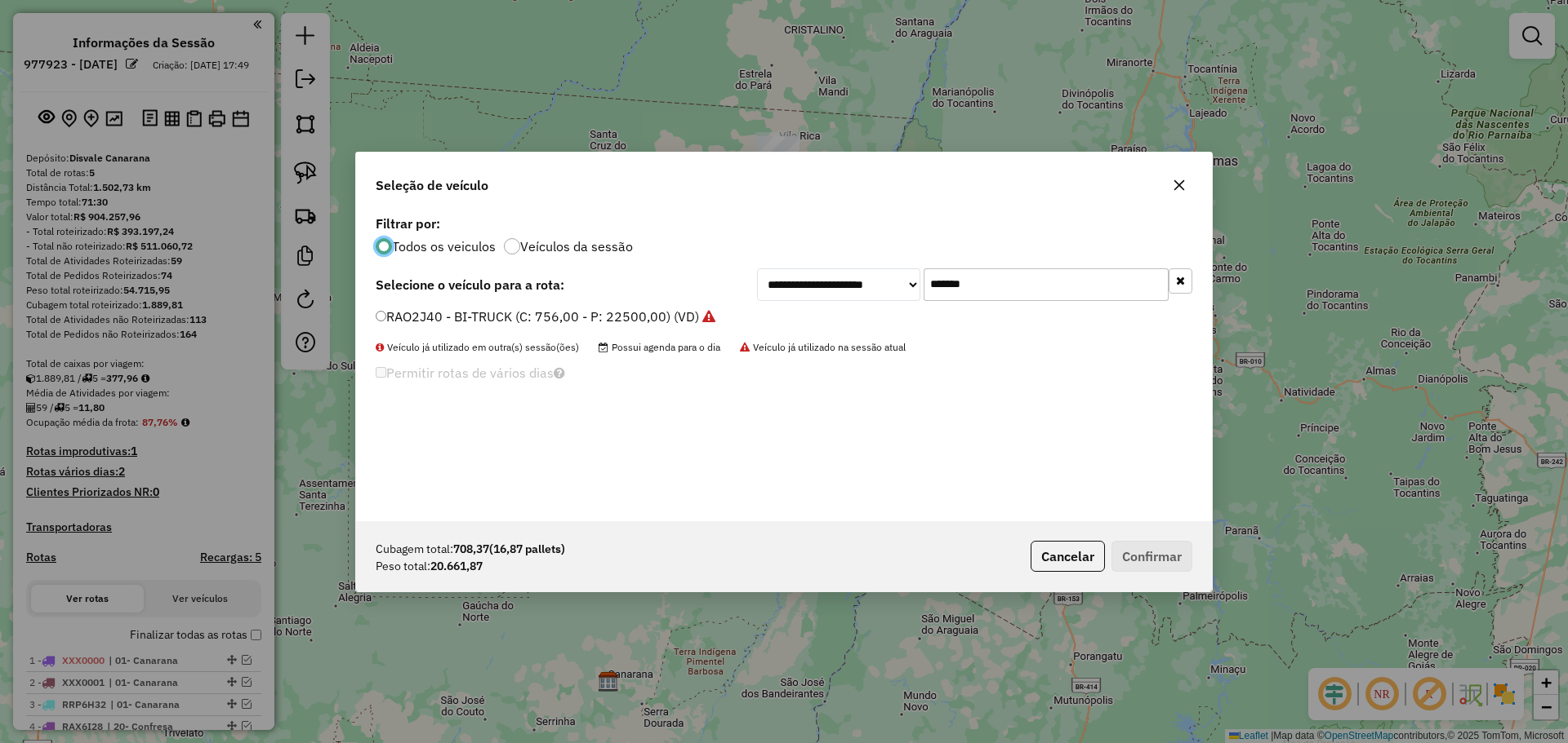
drag, startPoint x: 988, startPoint y: 283, endPoint x: 633, endPoint y: 305, distance: 355.7
click at [643, 305] on div "**********" at bounding box center [784, 366] width 855 height 310
paste input "text"
type input "*******"
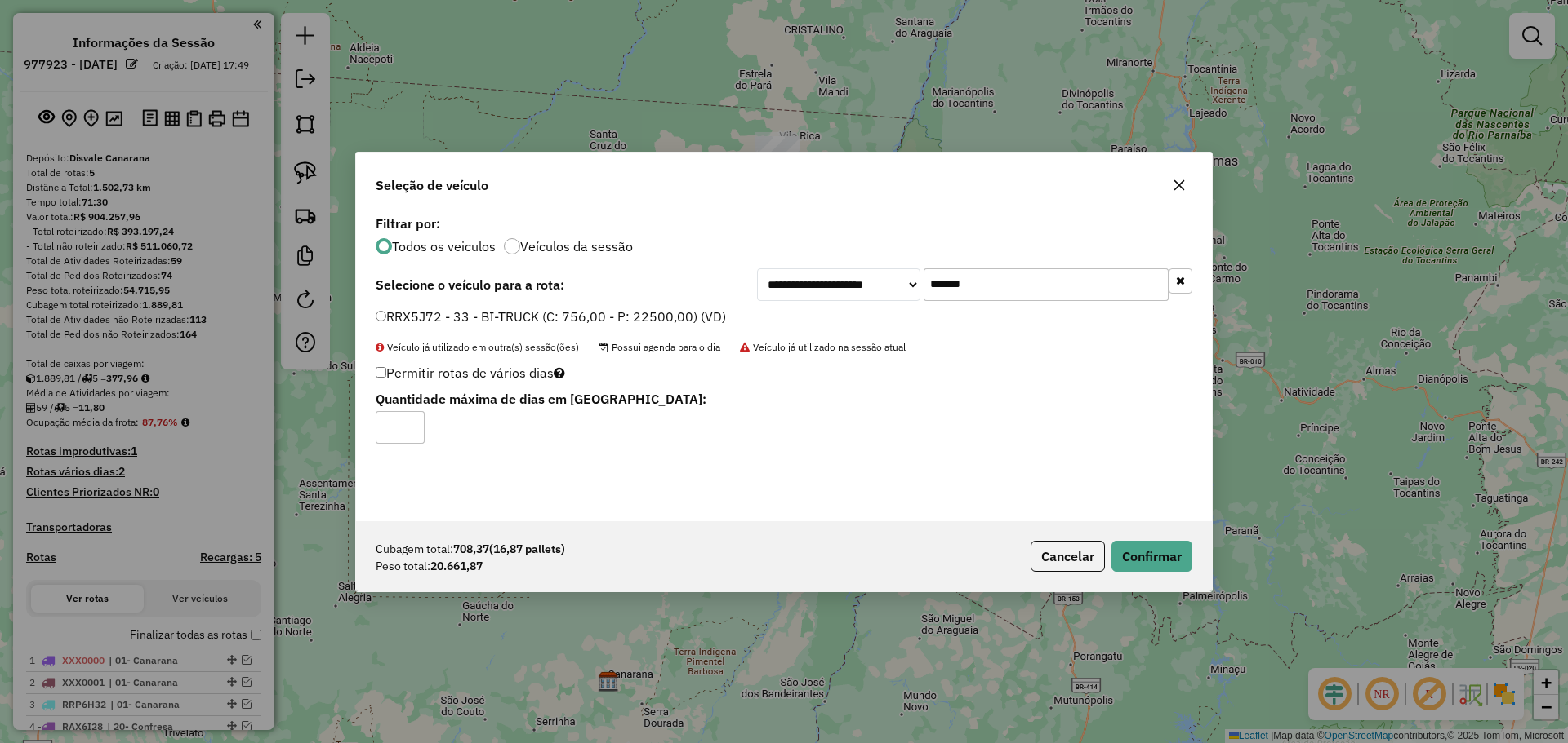
click at [381, 378] on label "Permitir rotas de vários dias" at bounding box center [470, 372] width 189 height 31
click at [407, 415] on input "*" at bounding box center [400, 427] width 49 height 33
click at [413, 426] on input "*" at bounding box center [400, 427] width 49 height 33
type input "*"
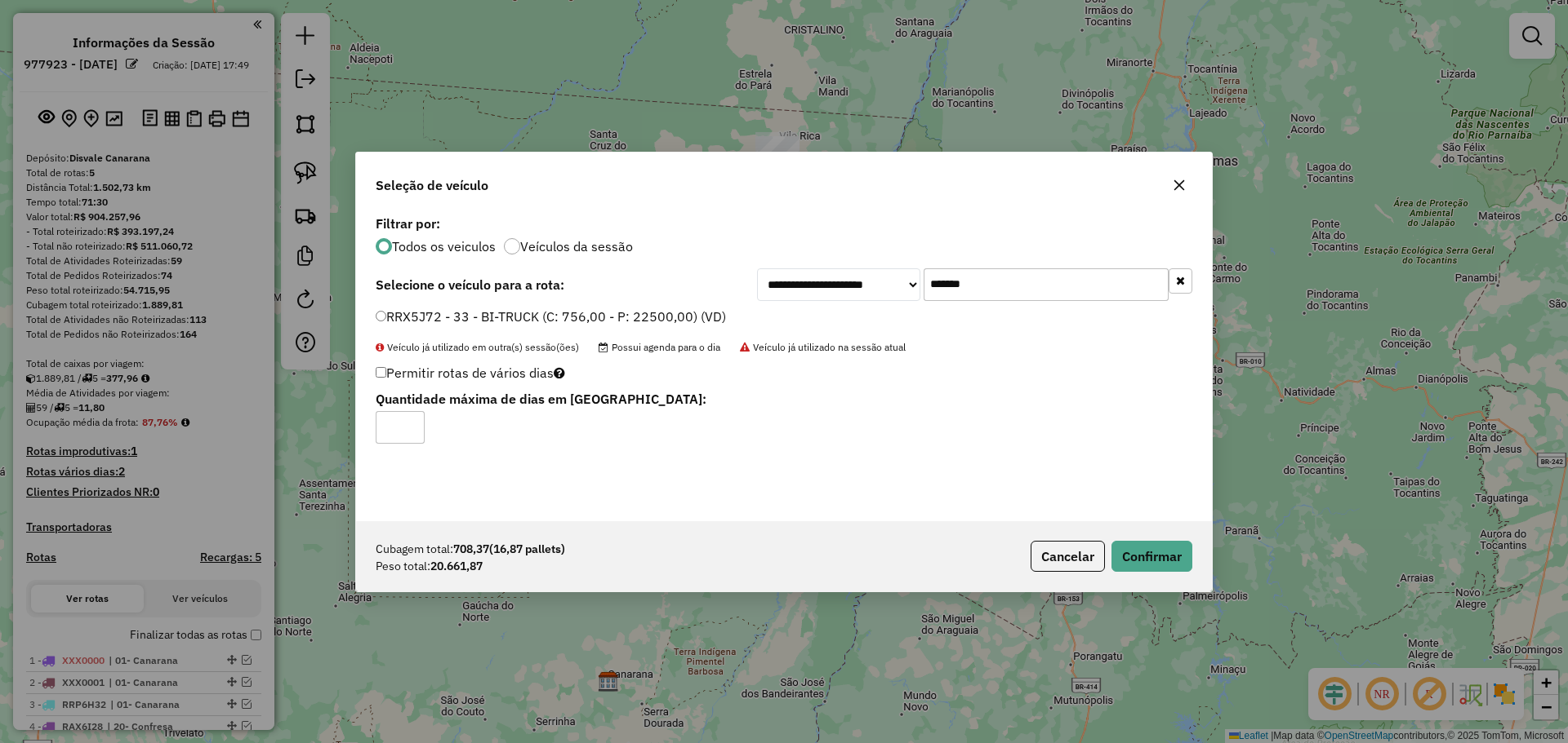
click at [412, 426] on input "*" at bounding box center [400, 427] width 49 height 33
drag, startPoint x: 1143, startPoint y: 551, endPoint x: 1110, endPoint y: 479, distance: 79.2
click at [1144, 552] on button "Confirmar" at bounding box center [1152, 557] width 81 height 31
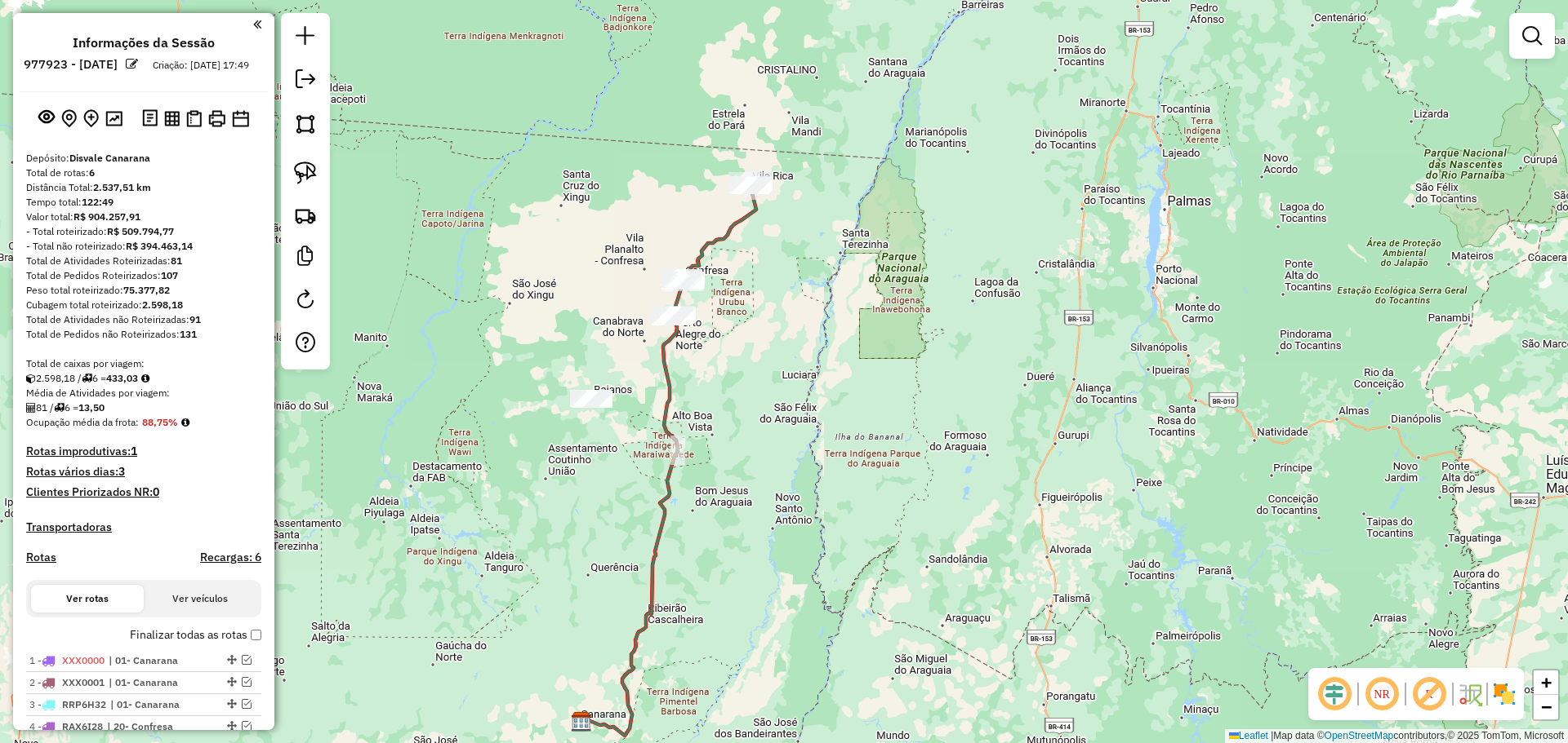
drag, startPoint x: 605, startPoint y: 162, endPoint x: 525, endPoint y: 250, distance: 118.9
click at [539, 252] on div "Janela de atendimento Grade de atendimento Capacidade Transportadoras Veículos …" at bounding box center [784, 372] width 1568 height 743
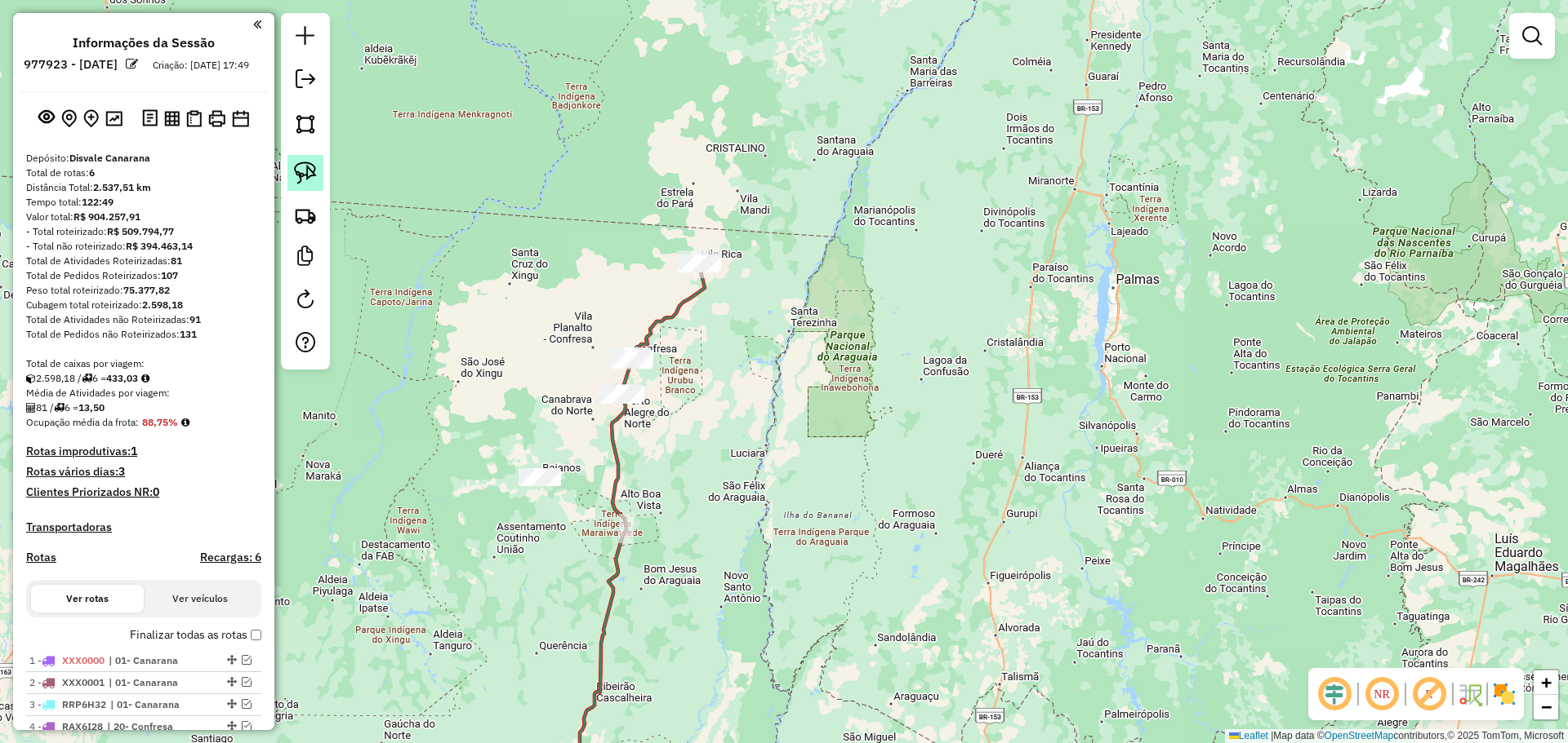
click at [310, 172] on img at bounding box center [305, 173] width 23 height 23
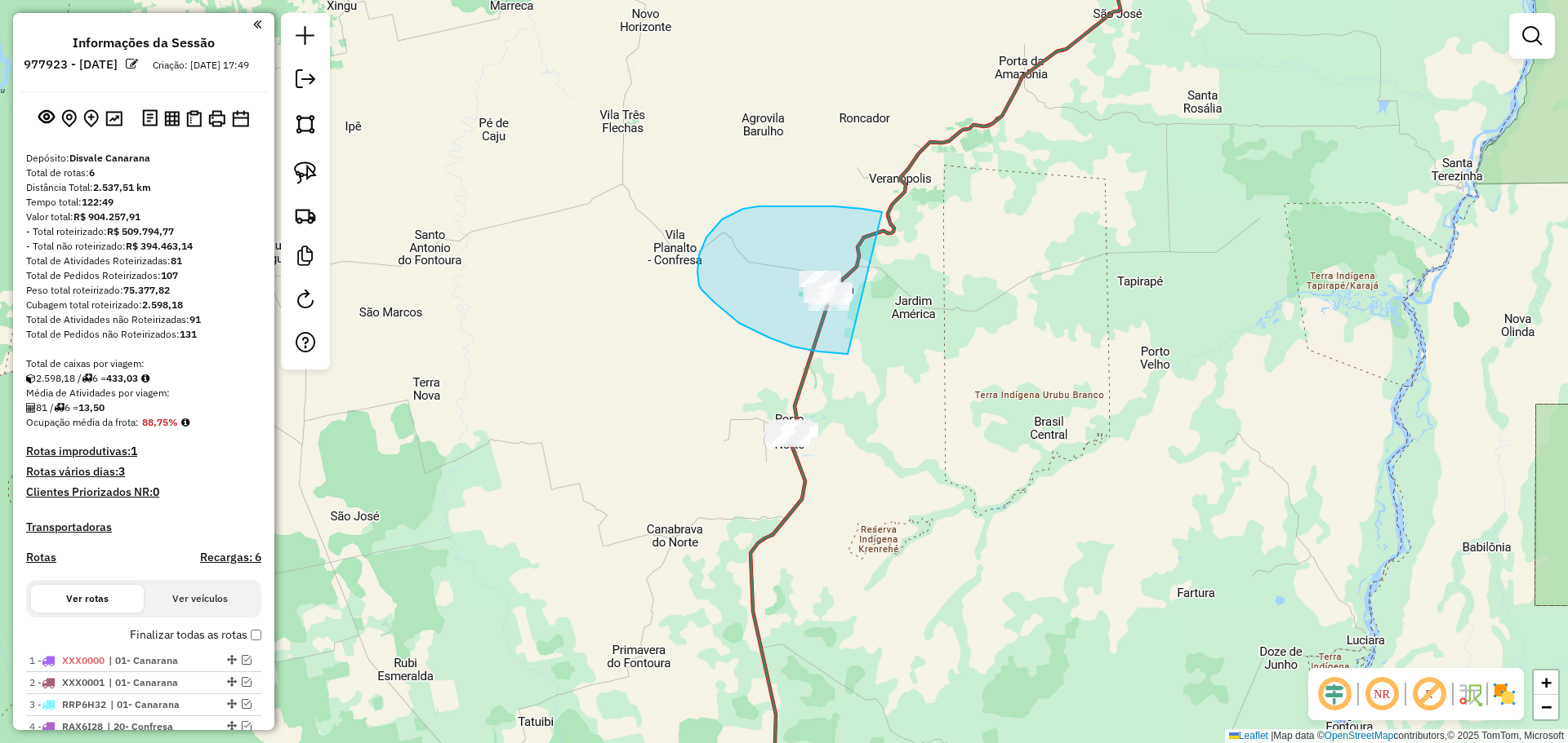
drag, startPoint x: 847, startPoint y: 207, endPoint x: 1029, endPoint y: 317, distance: 212.7
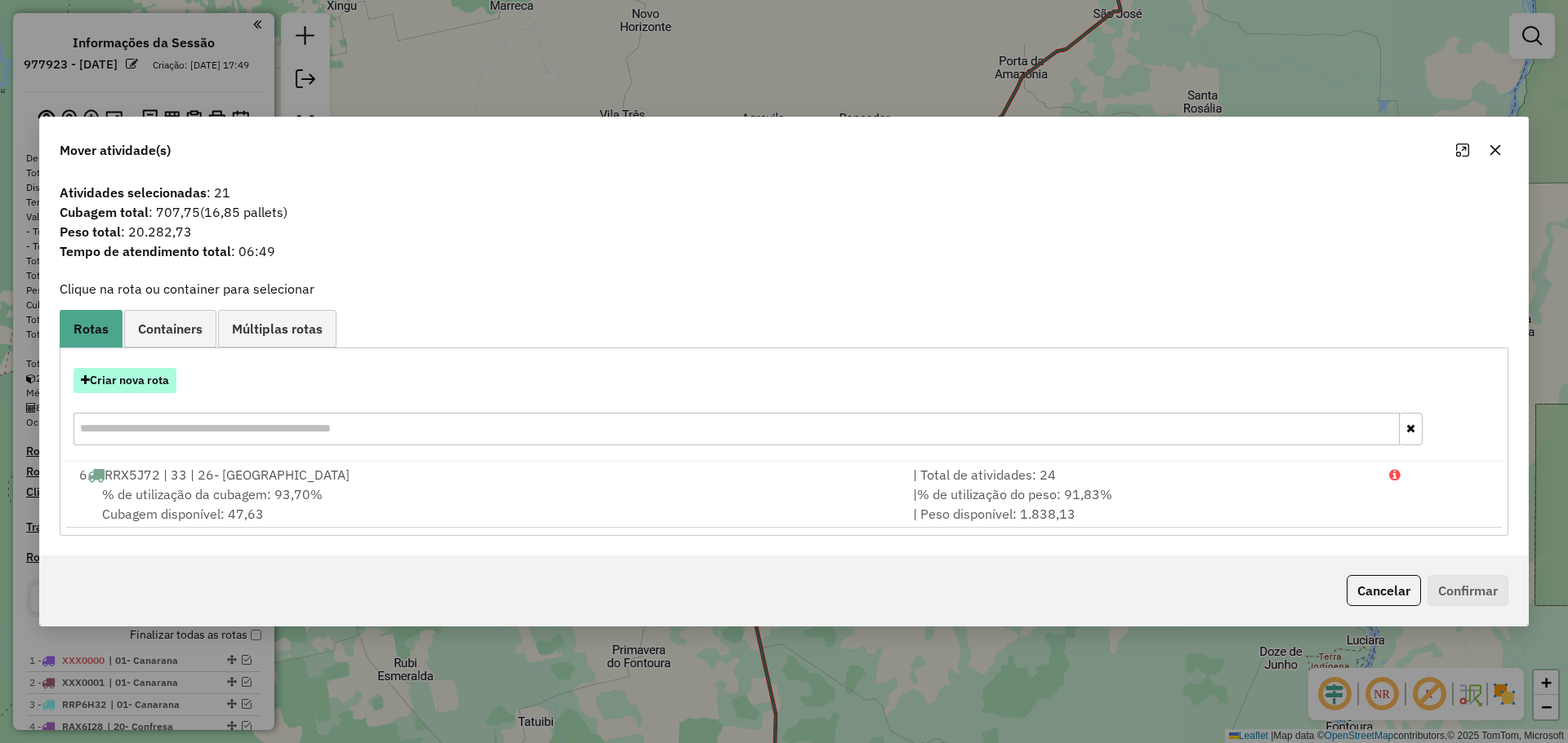
click at [154, 373] on button "Criar nova rota" at bounding box center [125, 380] width 103 height 25
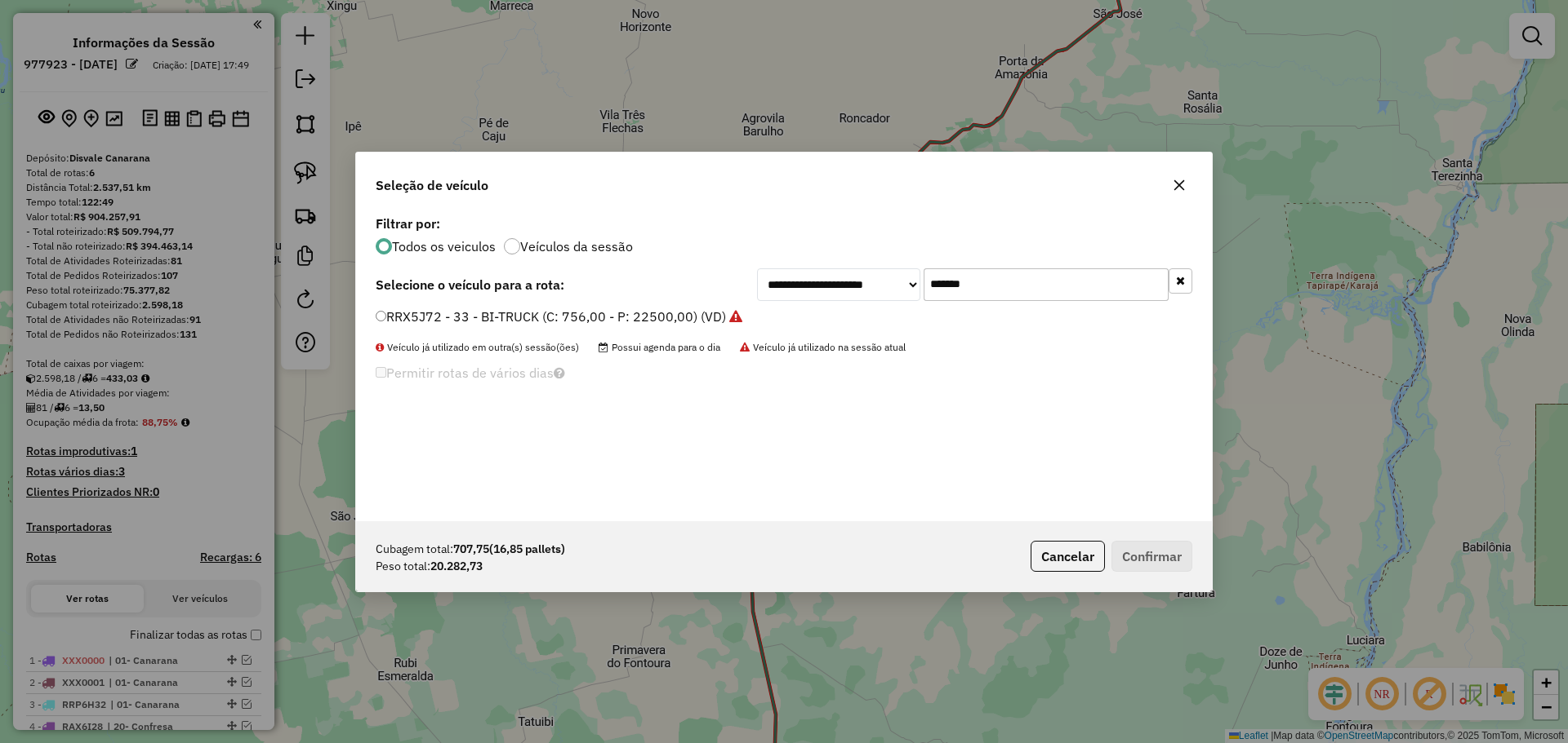
drag, startPoint x: 1049, startPoint y: 279, endPoint x: 533, endPoint y: 329, distance: 518.4
click at [642, 306] on div "**********" at bounding box center [784, 366] width 855 height 310
paste input "text"
type input "*******"
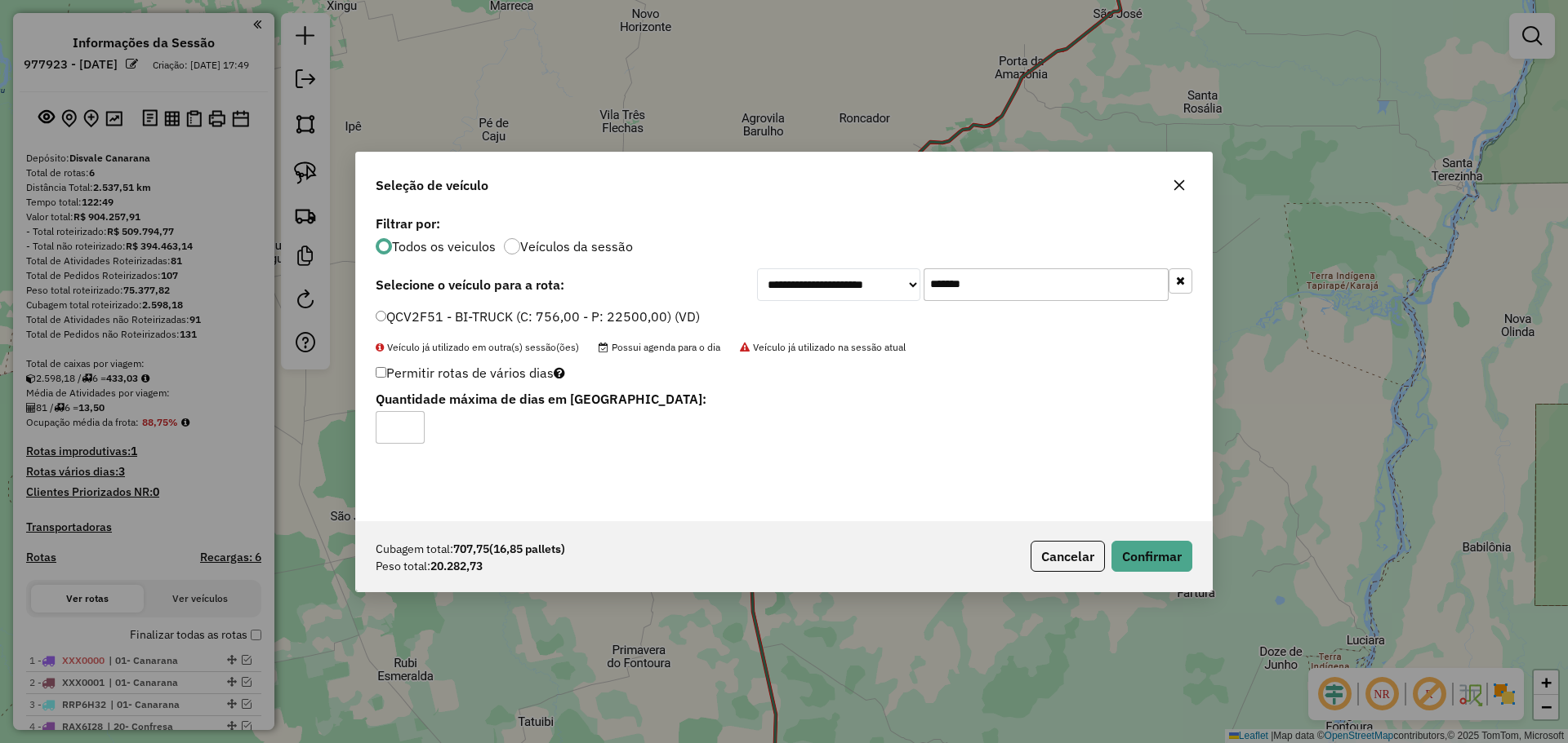
click at [381, 379] on label "Permitir rotas de vários dias" at bounding box center [470, 372] width 189 height 31
click at [410, 426] on input "*" at bounding box center [400, 427] width 49 height 33
type input "*"
click at [410, 425] on input "*" at bounding box center [400, 427] width 49 height 33
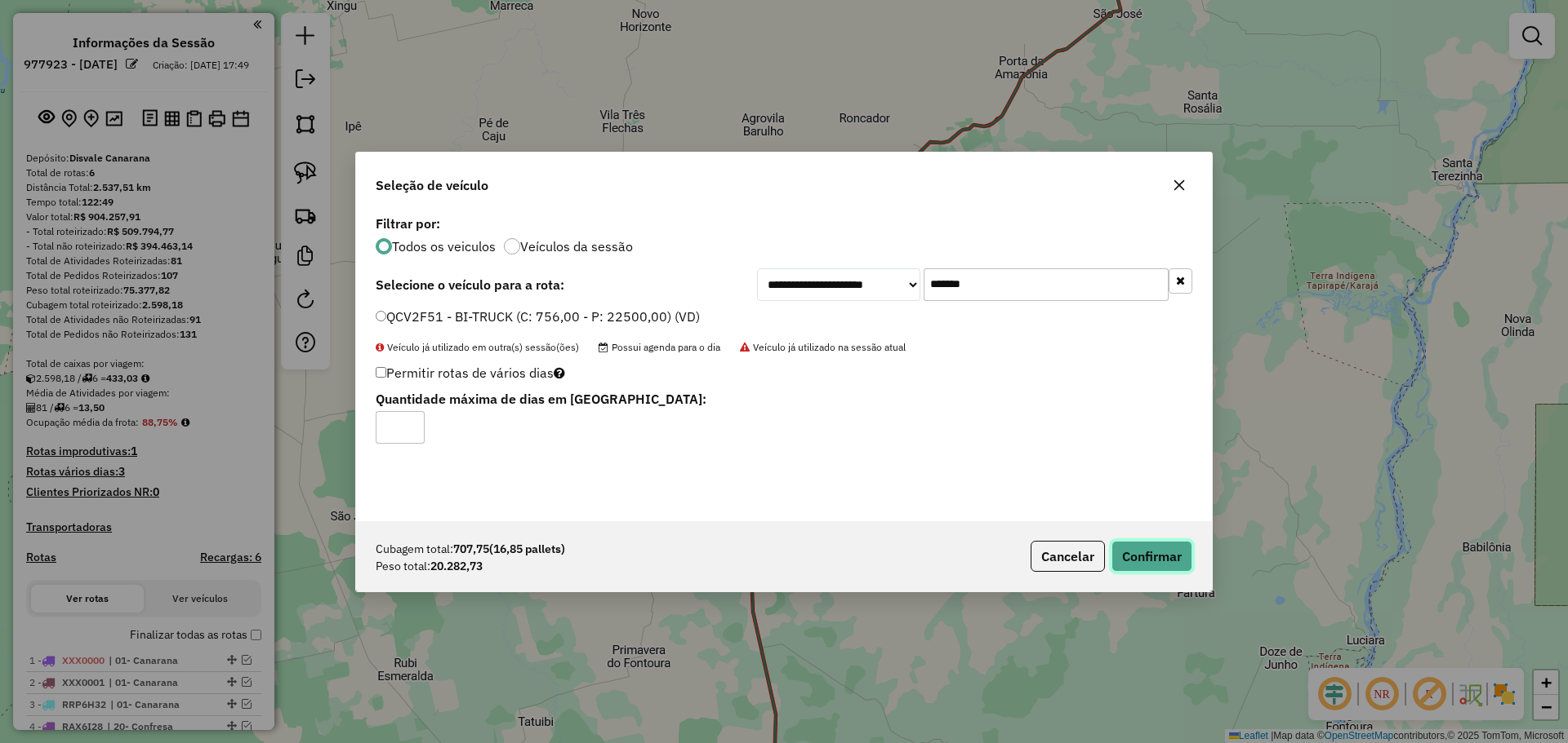
click at [1162, 552] on button "Confirmar" at bounding box center [1152, 557] width 81 height 31
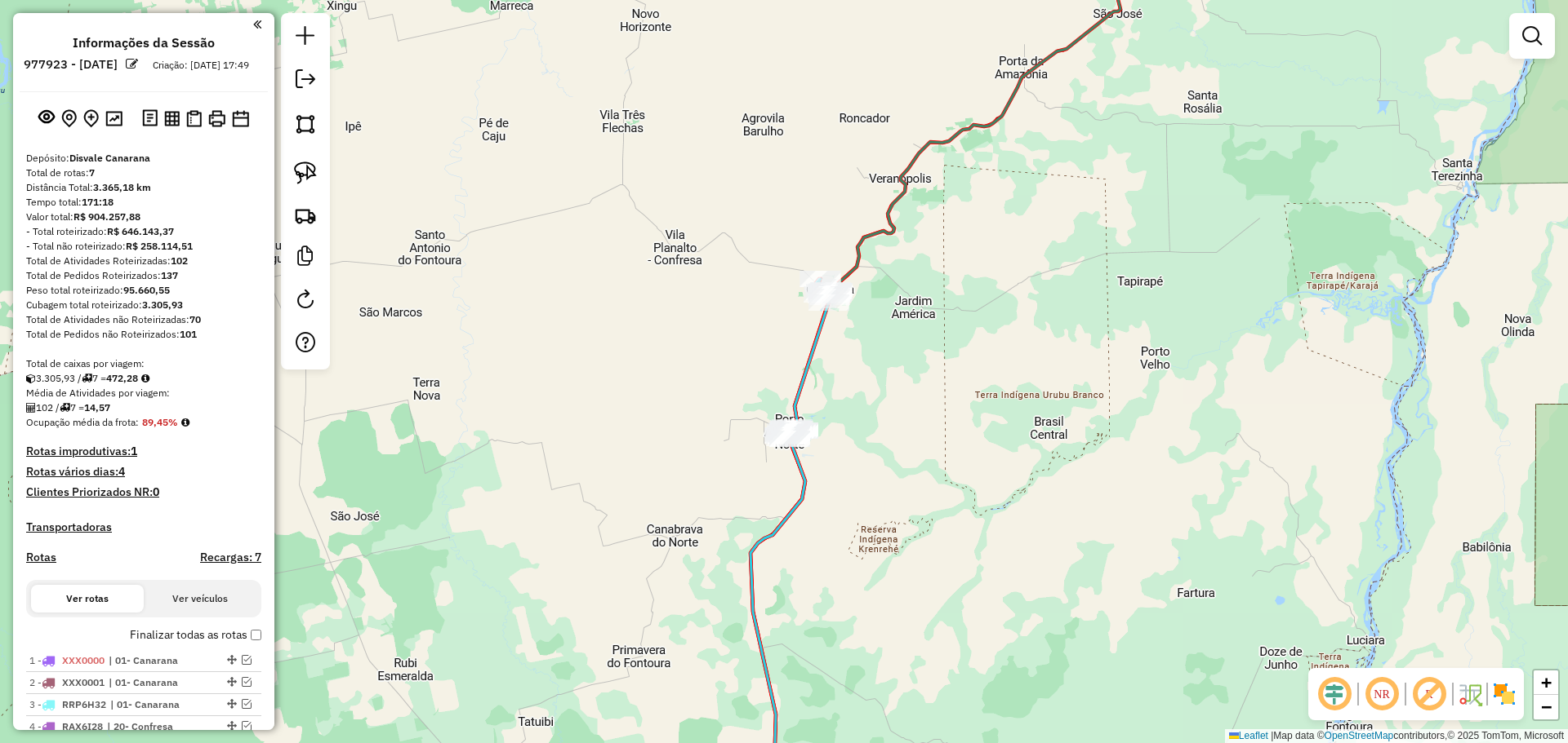
drag, startPoint x: 665, startPoint y: 363, endPoint x: 569, endPoint y: 357, distance: 96.2
click at [569, 357] on div "Janela de atendimento Grade de atendimento Capacidade Transportadoras Veículos …" at bounding box center [784, 372] width 1568 height 743
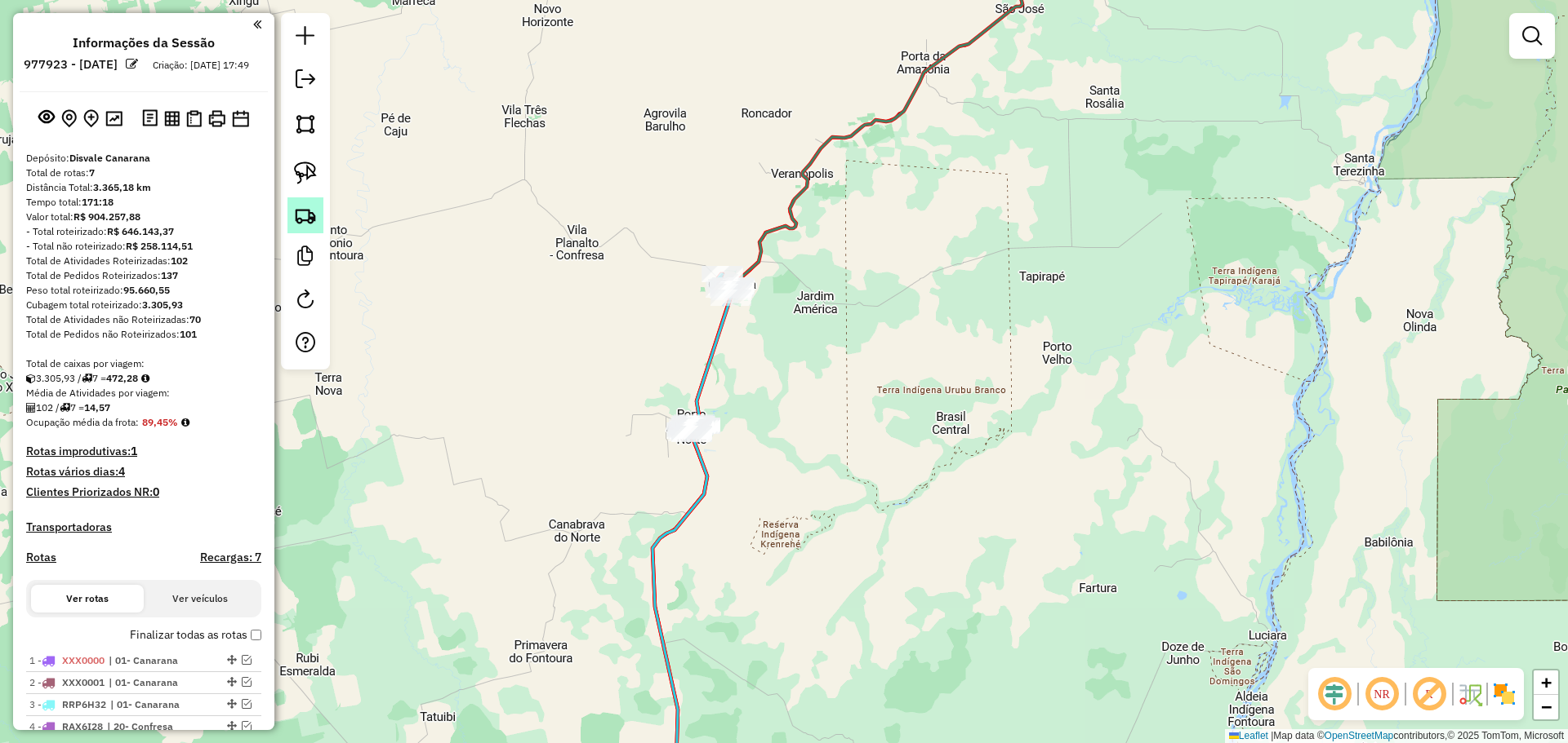
click at [299, 169] on img at bounding box center [305, 173] width 23 height 23
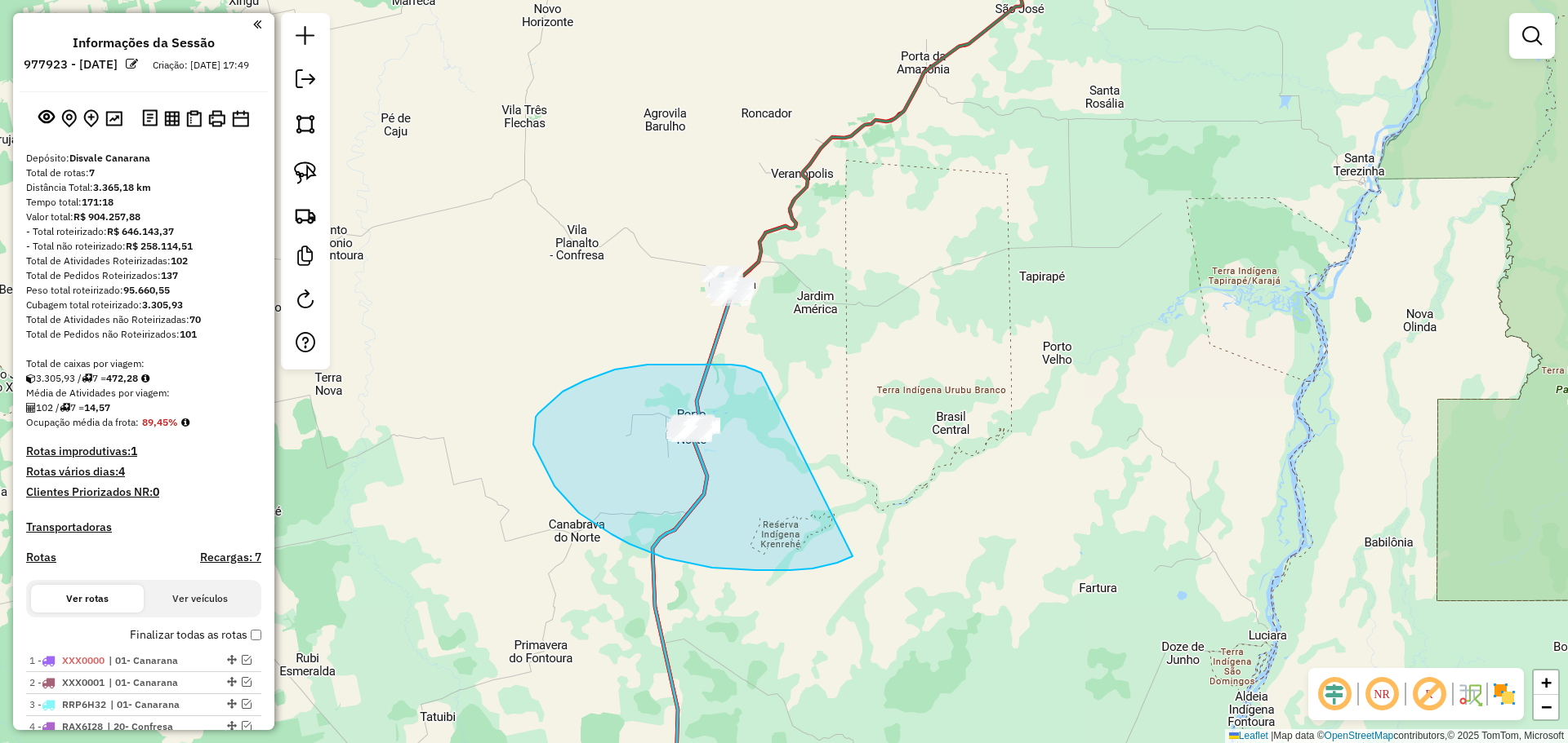
drag, startPoint x: 696, startPoint y: 365, endPoint x: 908, endPoint y: 401, distance: 215.0
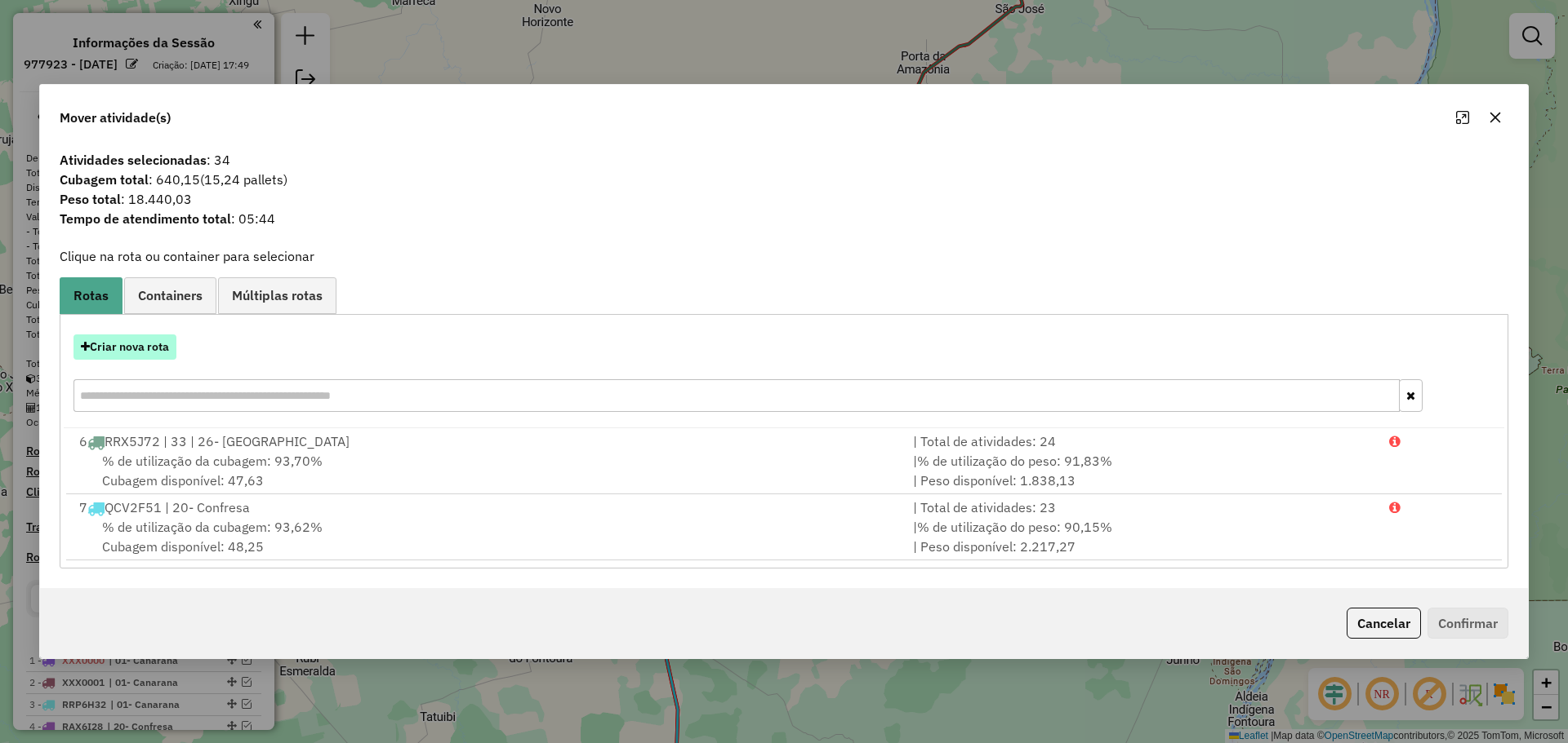
click at [140, 344] on button "Criar nova rota" at bounding box center [125, 347] width 103 height 25
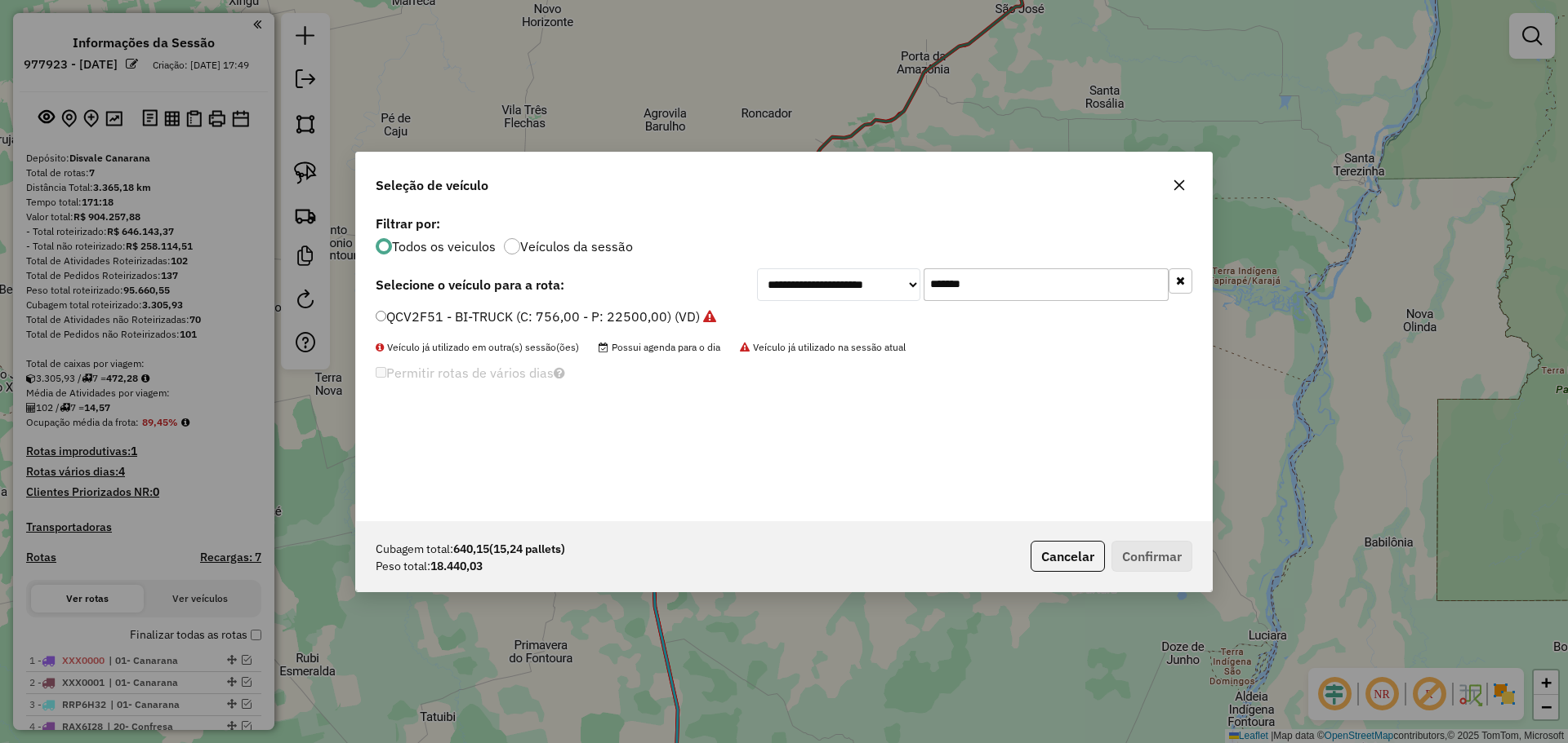
drag, startPoint x: 977, startPoint y: 290, endPoint x: 667, endPoint y: 300, distance: 310.2
click at [804, 295] on div "**********" at bounding box center [974, 285] width 435 height 33
paste input "text"
type input "*******"
click at [378, 317] on div "RRQ2C92 - 28 - BI-TRUCK (C: 756,00 - P: 22500,00) (VD)" at bounding box center [784, 324] width 836 height 33
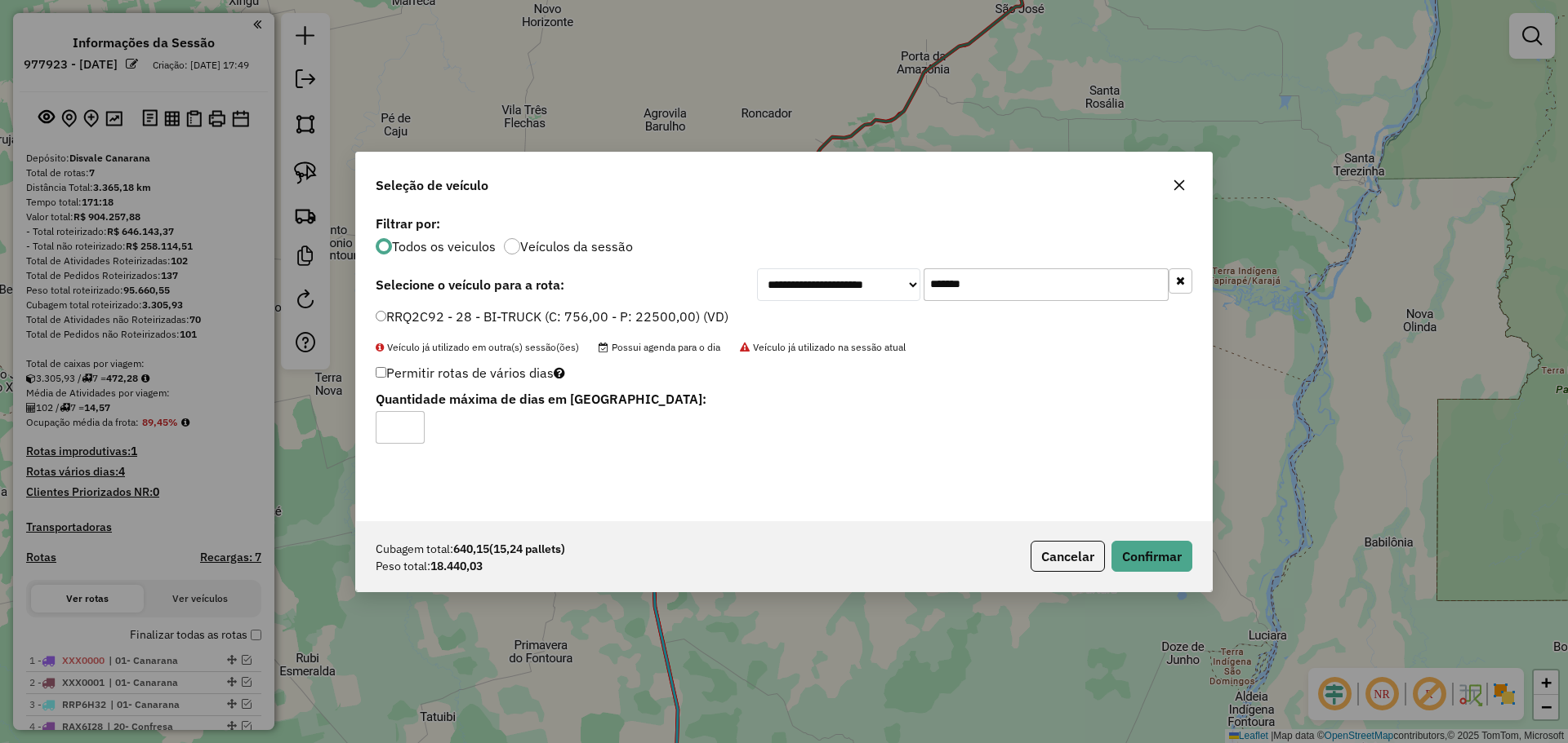
click at [414, 421] on input "*" at bounding box center [400, 427] width 49 height 33
click at [412, 421] on input "*" at bounding box center [400, 427] width 49 height 33
type input "*"
click at [411, 421] on input "*" at bounding box center [400, 427] width 49 height 33
drag, startPoint x: 1147, startPoint y: 558, endPoint x: 1158, endPoint y: 540, distance: 21.1
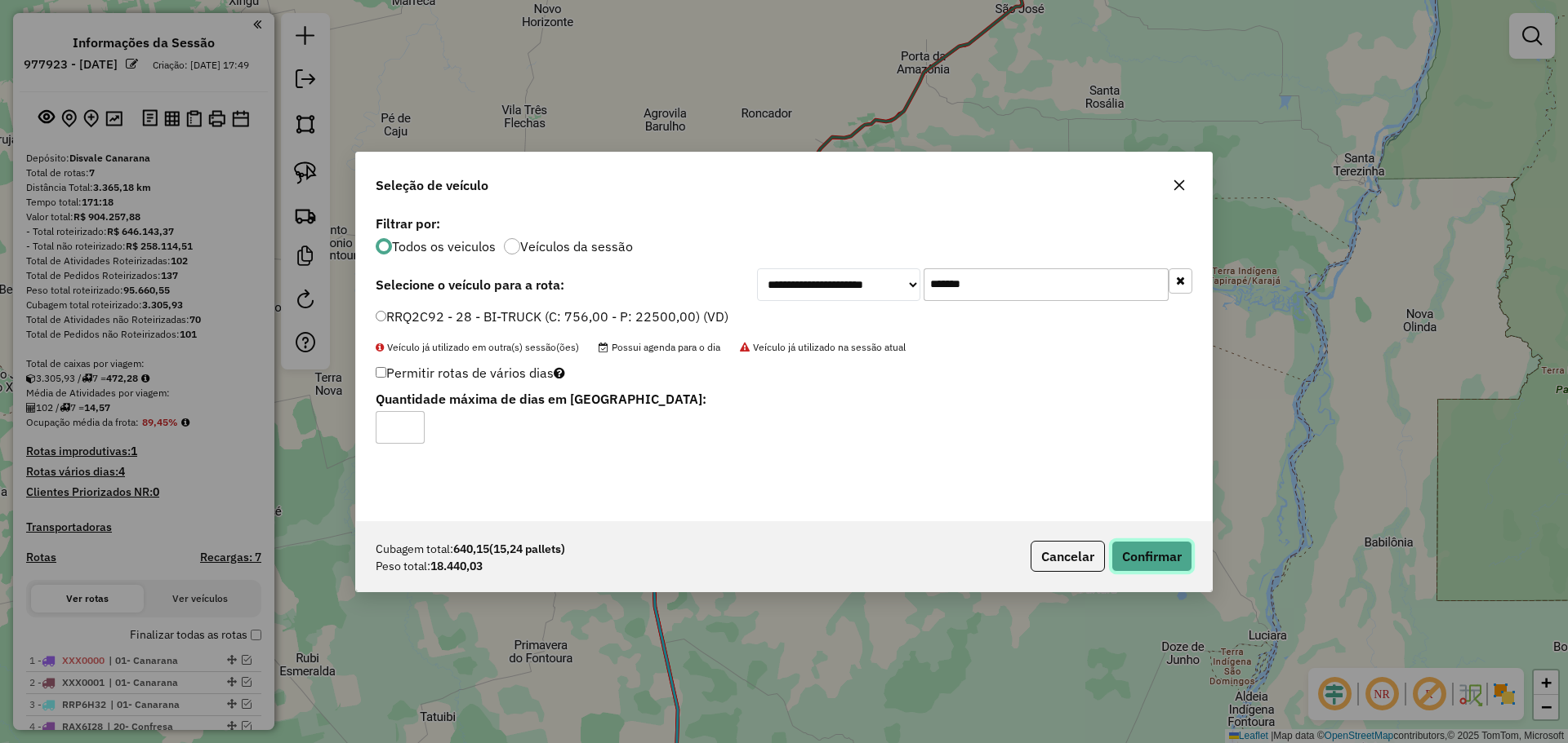
click at [1147, 559] on button "Confirmar" at bounding box center [1152, 557] width 81 height 31
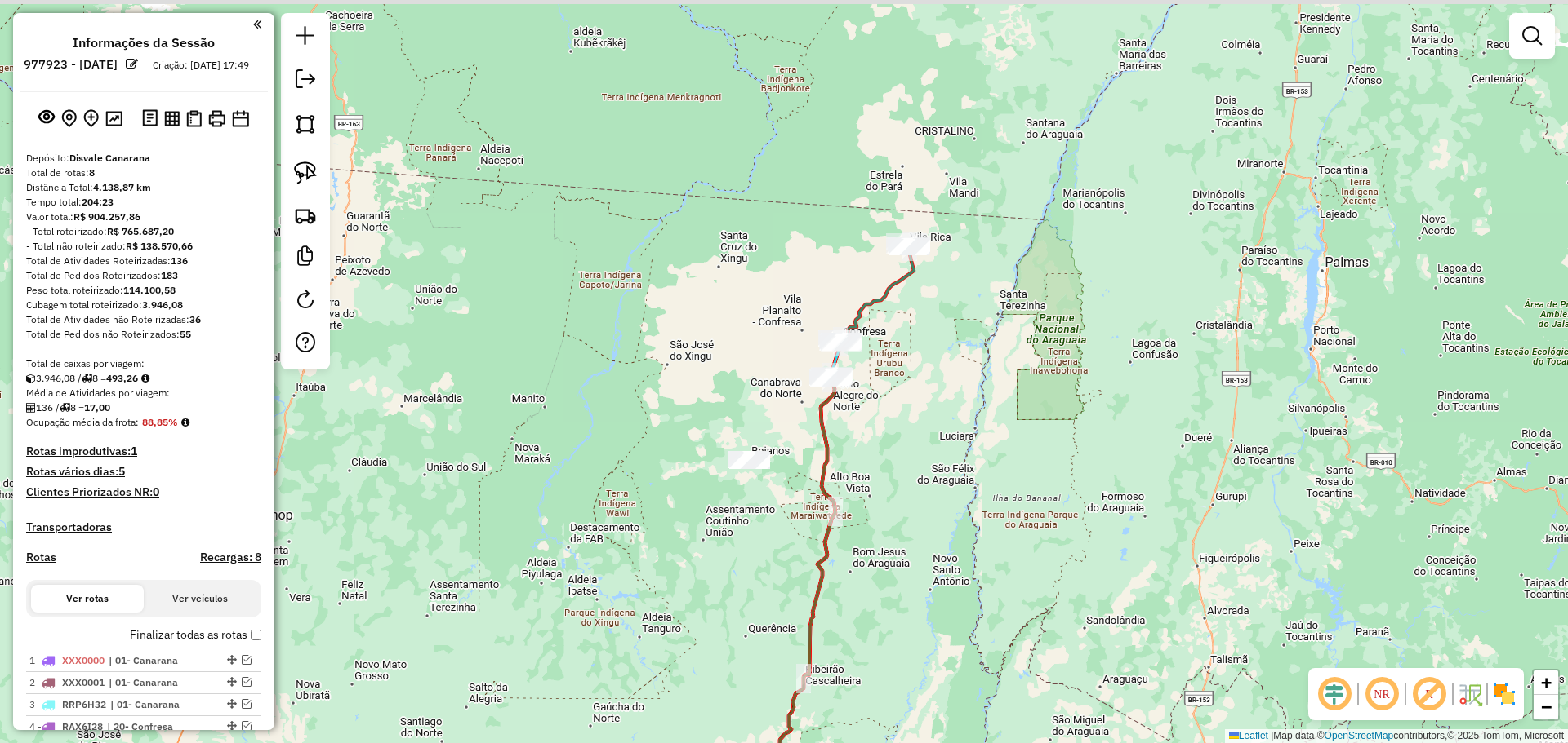
drag, startPoint x: 876, startPoint y: 166, endPoint x: 922, endPoint y: 315, distance: 155.9
click at [935, 338] on div "Janela de atendimento Grade de atendimento Capacidade Transportadoras Veículos …" at bounding box center [784, 372] width 1568 height 743
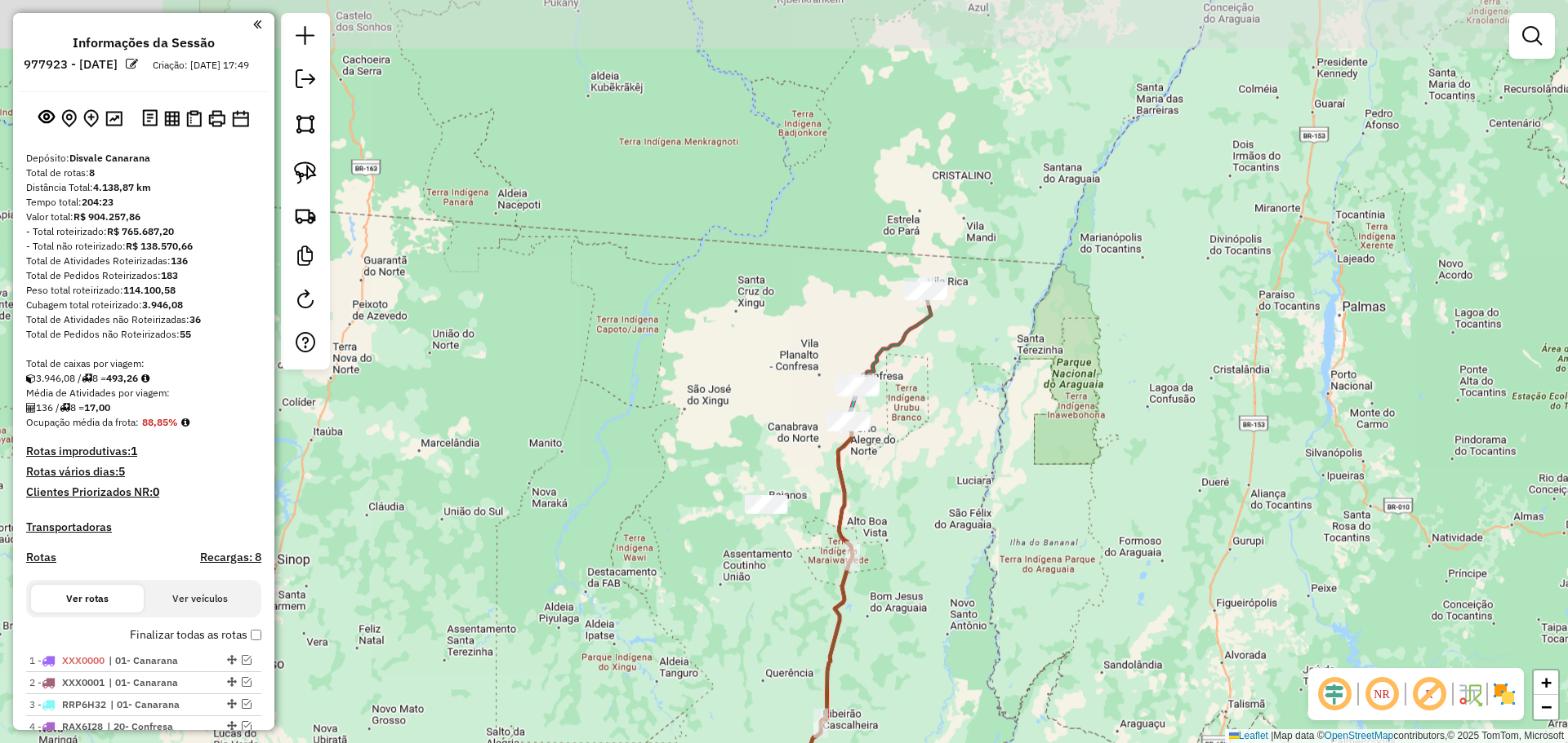
drag, startPoint x: 882, startPoint y: 213, endPoint x: 797, endPoint y: 188, distance: 88.6
click at [879, 198] on div "Rota 6 - Placa RRX5J72 8710 - MERCEARI DEUS ME DEU Janela de atendimento Grade …" at bounding box center [784, 372] width 1568 height 743
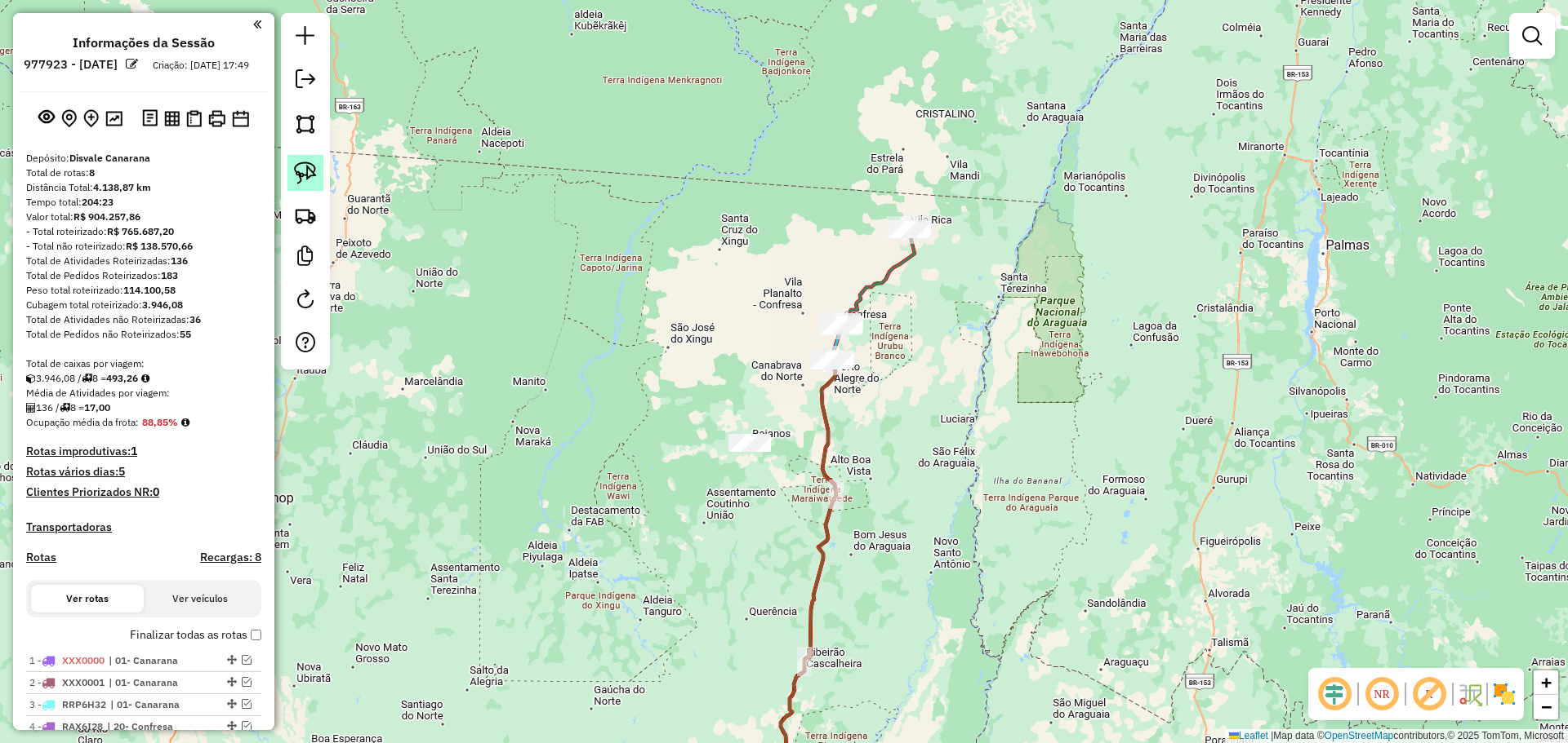
click at [310, 174] on img at bounding box center [305, 173] width 23 height 23
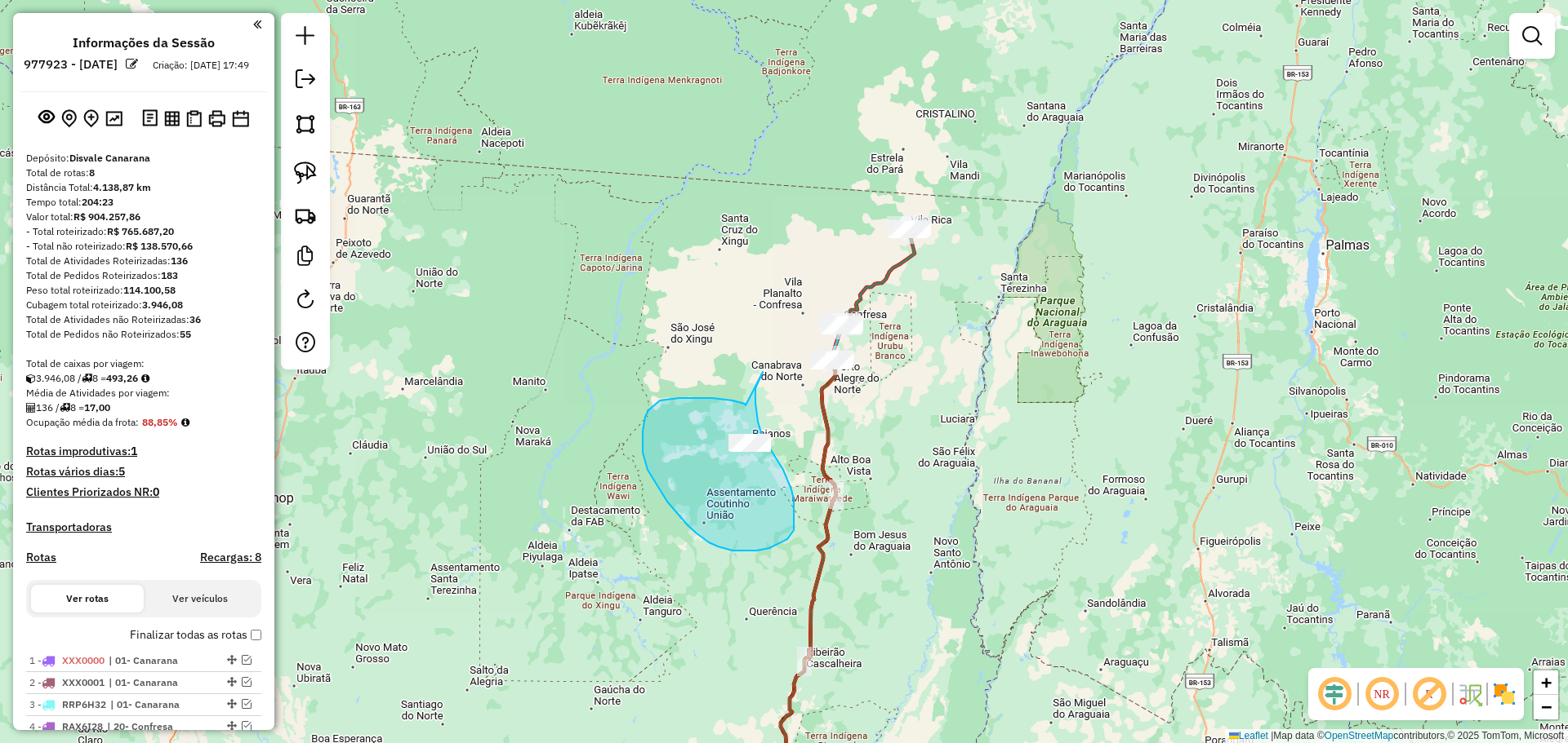
drag, startPoint x: 739, startPoint y: 402, endPoint x: 767, endPoint y: 372, distance: 41.0
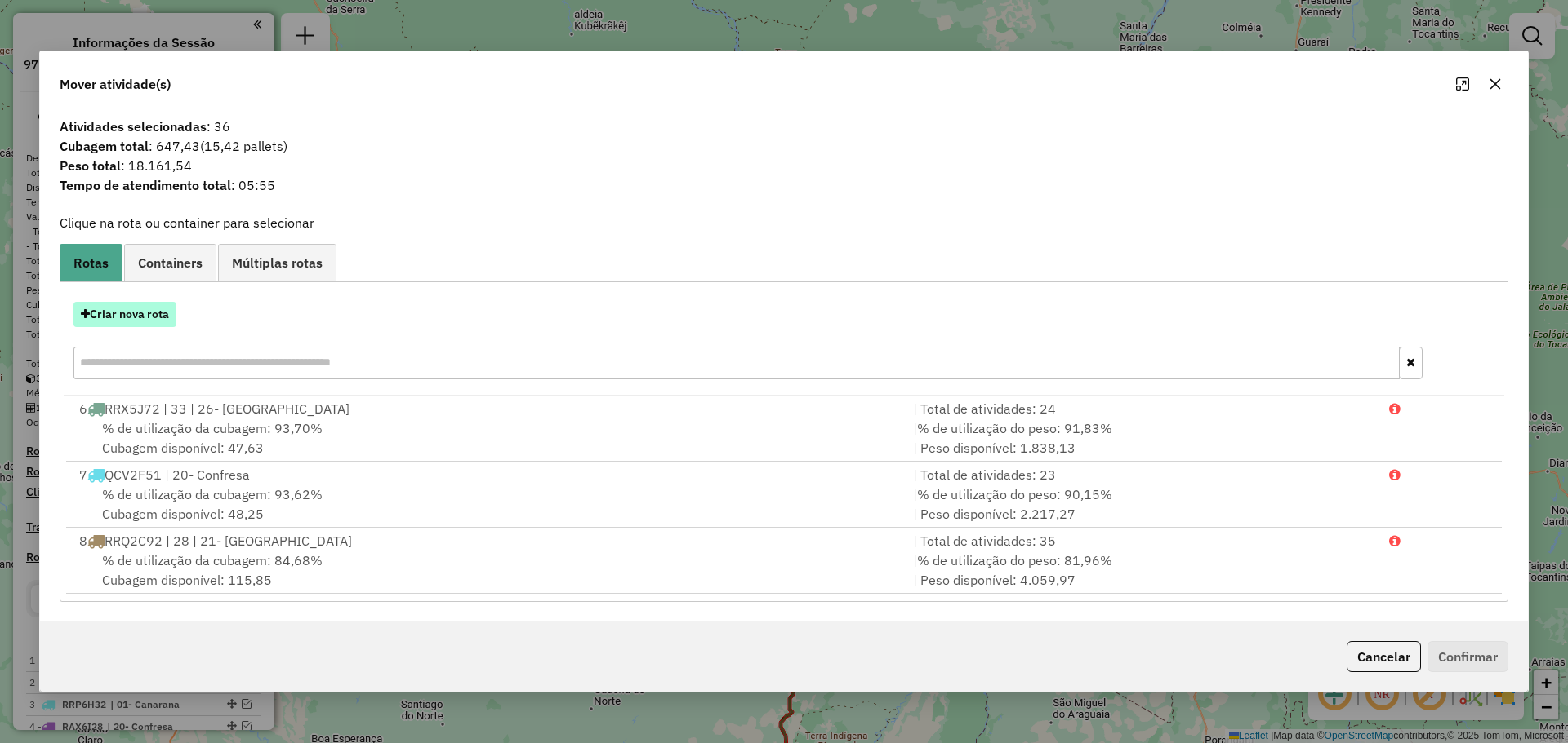
click at [149, 322] on button "Criar nova rota" at bounding box center [125, 315] width 103 height 25
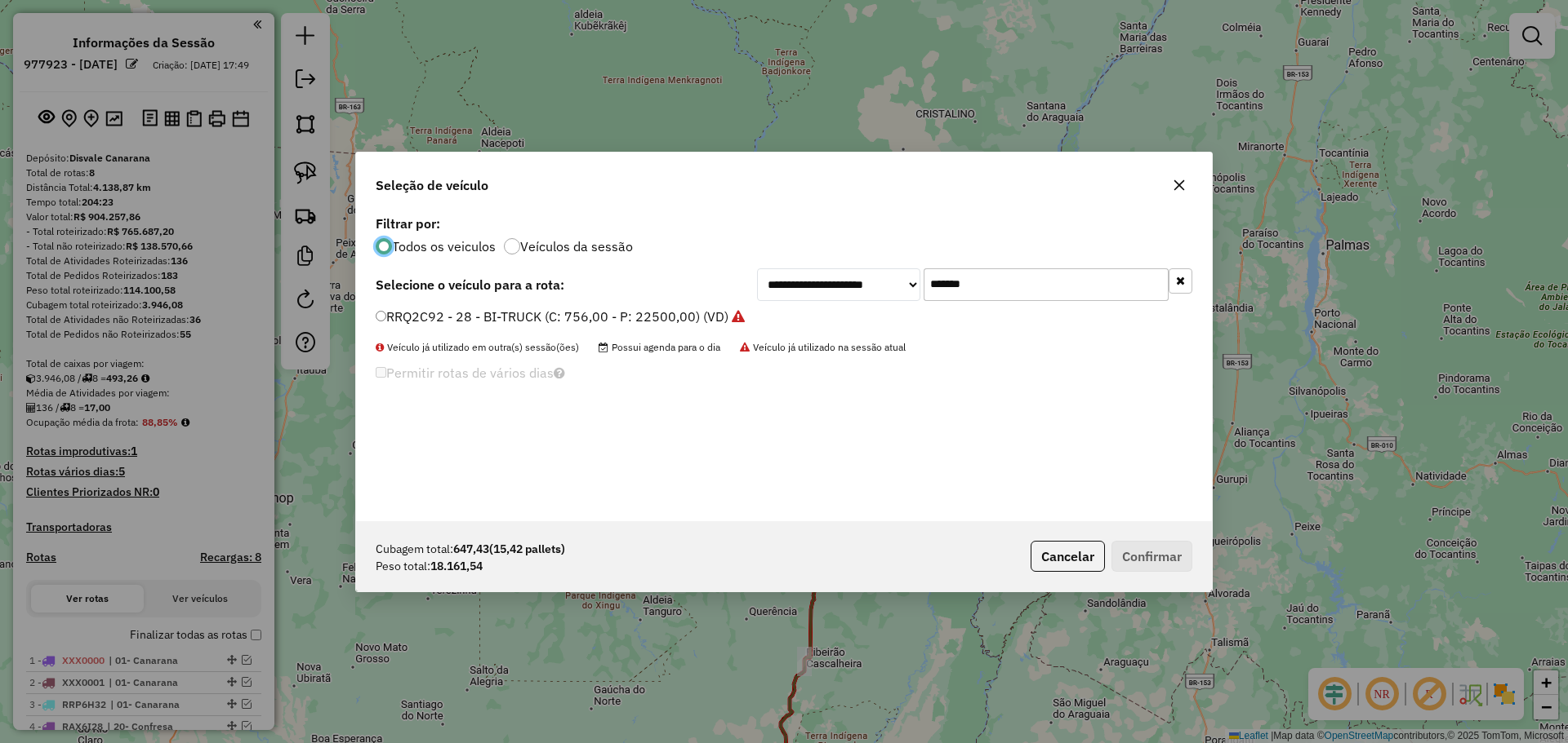
drag, startPoint x: 874, startPoint y: 292, endPoint x: 564, endPoint y: 313, distance: 310.7
click at [749, 304] on div "**********" at bounding box center [784, 366] width 855 height 310
paste input "text"
type input "*******"
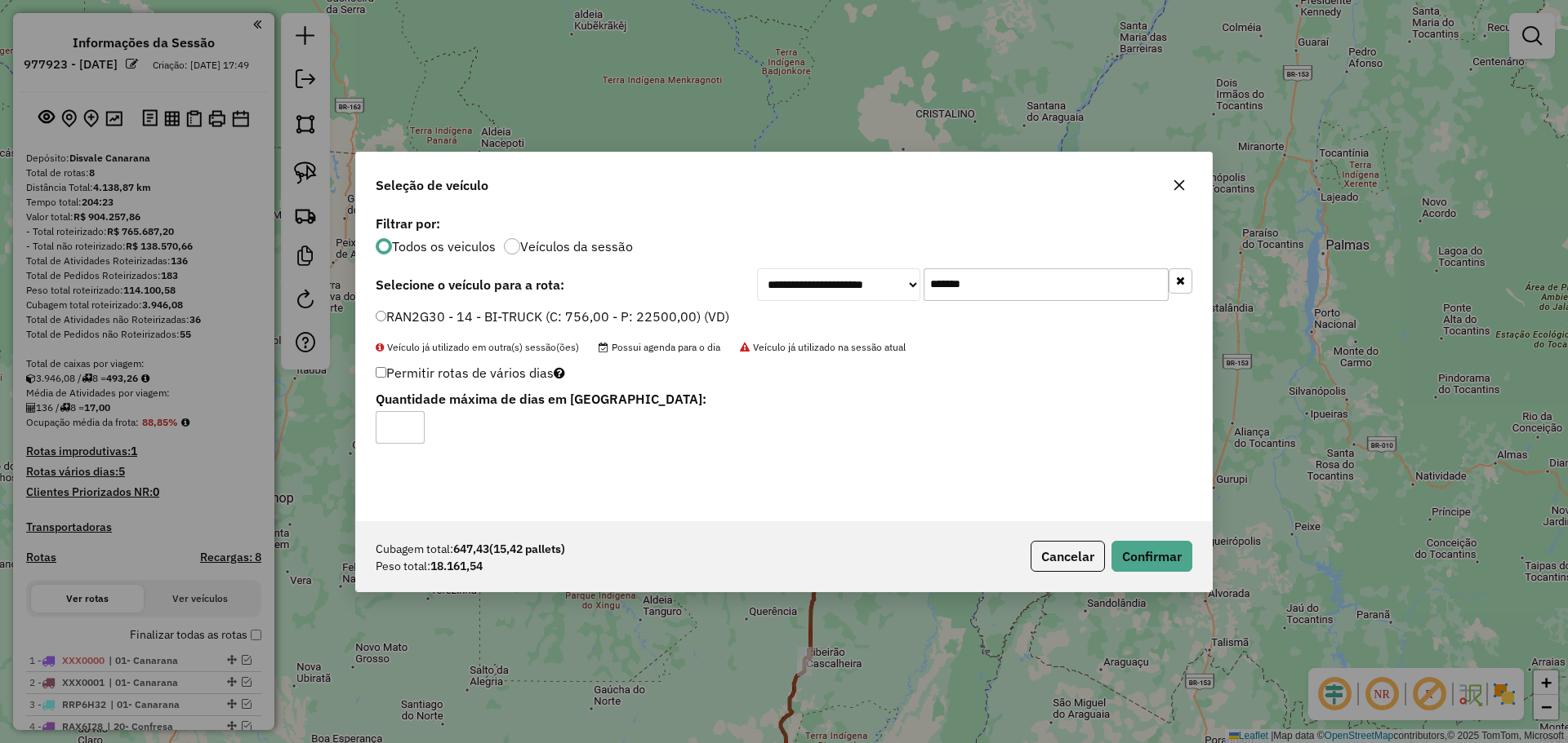
click at [380, 368] on label "Permitir rotas de vários dias" at bounding box center [470, 372] width 189 height 31
click at [411, 428] on input "*" at bounding box center [400, 427] width 49 height 33
click at [406, 421] on input "*" at bounding box center [400, 427] width 49 height 33
click at [407, 421] on input "*" at bounding box center [400, 427] width 49 height 33
type input "*"
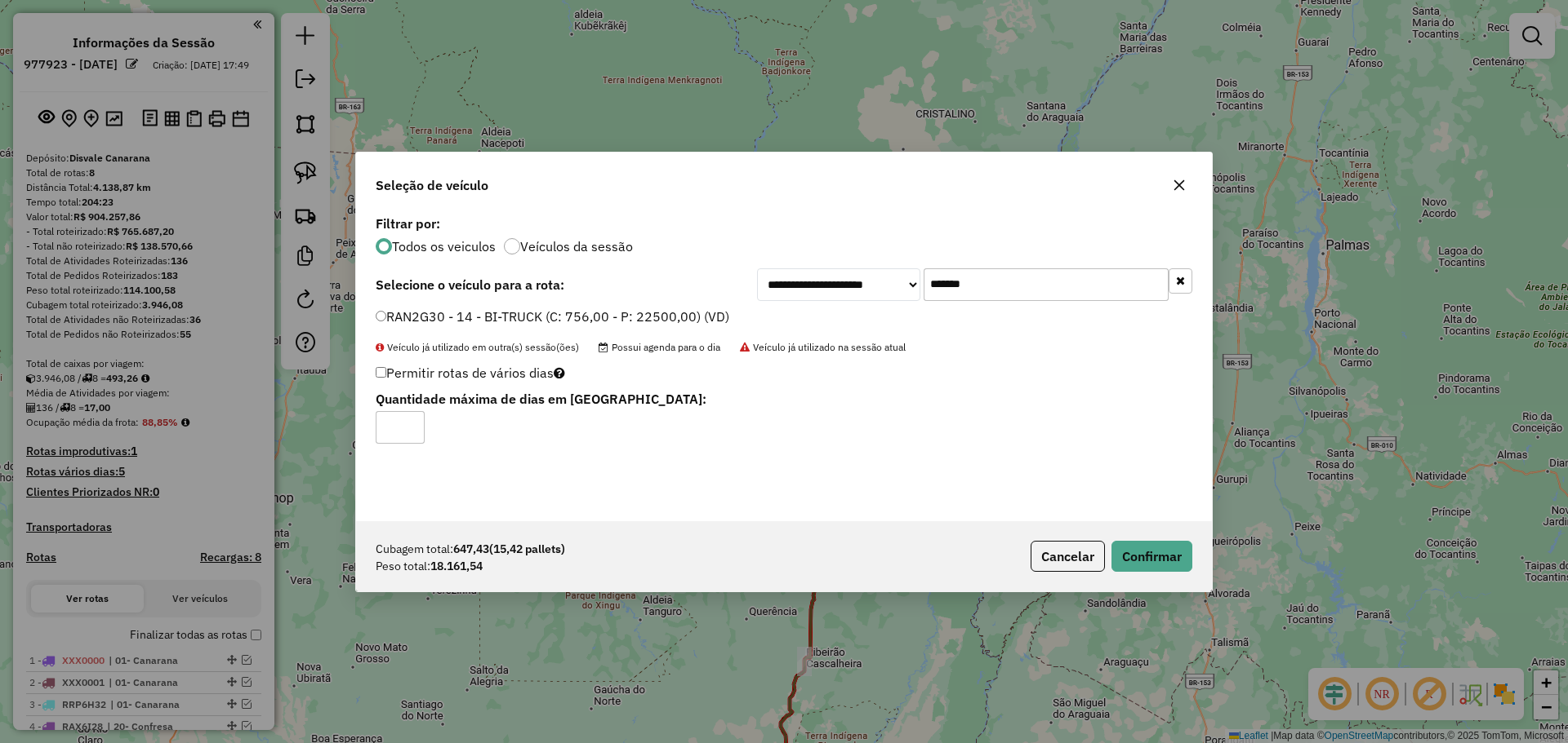
click at [409, 422] on input "*" at bounding box center [400, 427] width 49 height 33
click at [1146, 560] on button "Confirmar" at bounding box center [1152, 557] width 81 height 31
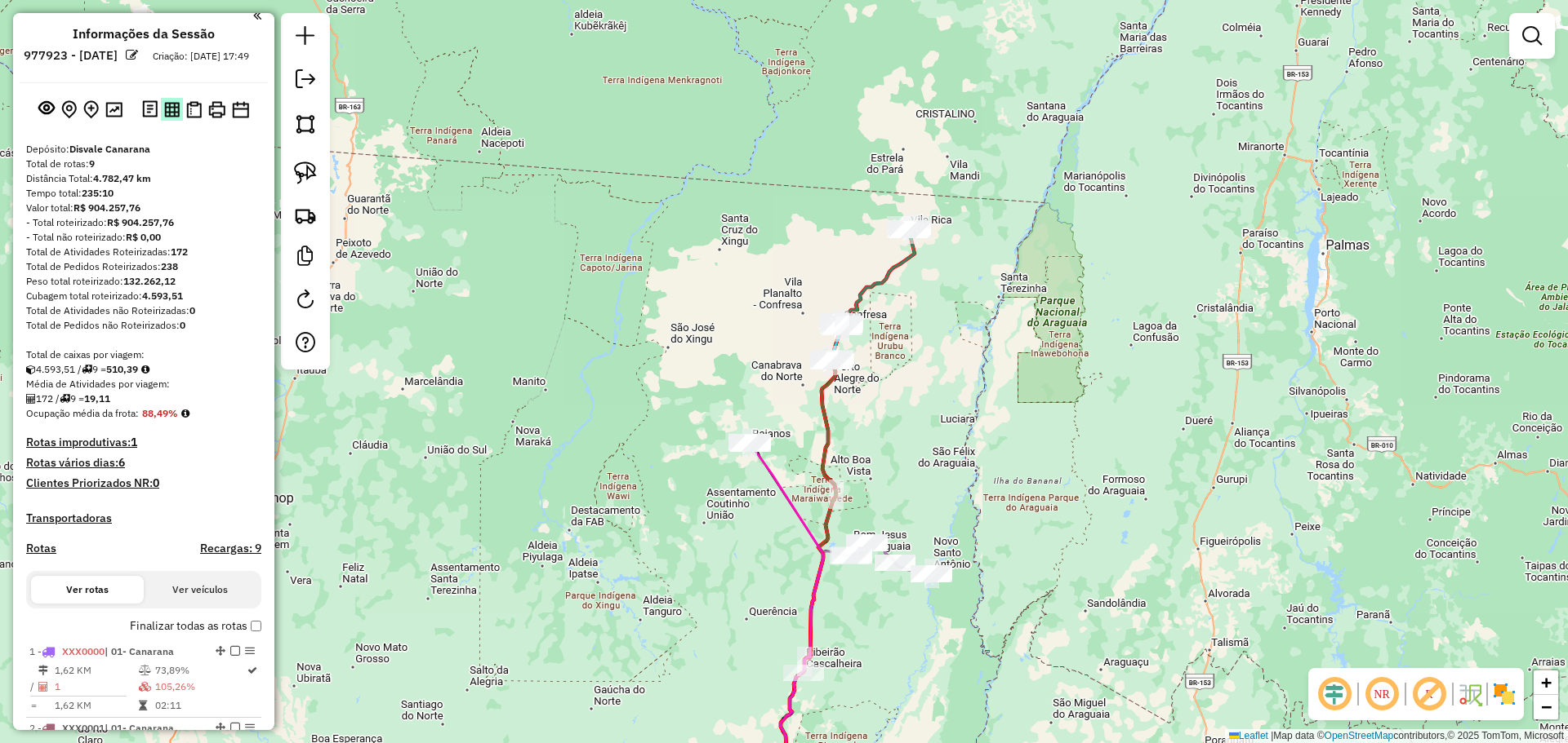
scroll to position [0, 0]
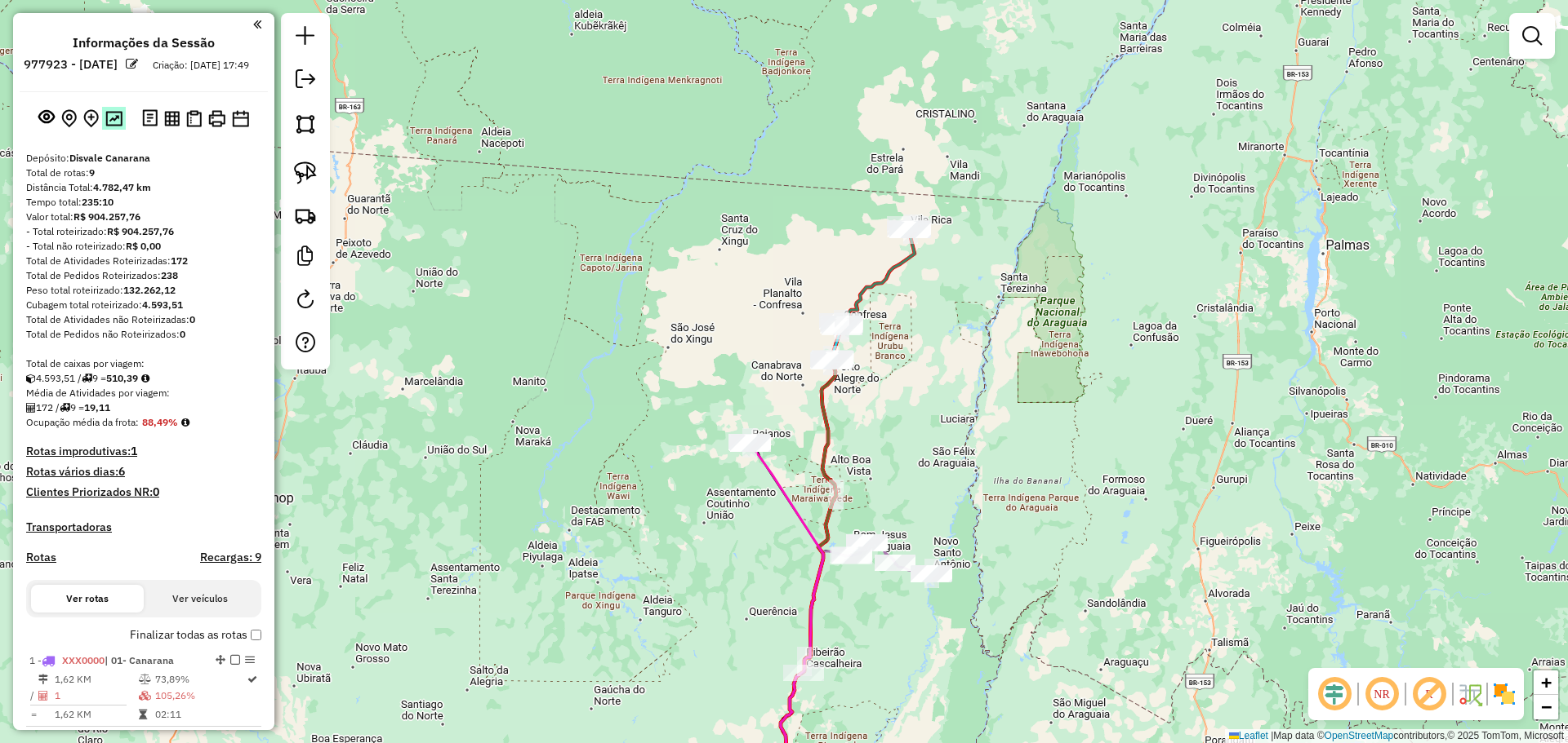
click at [108, 126] on img at bounding box center [114, 119] width 17 height 15
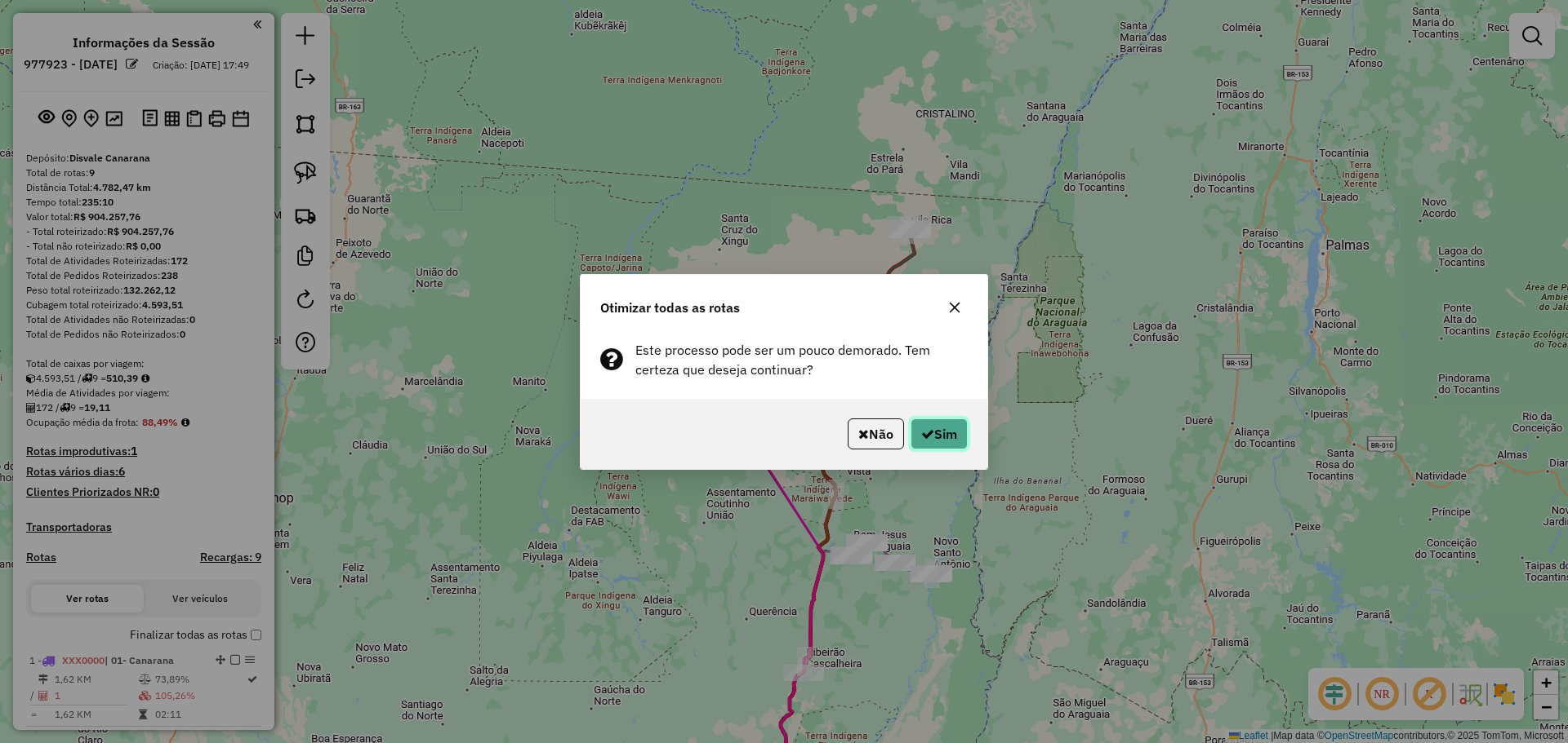
click at [929, 435] on icon "button" at bounding box center [928, 434] width 14 height 14
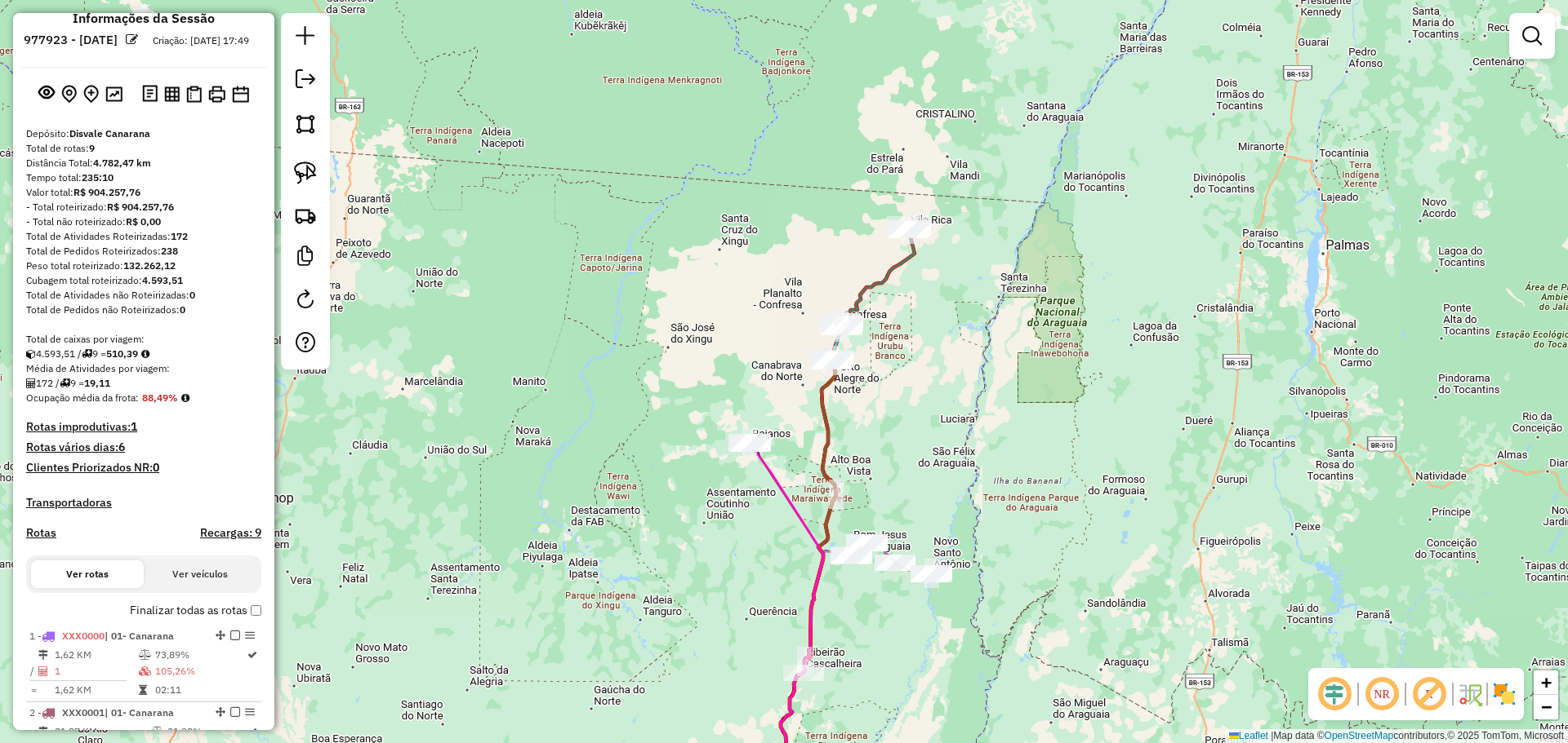
scroll to position [408, 0]
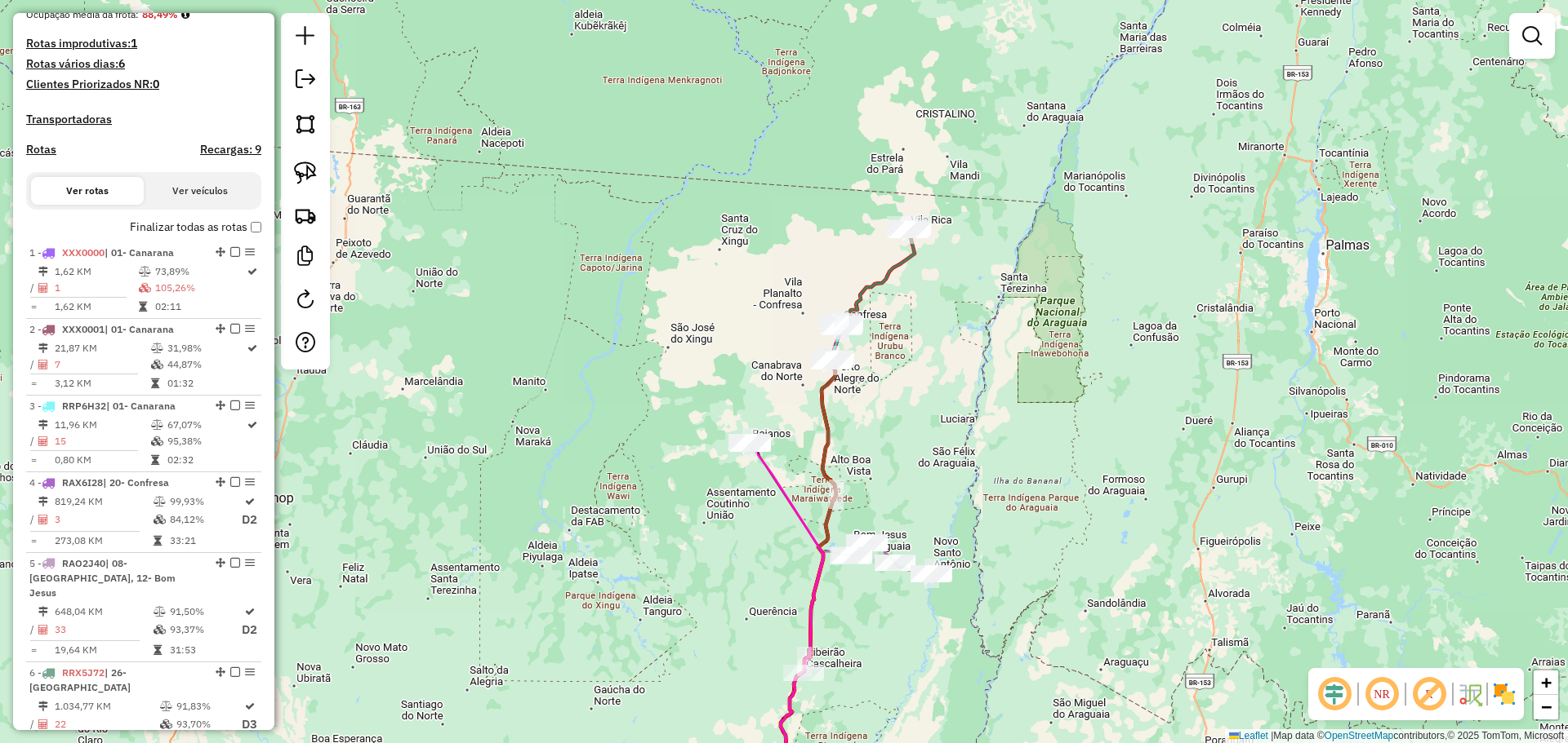
click at [245, 235] on label "Finalizar todas as rotas" at bounding box center [195, 228] width 131 height 17
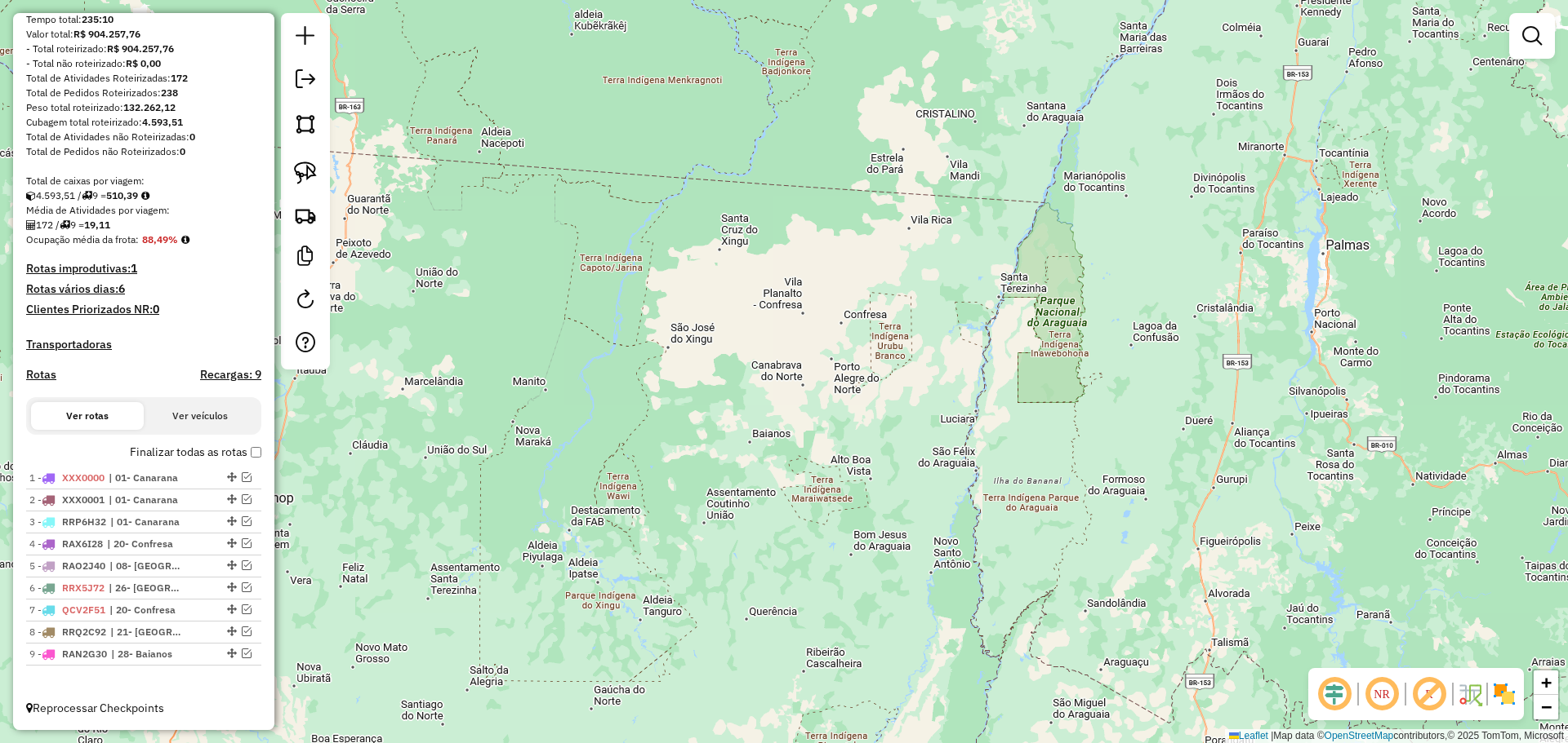
click at [314, 77] on em at bounding box center [305, 79] width 19 height 19
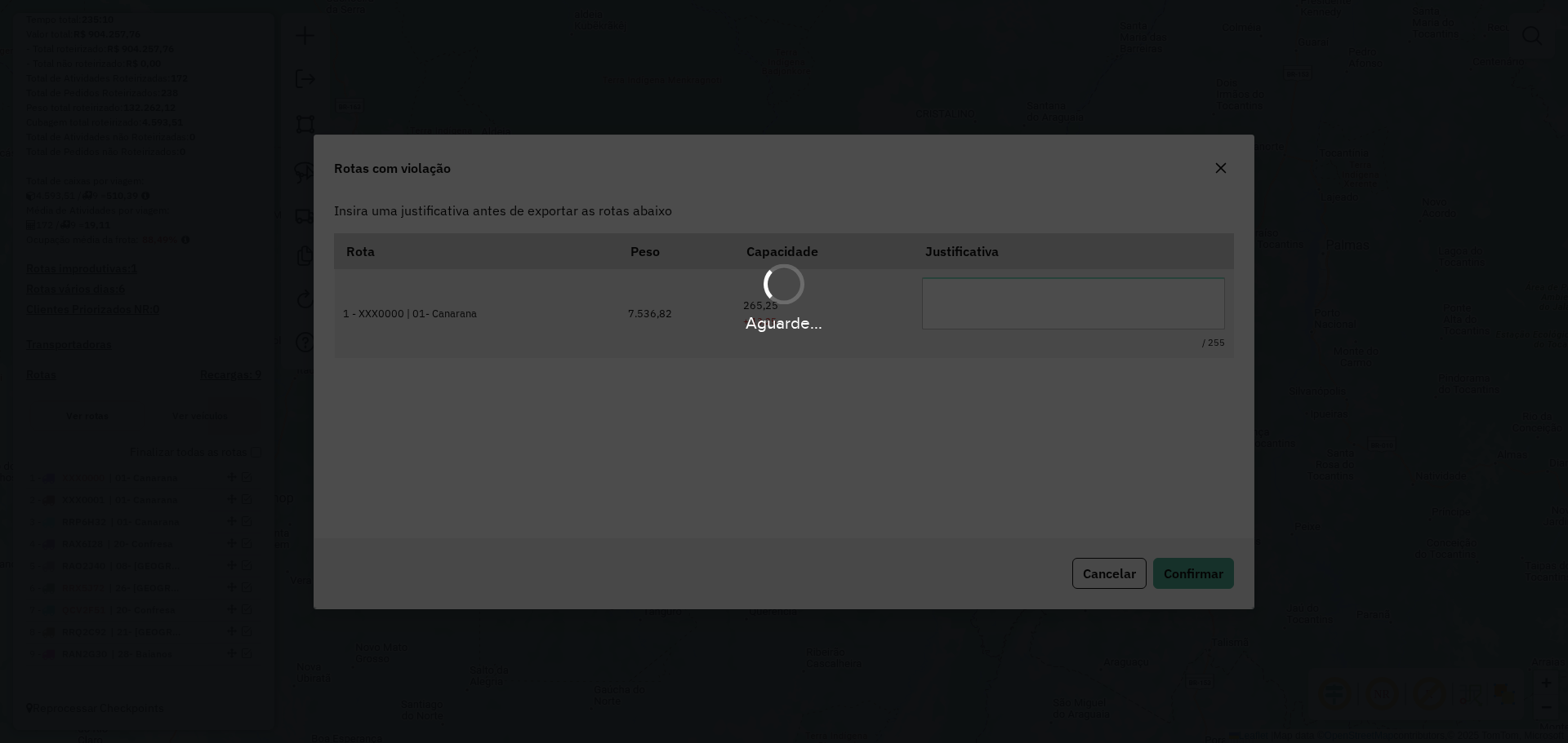
scroll to position [0, 0]
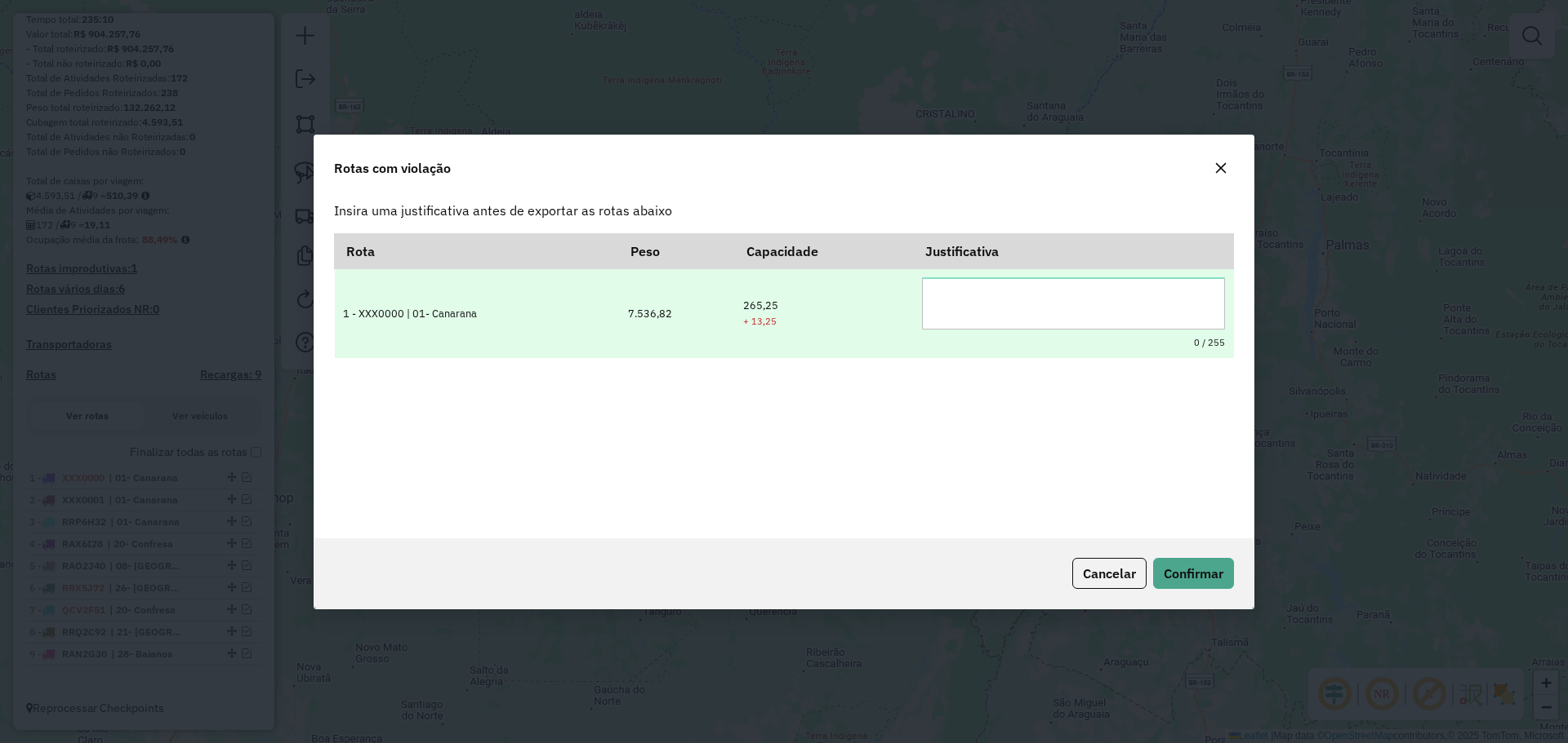
click at [992, 314] on textarea at bounding box center [1074, 304] width 303 height 52
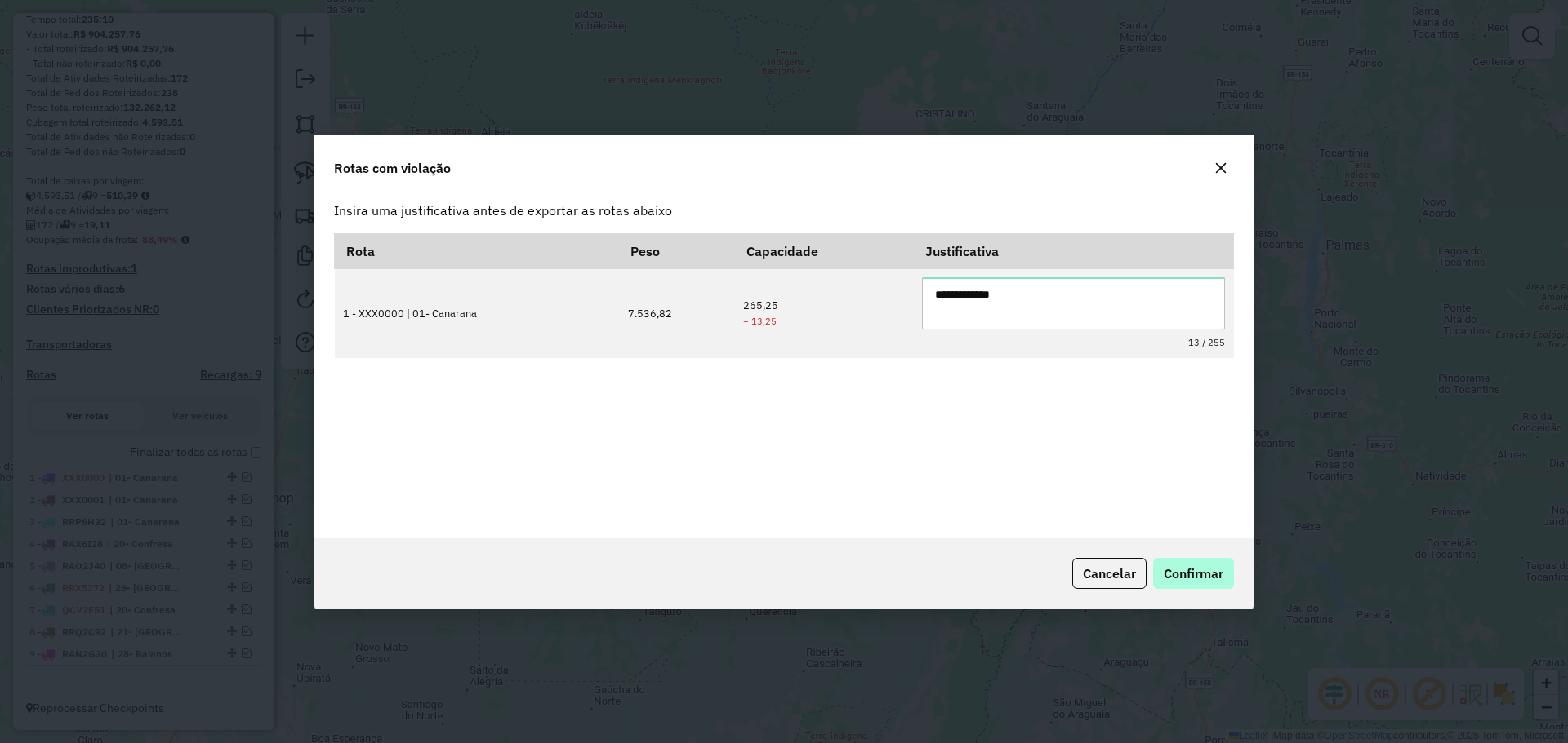
type textarea "**********"
click at [1191, 570] on span "Confirmar" at bounding box center [1193, 573] width 60 height 16
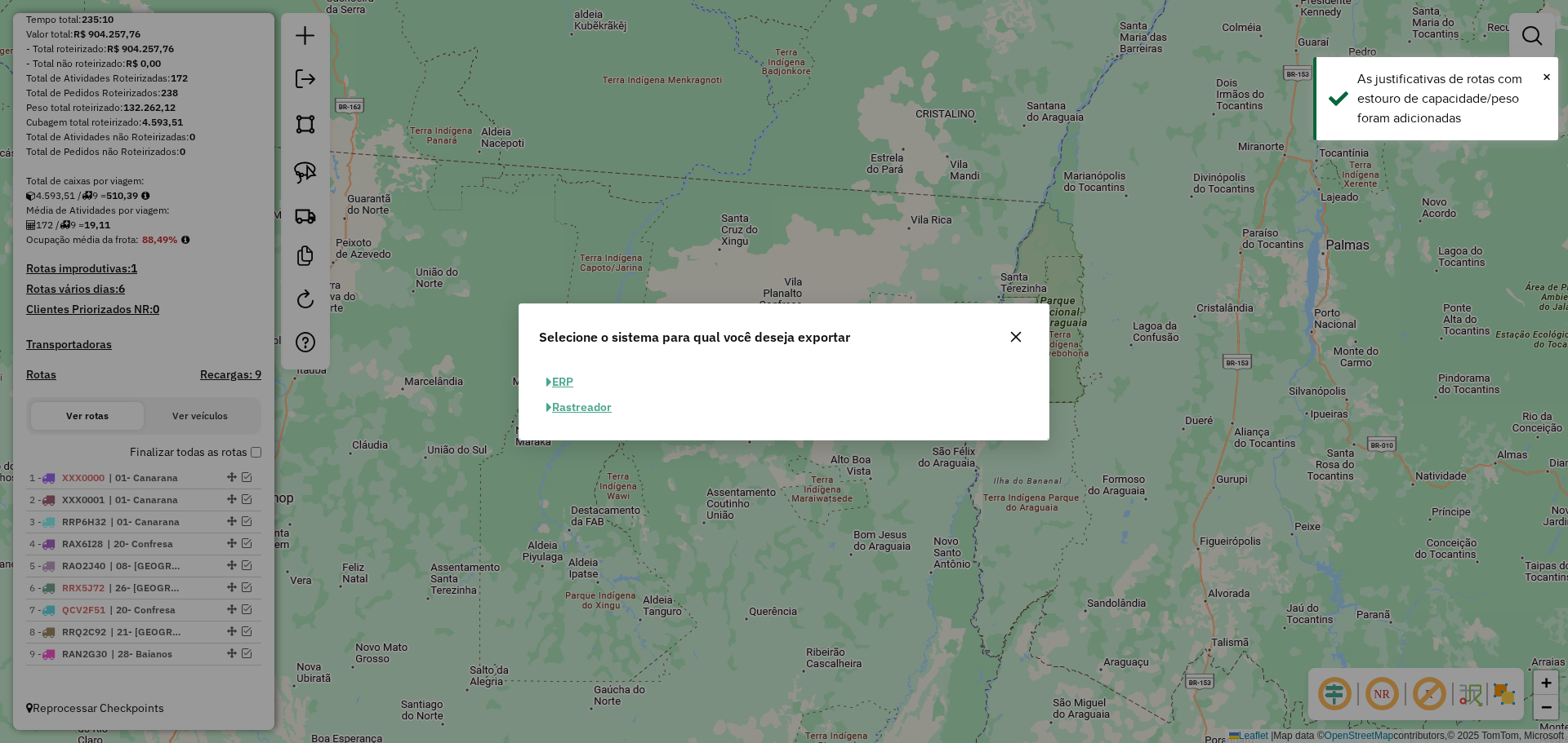
click at [559, 380] on button "ERP" at bounding box center [559, 382] width 42 height 25
select select "**"
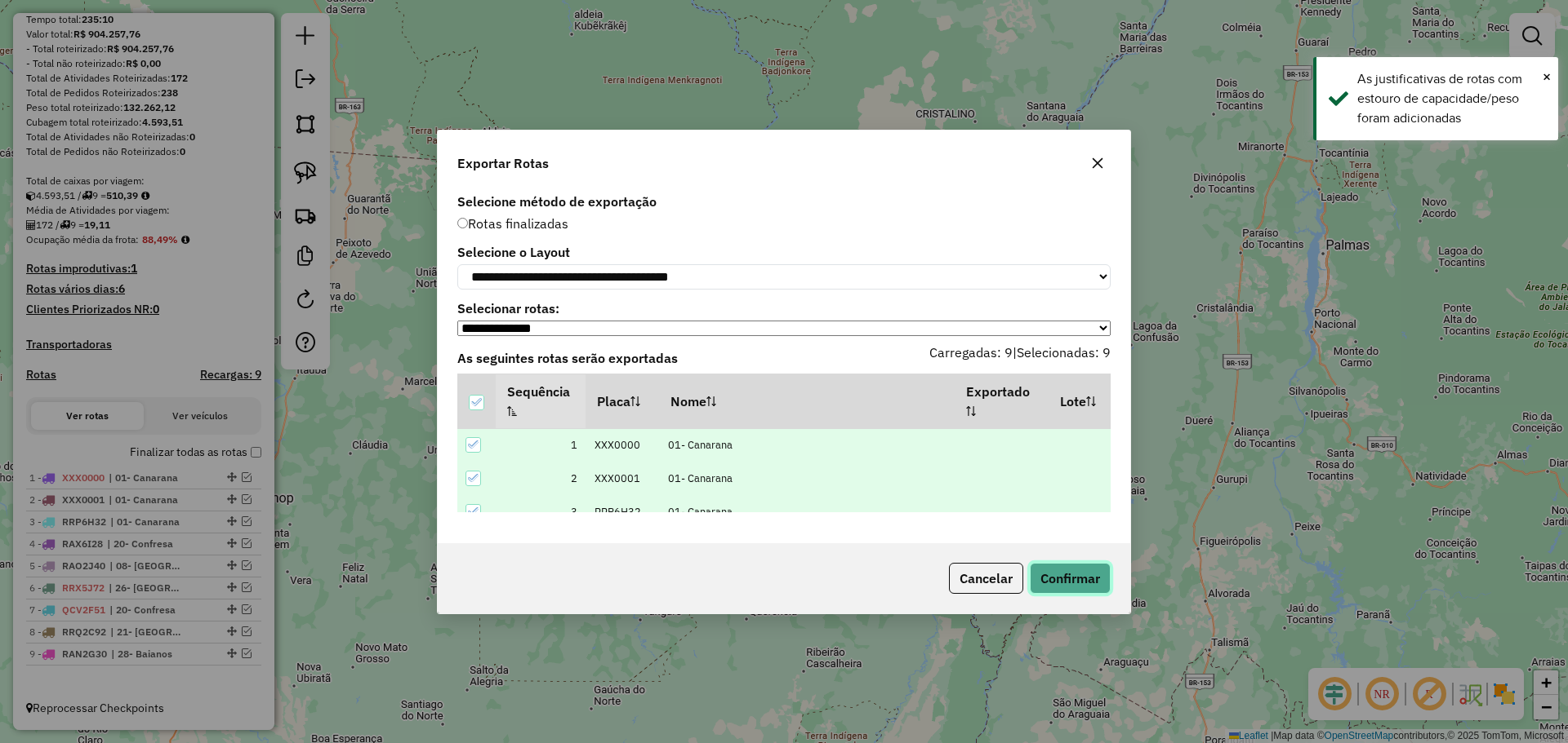
click at [1093, 594] on button "Confirmar" at bounding box center [1070, 579] width 81 height 31
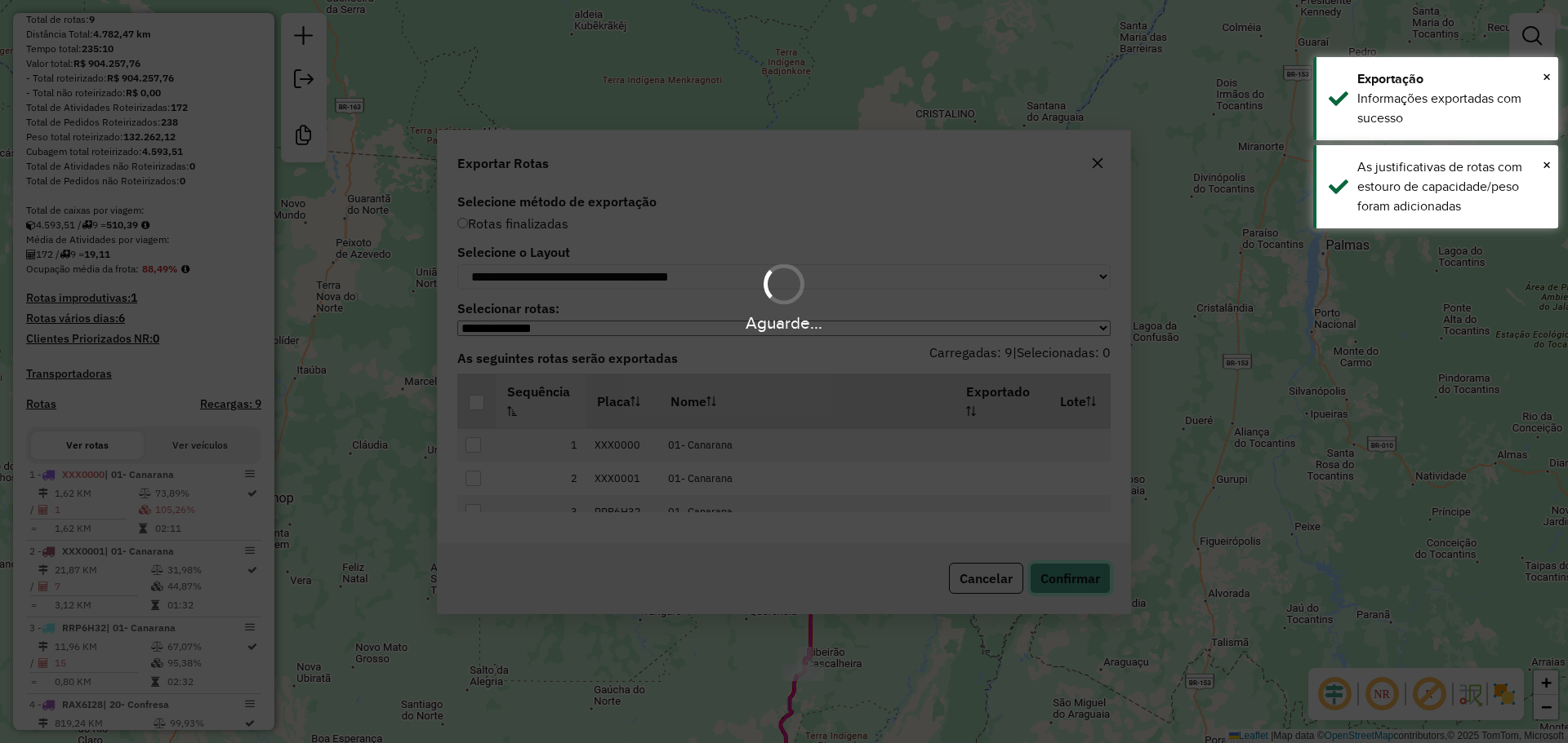
scroll to position [241, 0]
